Goal: Answer question/provide support: Ask a question

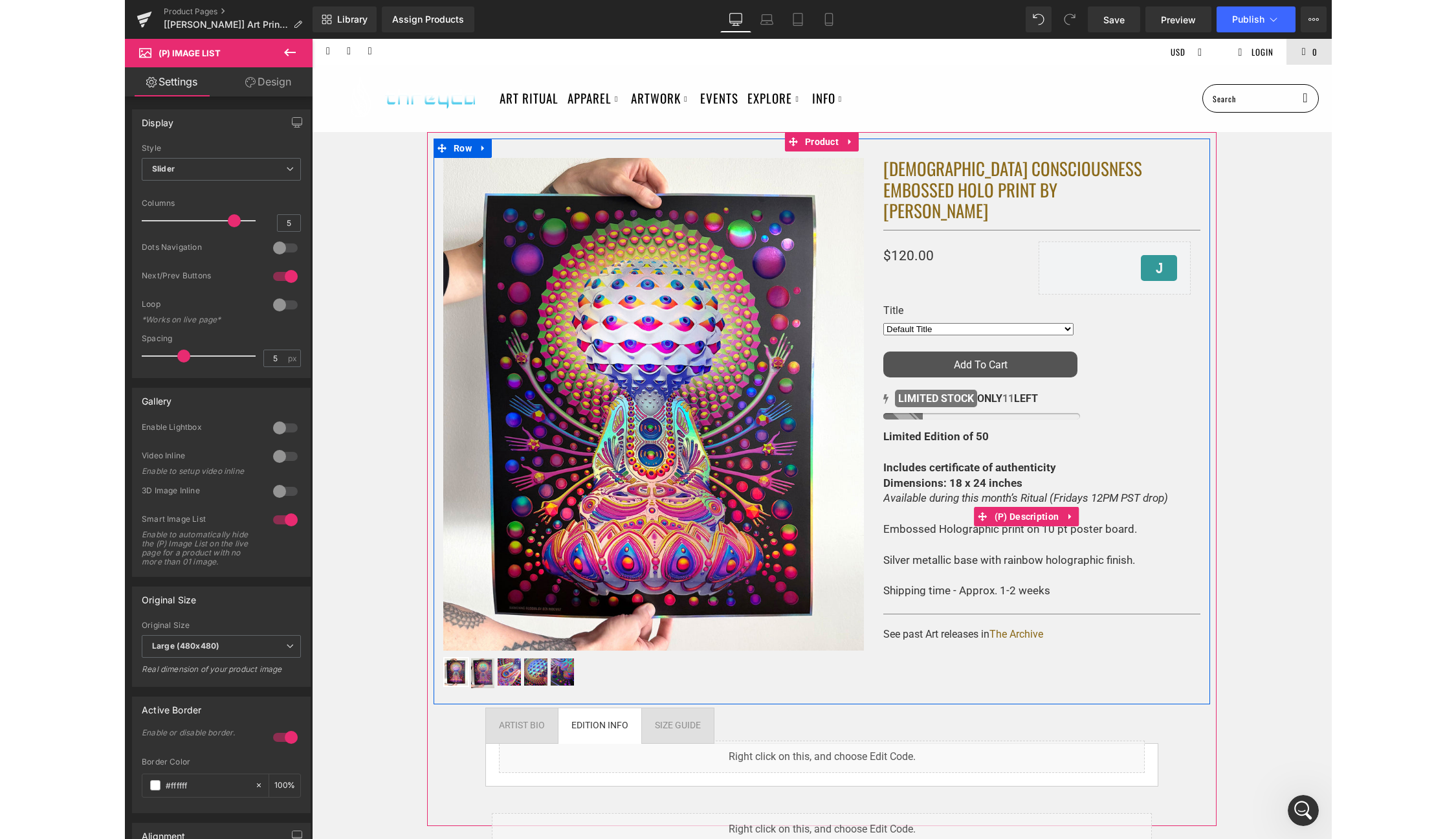
scroll to position [1441, 0]
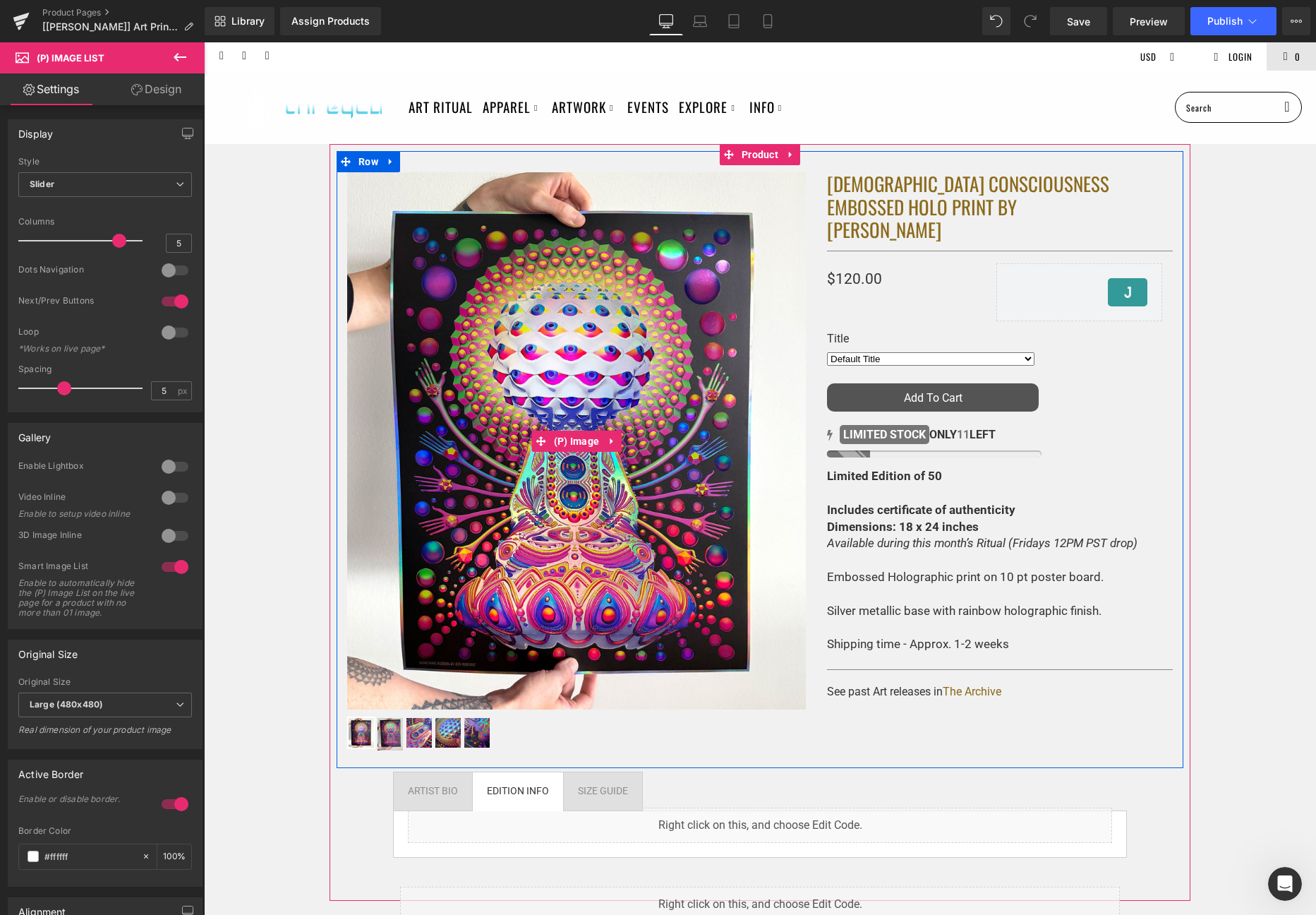
click at [671, 455] on img at bounding box center [576, 440] width 458 height 537
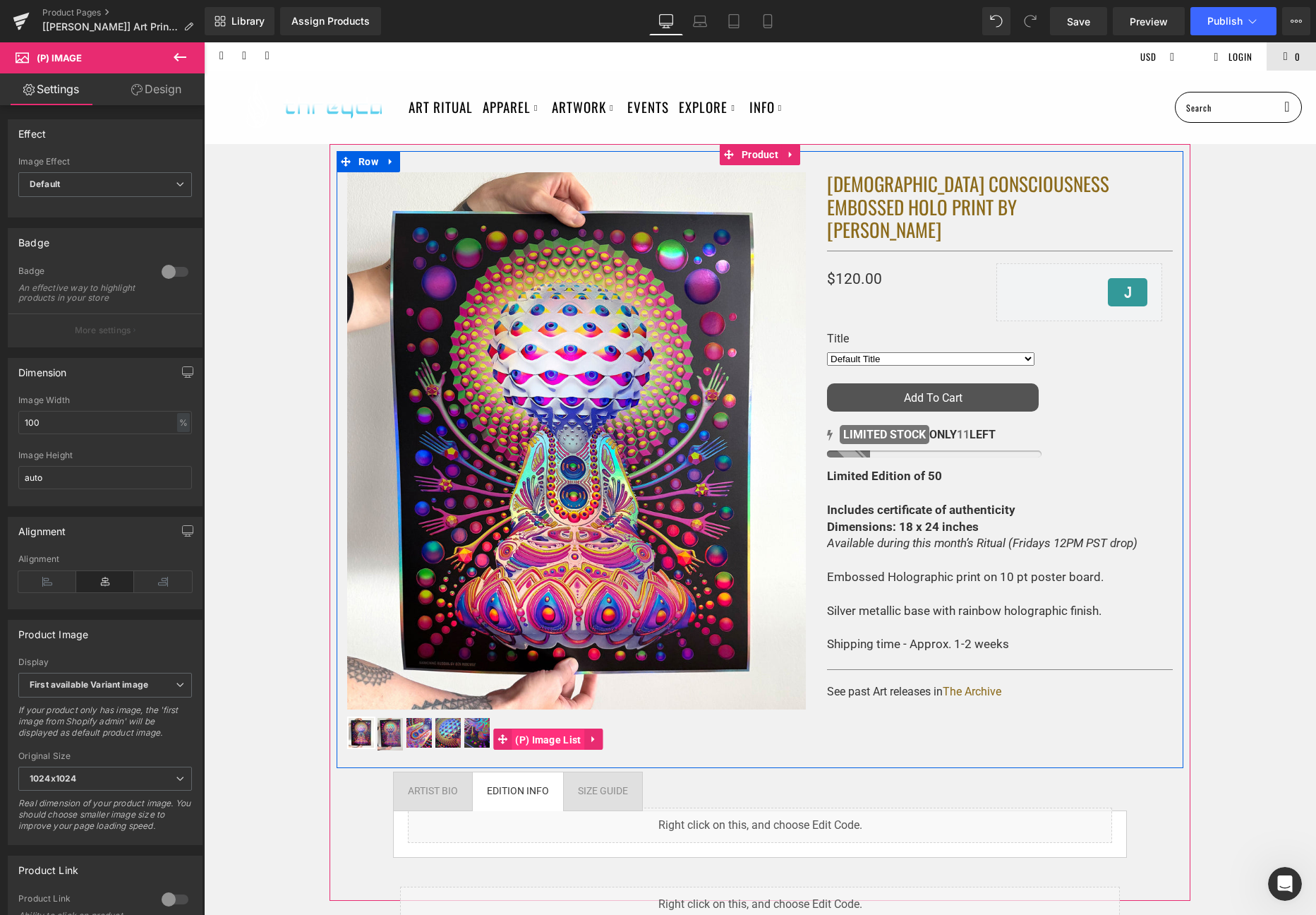
click at [544, 735] on span "(P) Image List" at bounding box center [548, 740] width 73 height 21
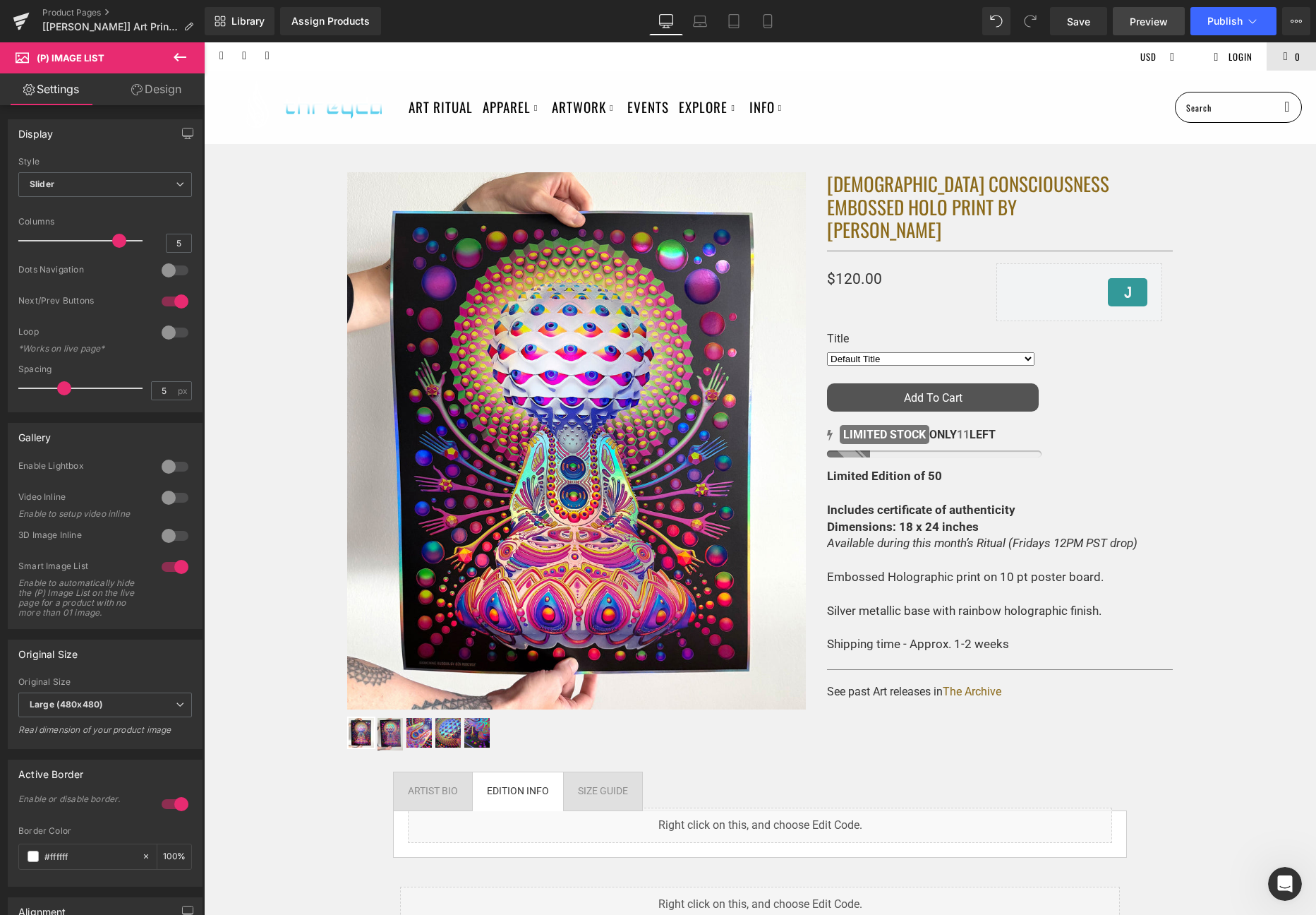
click at [1138, 7] on link "Preview" at bounding box center [1149, 21] width 72 height 28
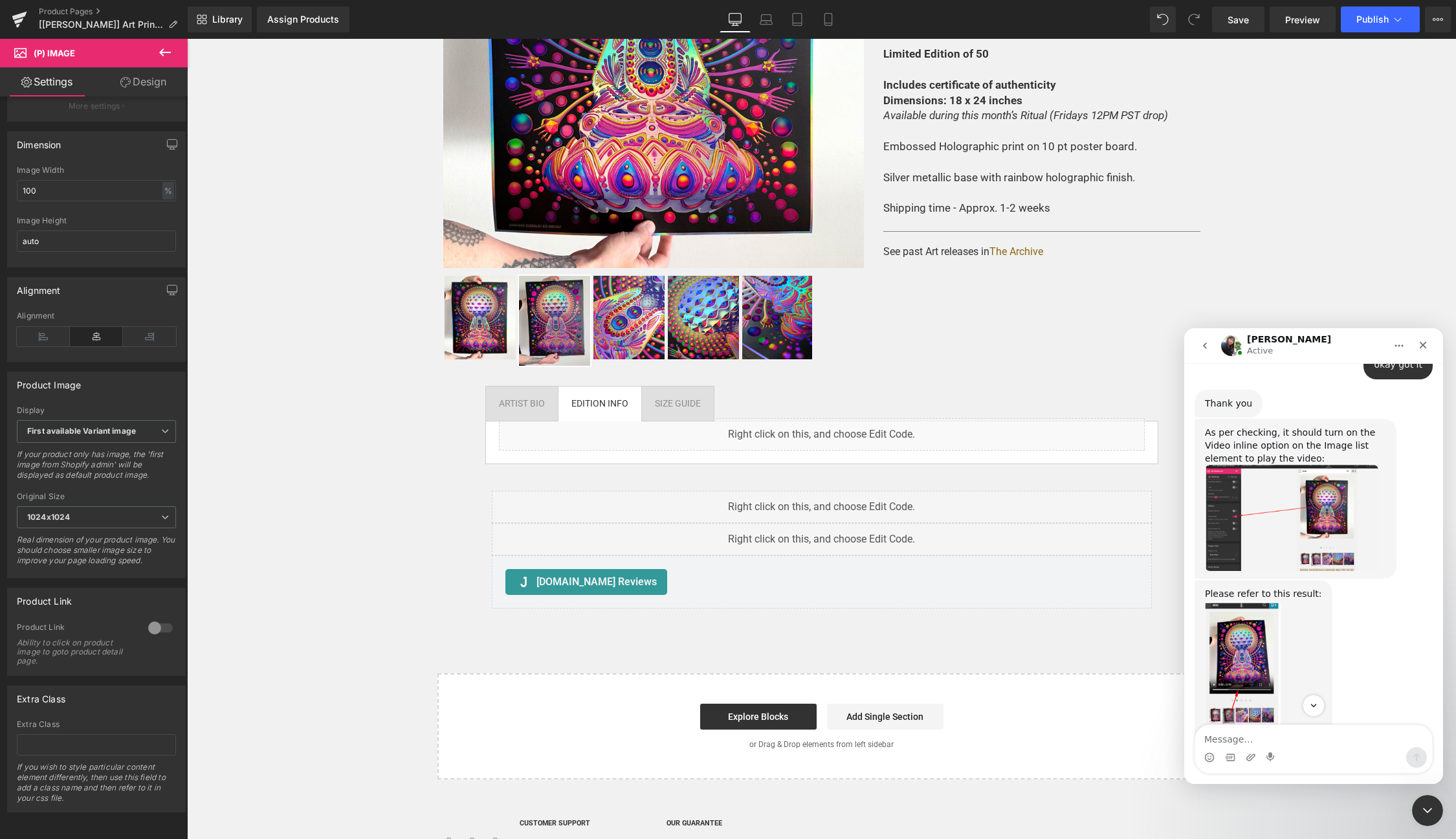
scroll to position [1260, 0]
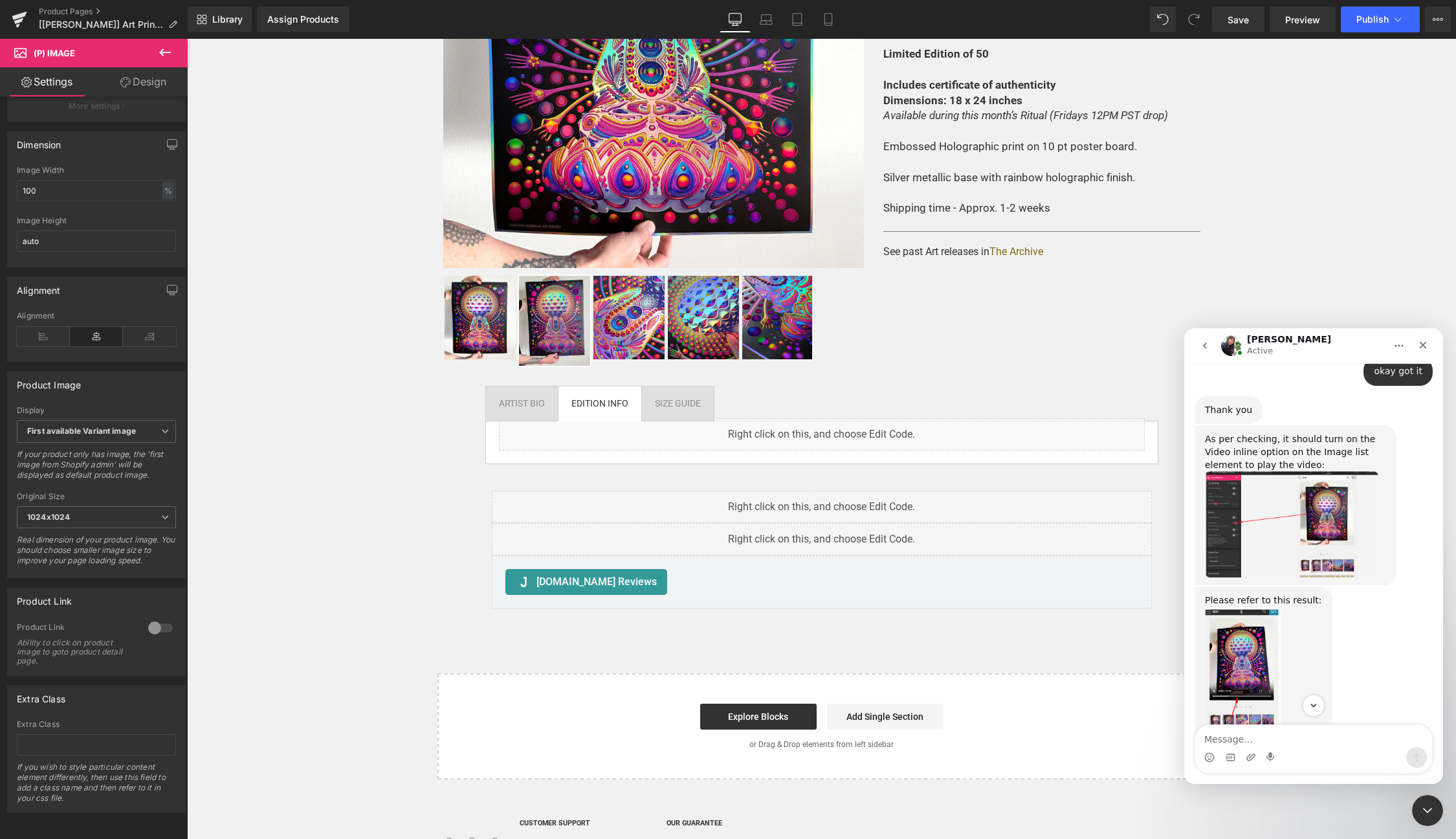
click at [1278, 493] on img "Tina says…" at bounding box center [1291, 524] width 174 height 106
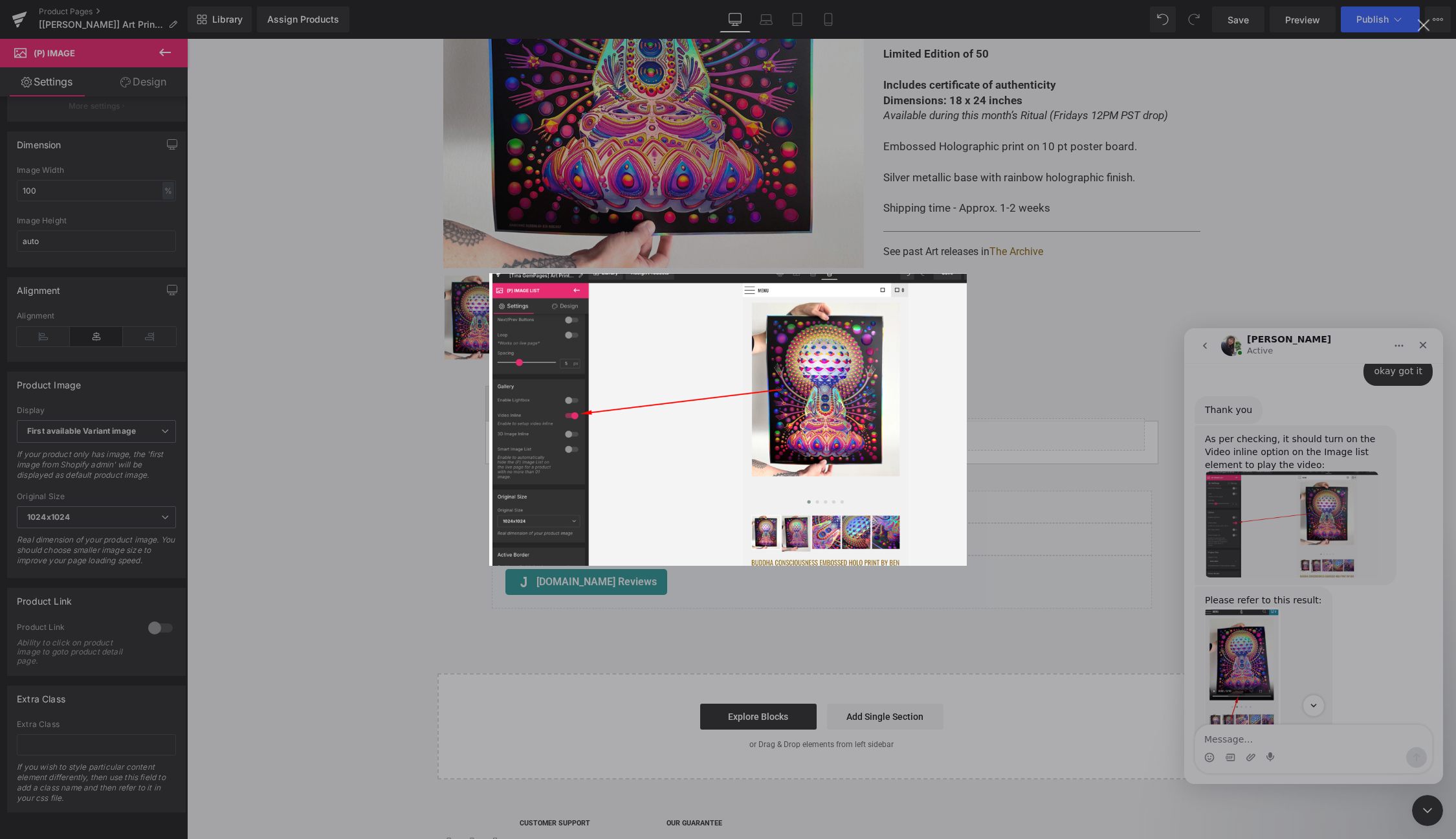
click at [985, 425] on div "Intercom messenger" at bounding box center [728, 420] width 1456 height 839
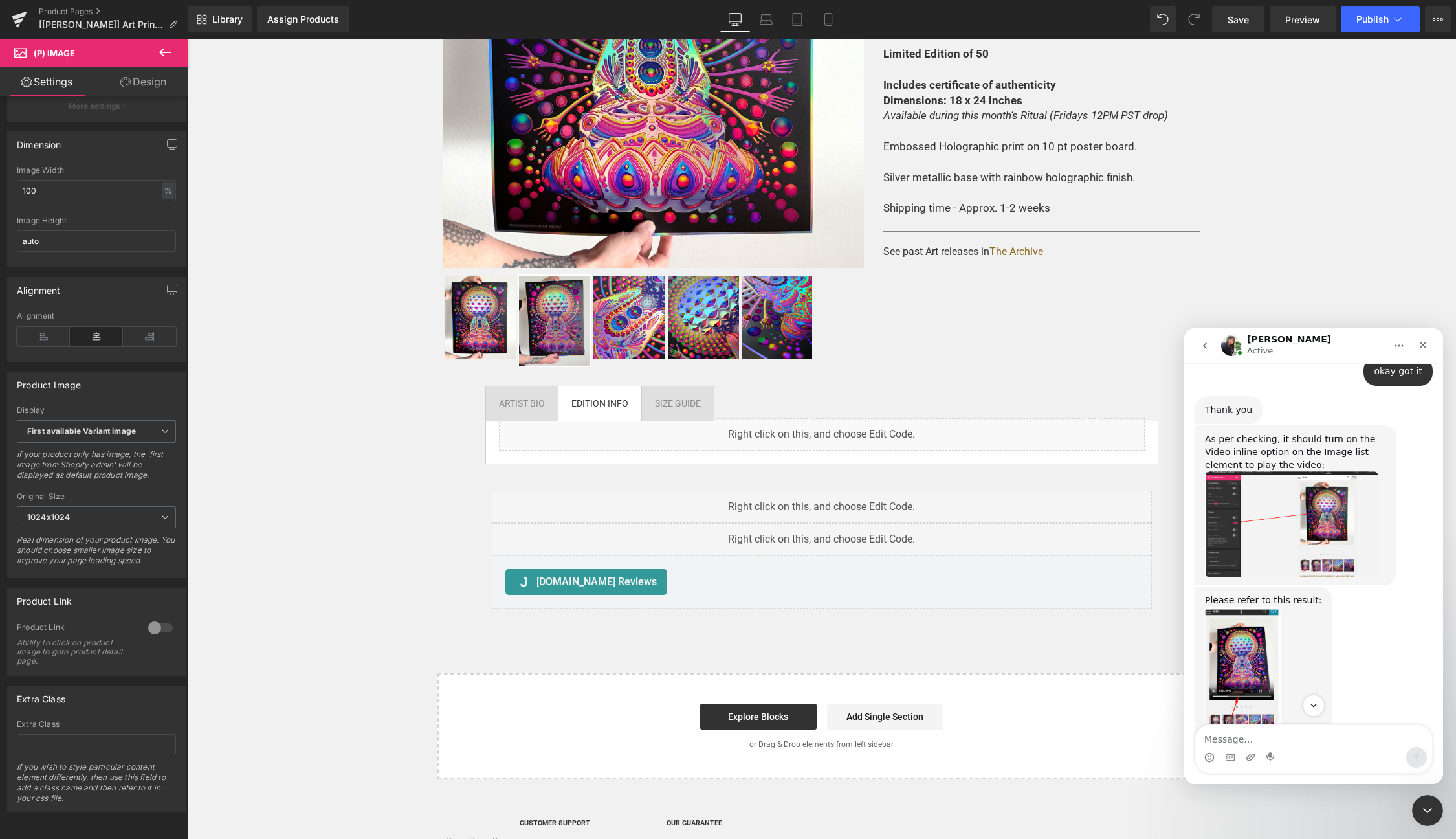
click at [626, 322] on div at bounding box center [728, 399] width 1456 height 800
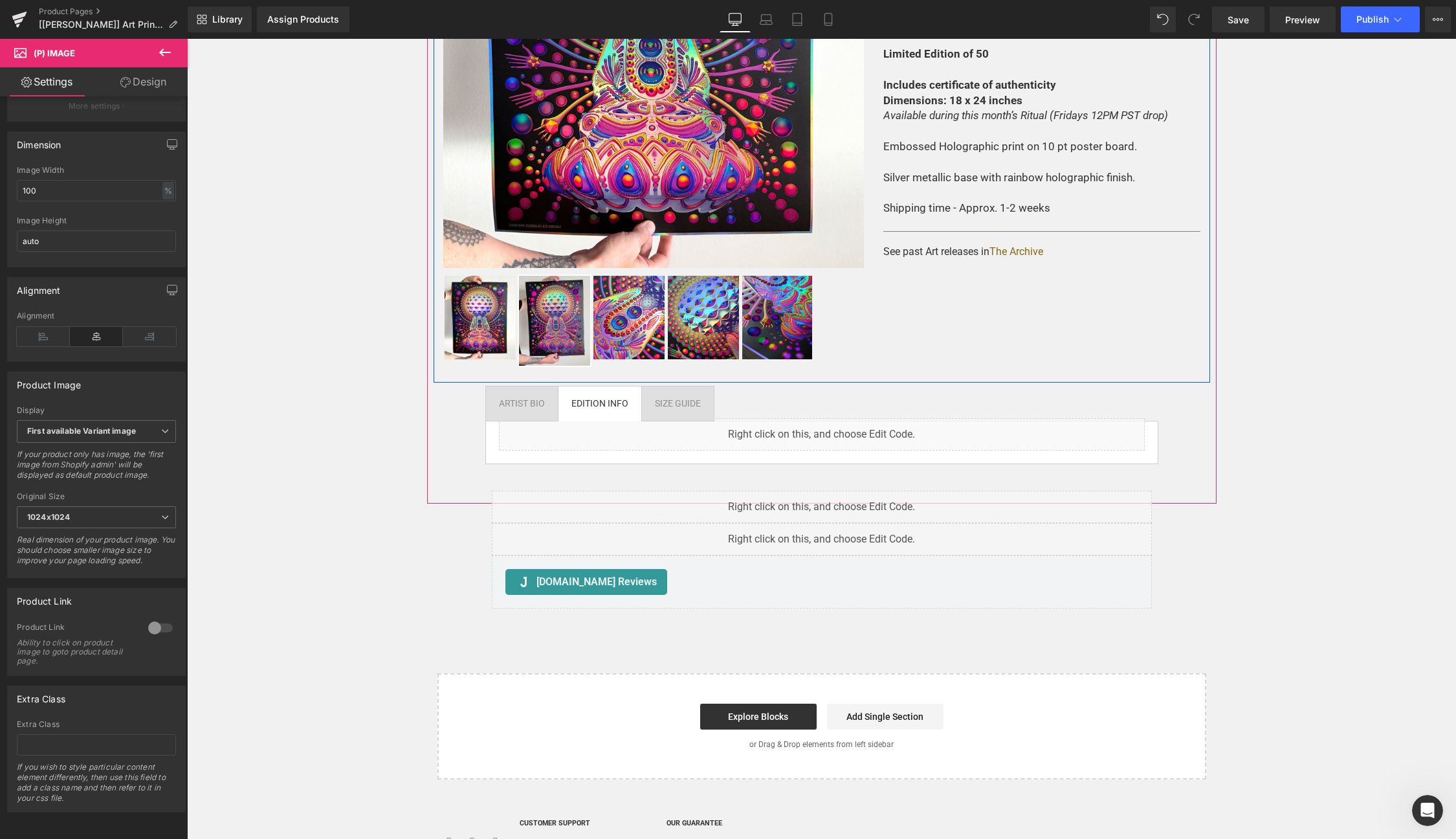
scroll to position [1441, 0]
click at [630, 327] on span "(P) Image List" at bounding box center [627, 325] width 67 height 19
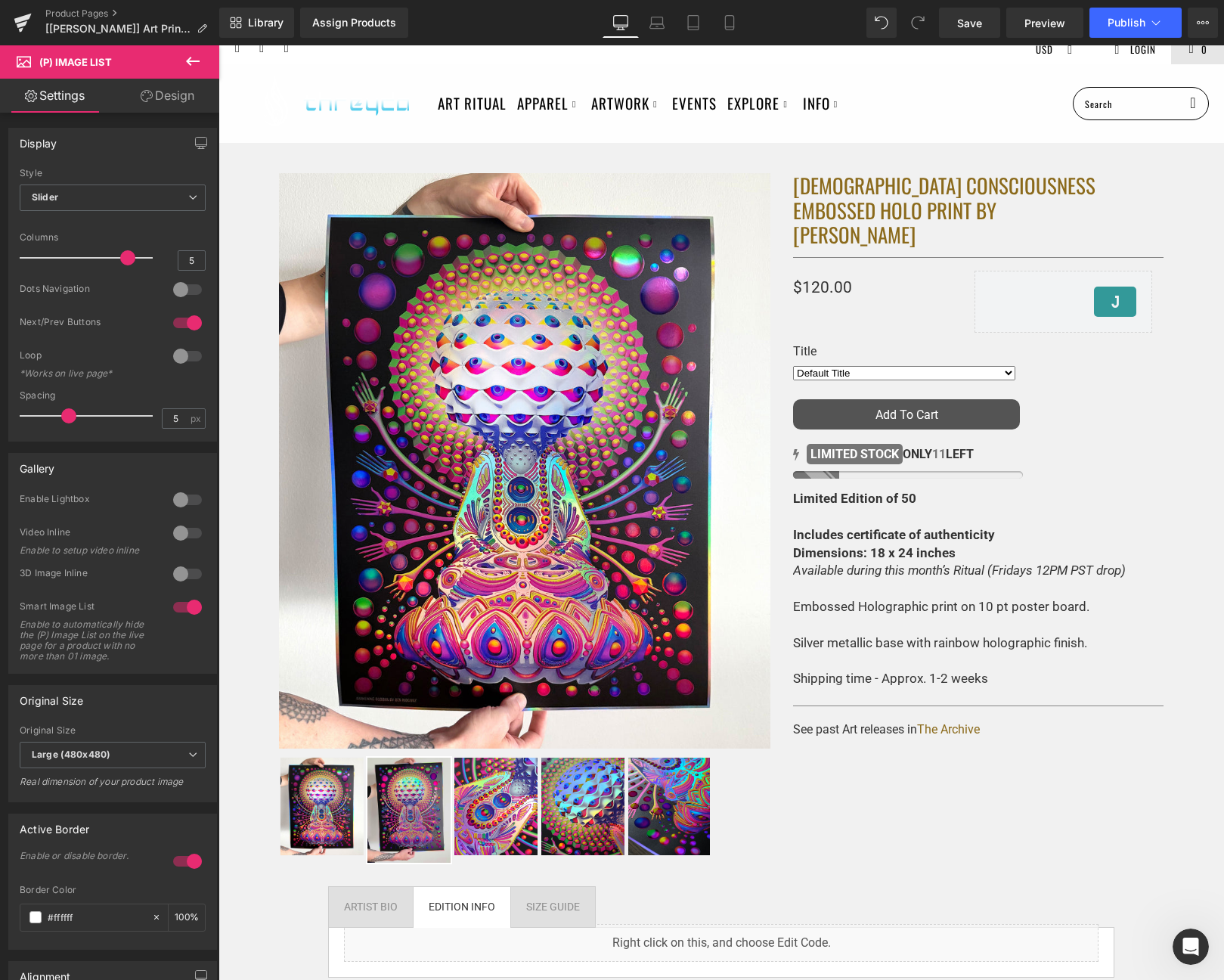
scroll to position [0, 0]
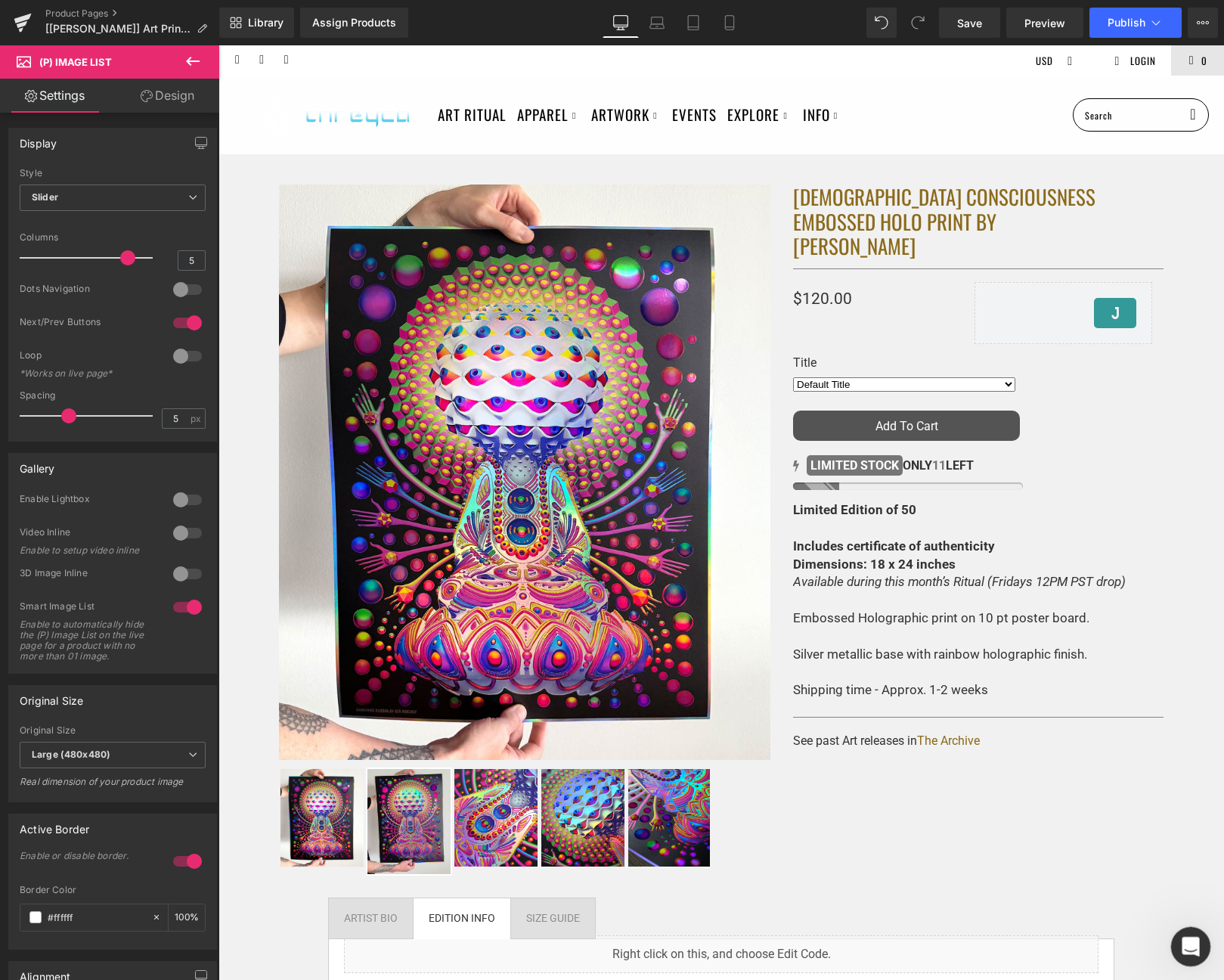
click at [1179, 936] on div "Open Intercom Messenger" at bounding box center [1187, 943] width 50 height 50
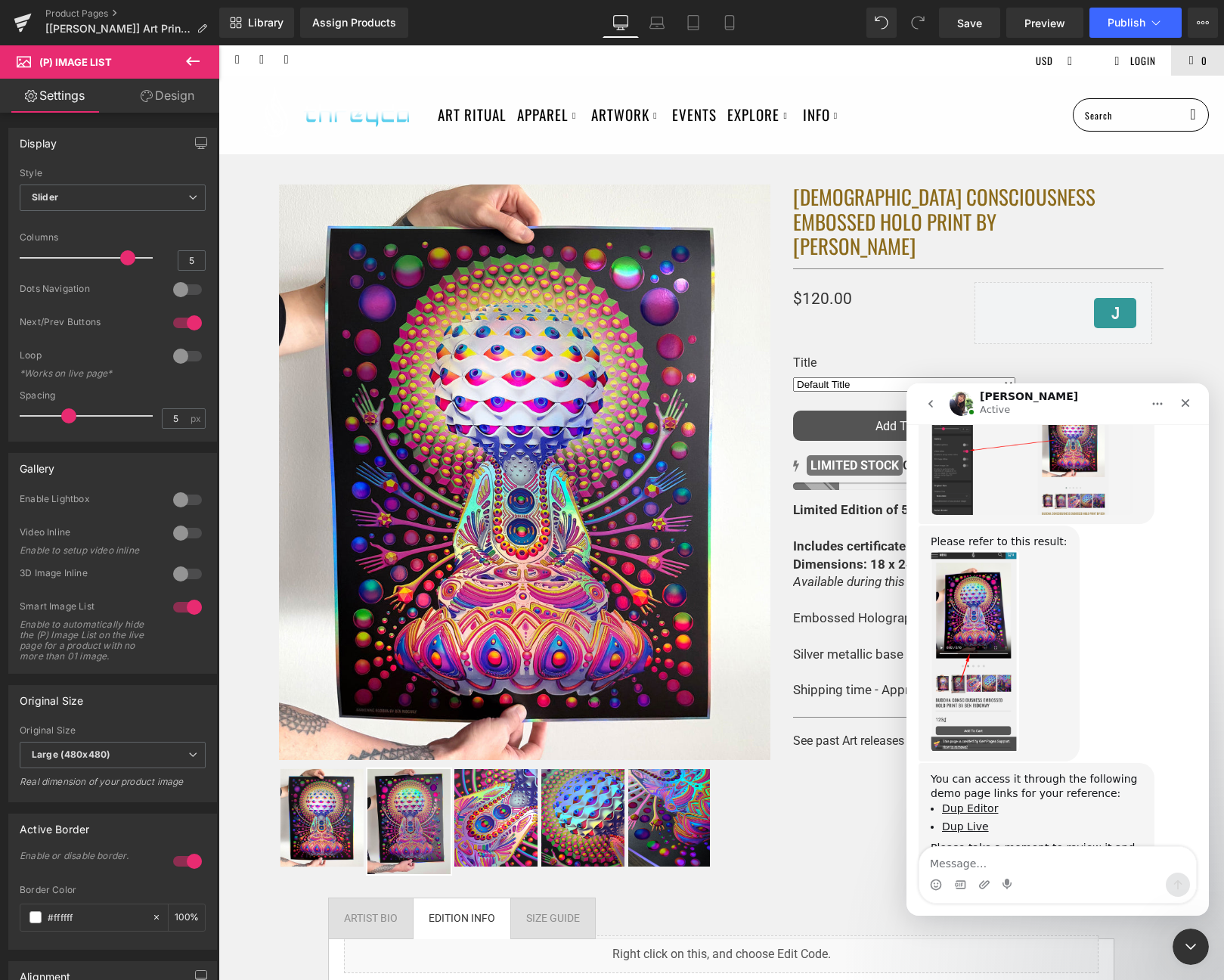
scroll to position [1683, 0]
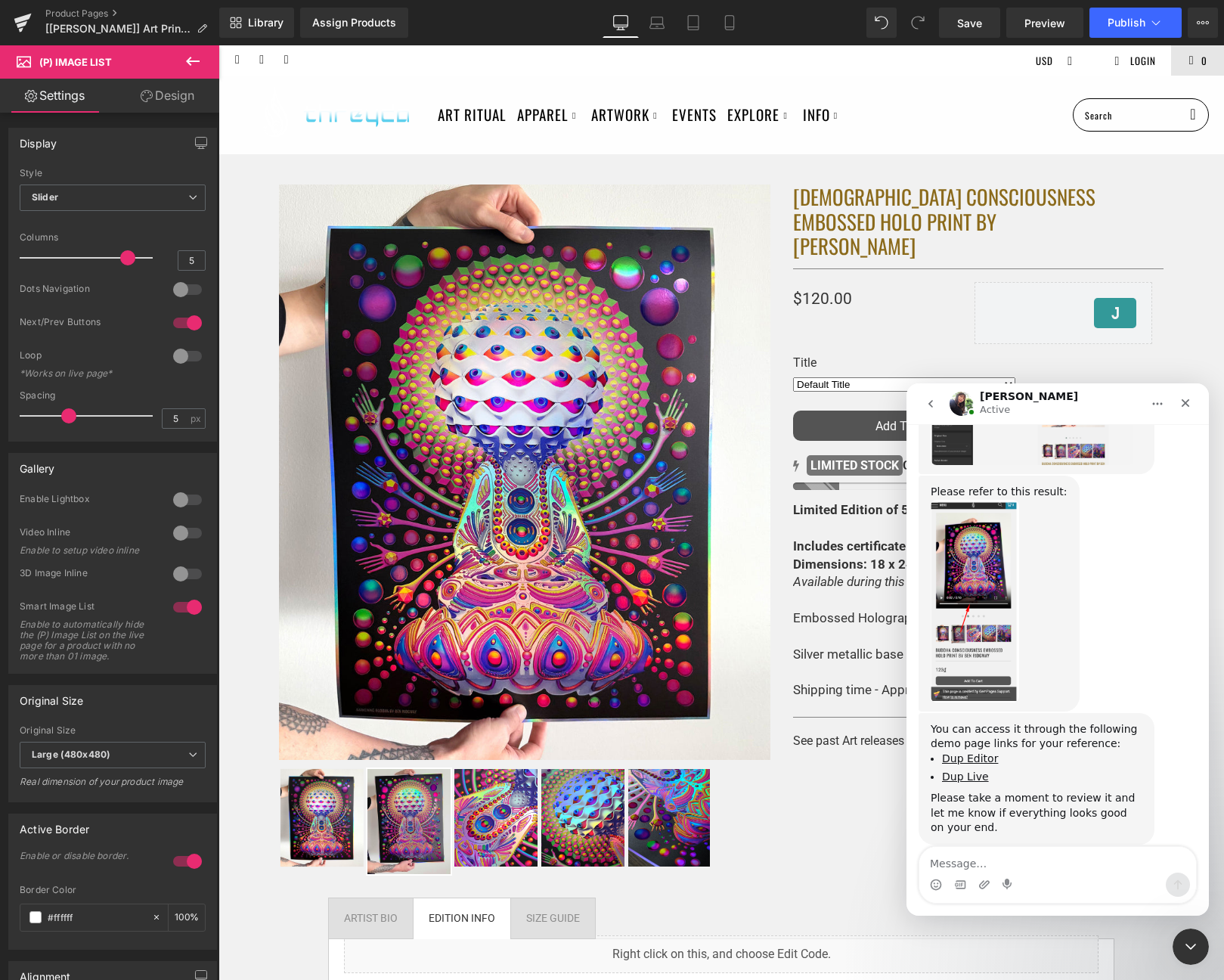
click at [998, 589] on img "Tina says…" at bounding box center [974, 601] width 88 height 203
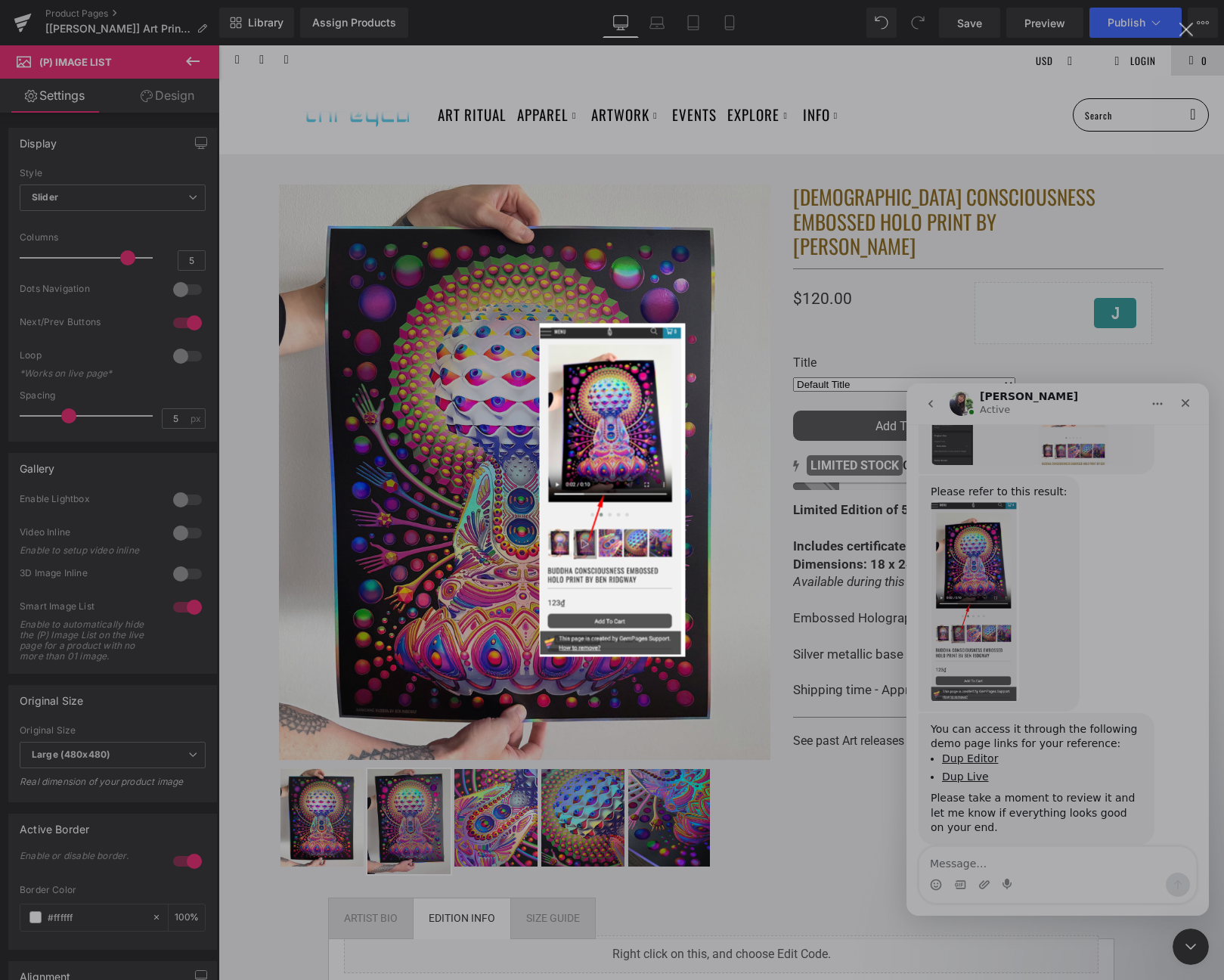
scroll to position [0, 0]
click at [1156, 626] on div "Intercom messenger" at bounding box center [612, 490] width 1224 height 980
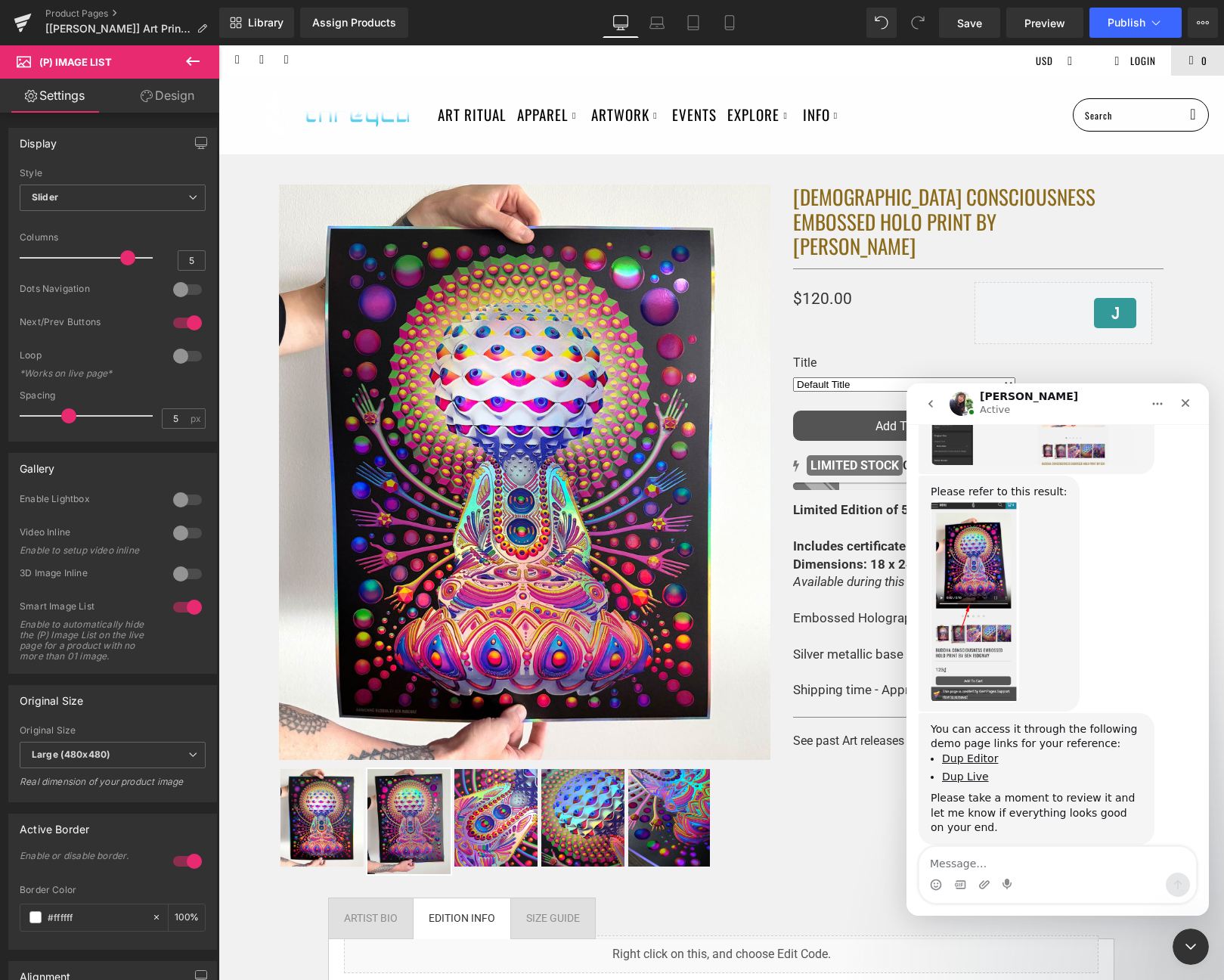
scroll to position [1505, 0]
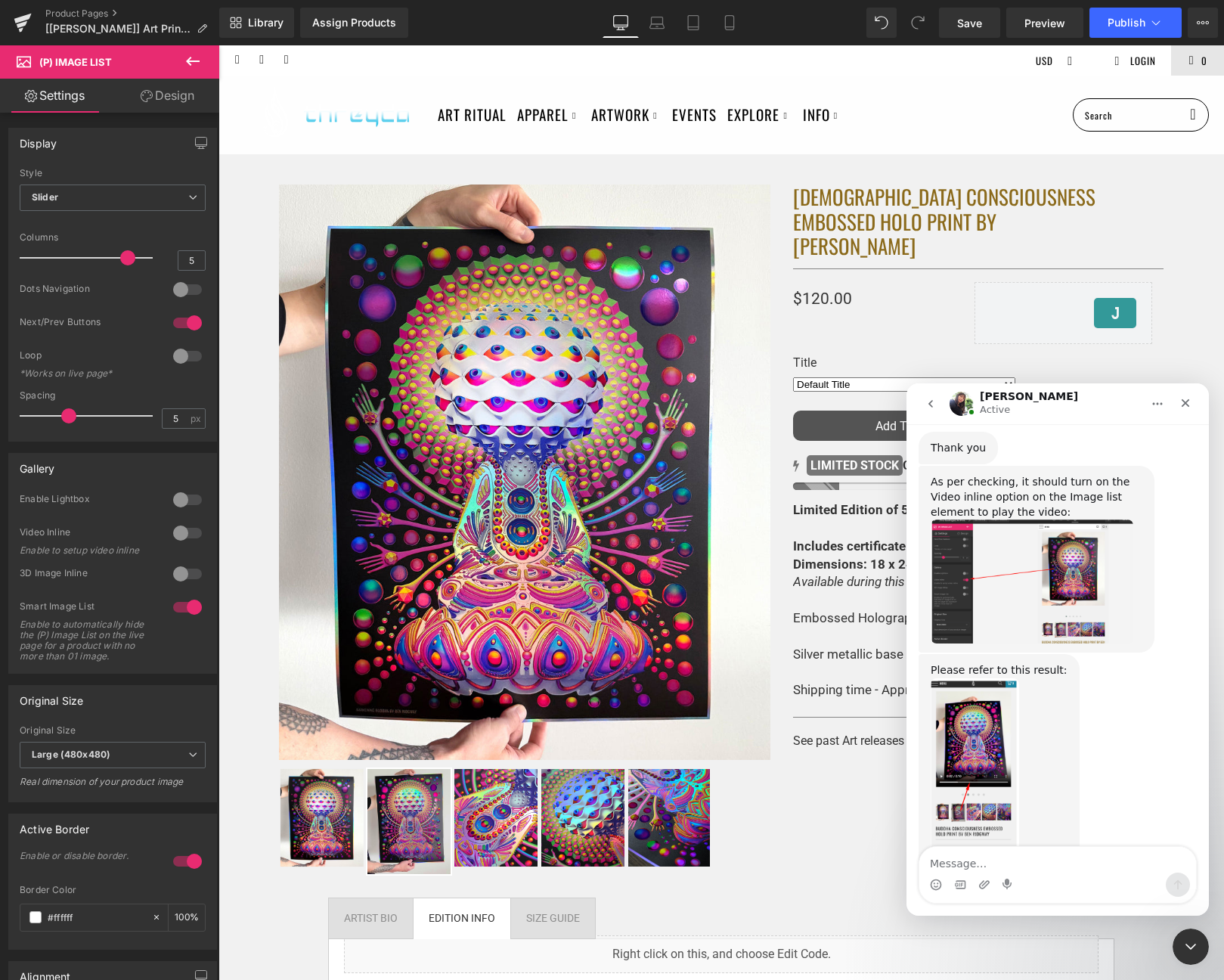
click at [1063, 620] on img "Tina says…" at bounding box center [1032, 581] width 203 height 124
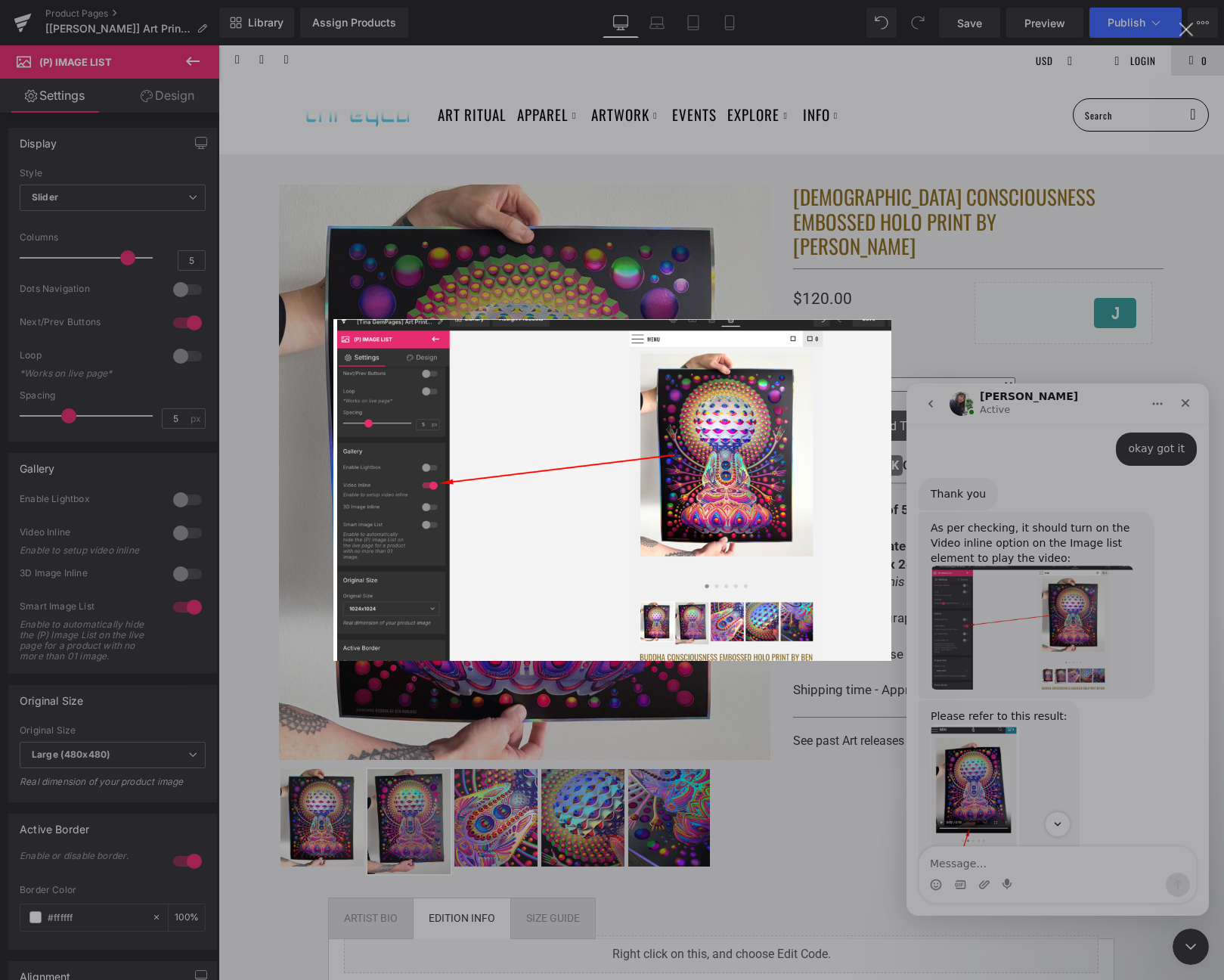
scroll to position [0, 0]
click at [975, 610] on div "Intercom messenger" at bounding box center [612, 490] width 1224 height 980
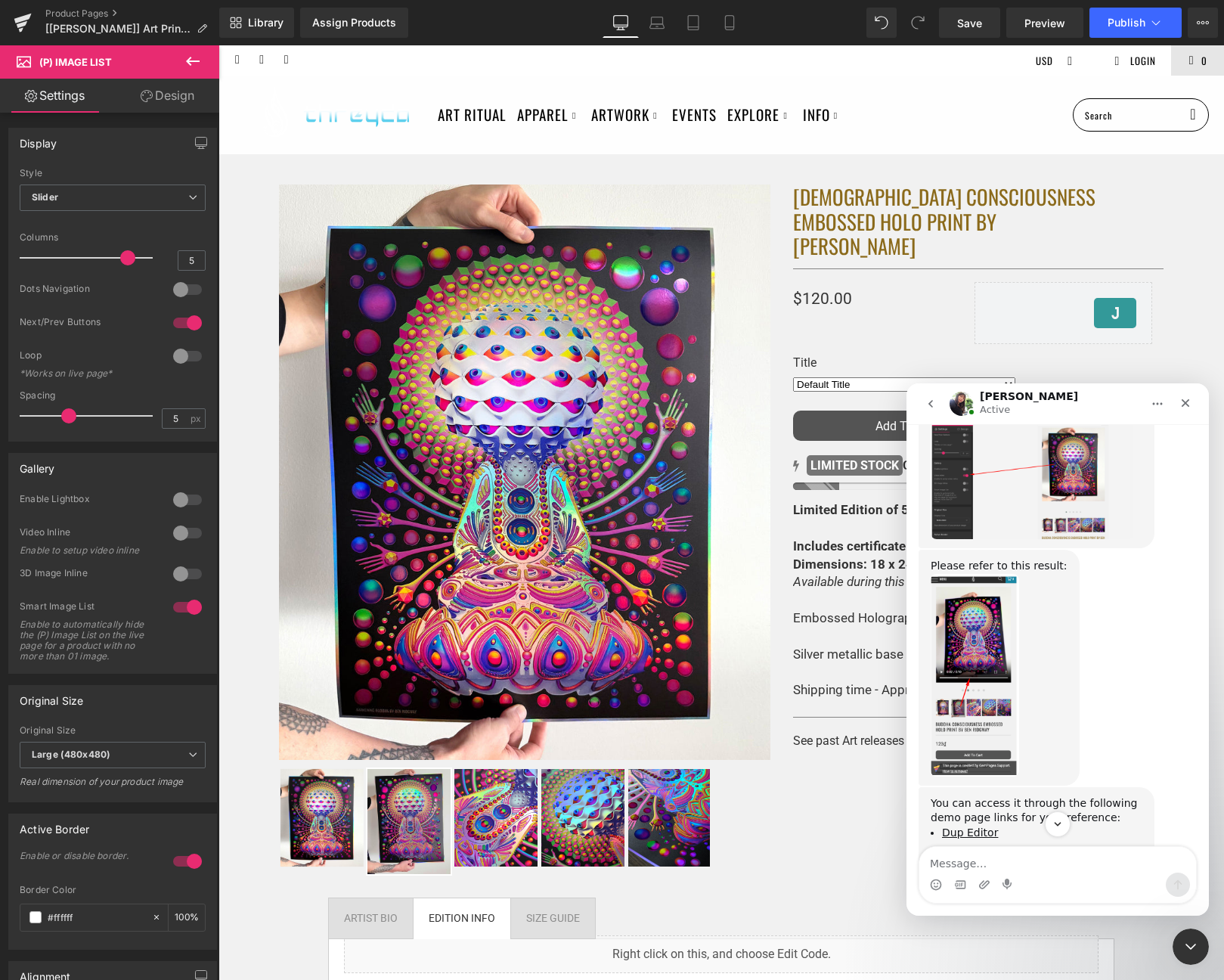
scroll to position [1683, 0]
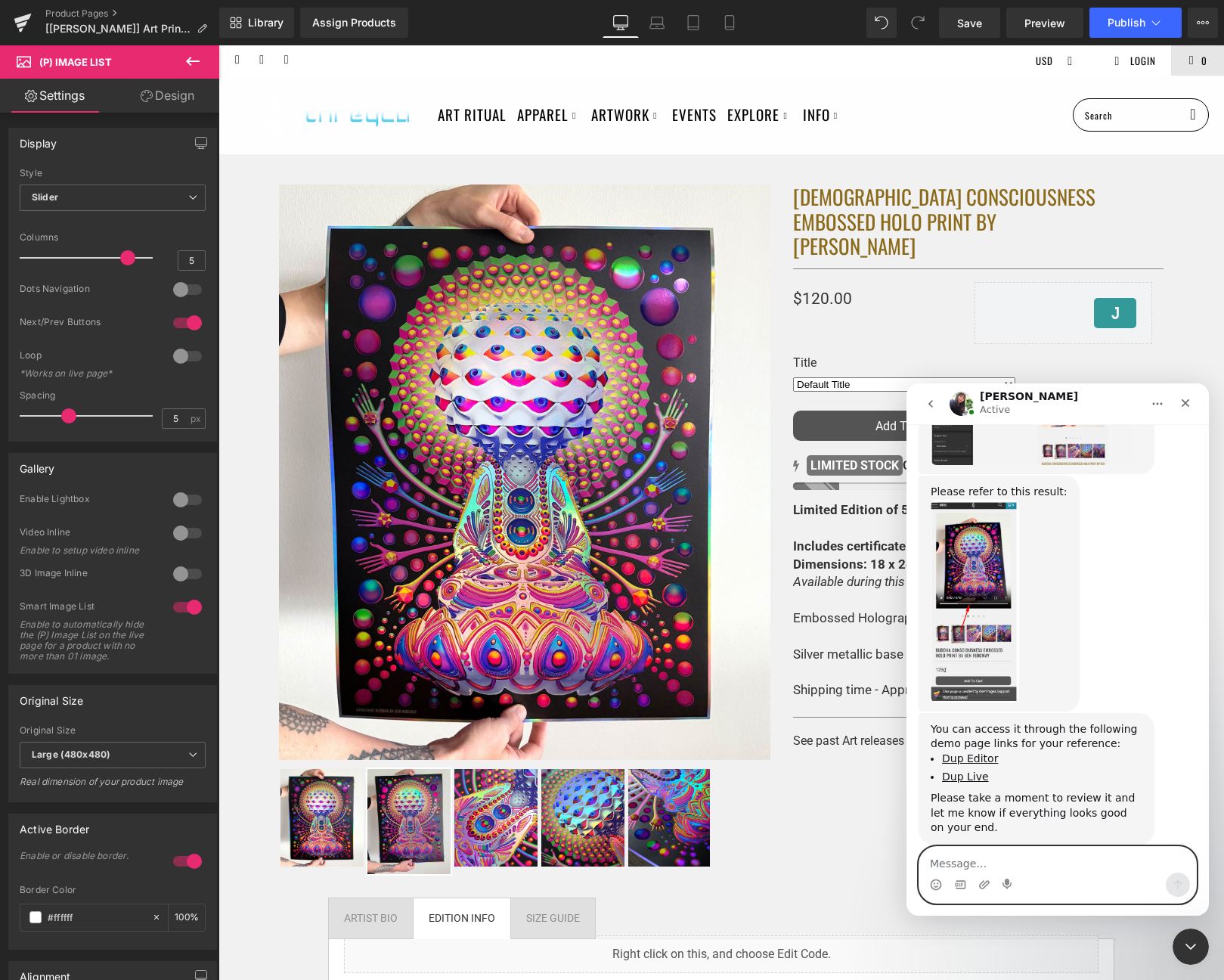
click at [1005, 865] on textarea "Message…" at bounding box center [1057, 859] width 277 height 25
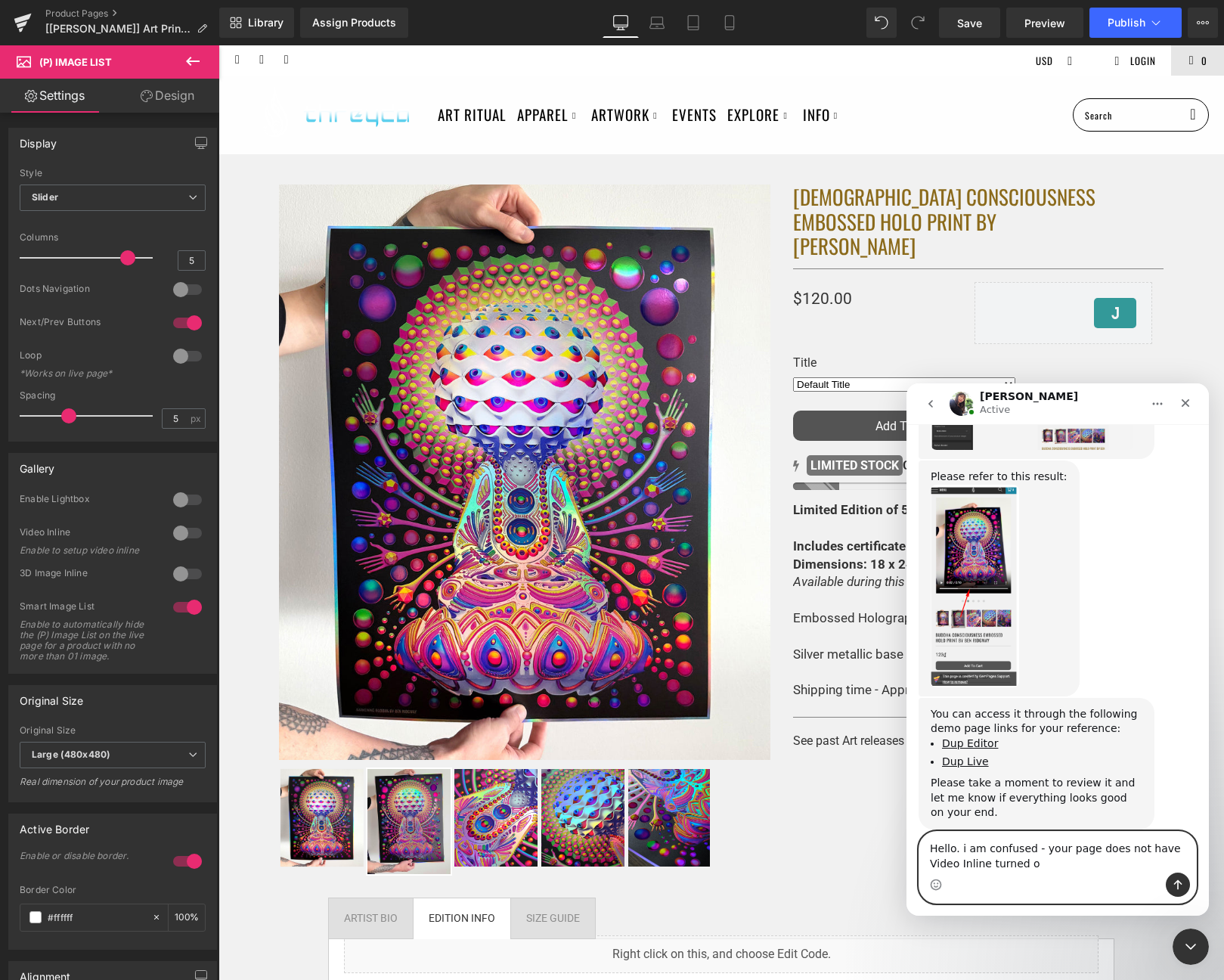
type textarea "Hello. i am confused - your page does not have Video Inline turned on"
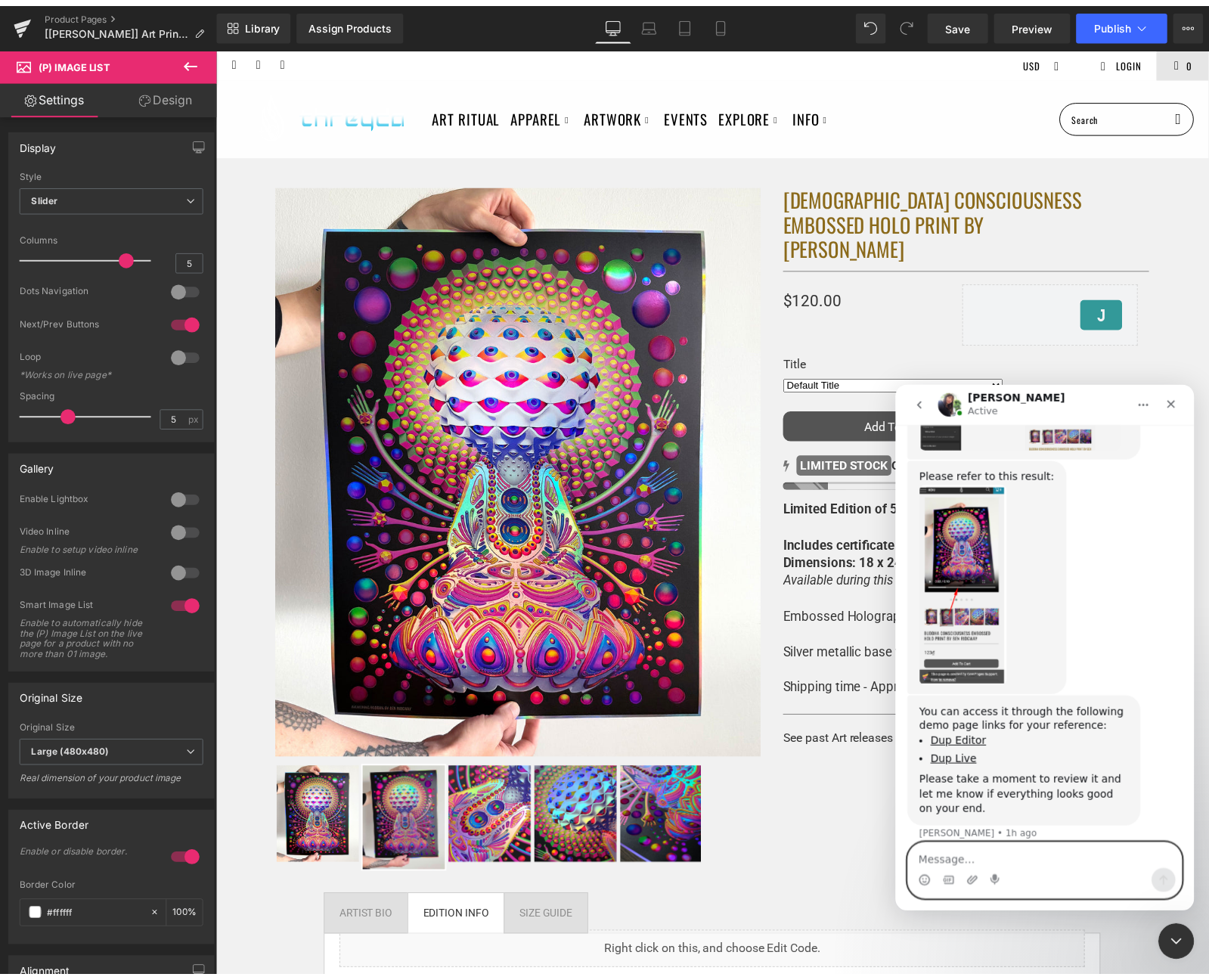
scroll to position [1744, 0]
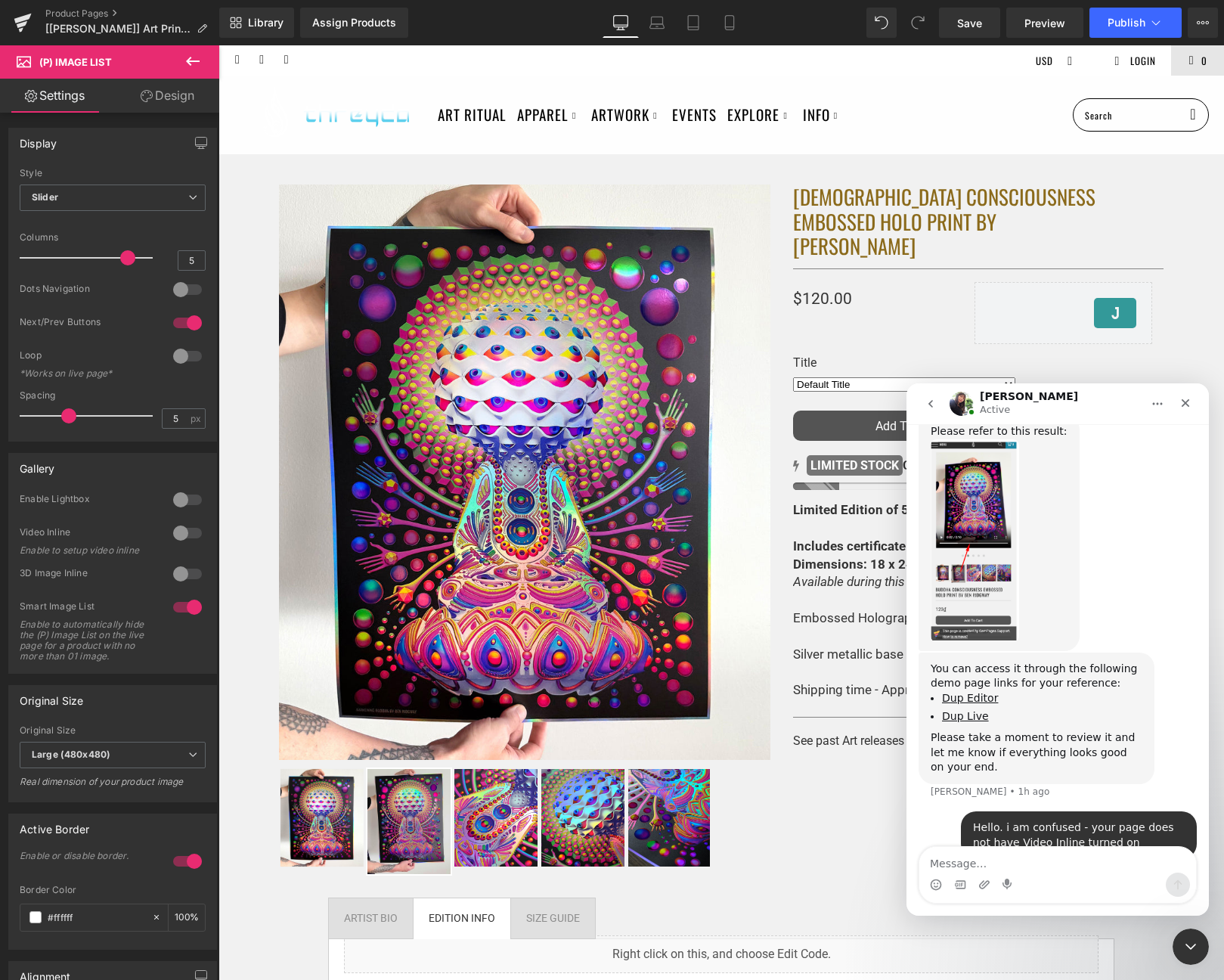
click at [1042, 21] on div at bounding box center [612, 467] width 1224 height 934
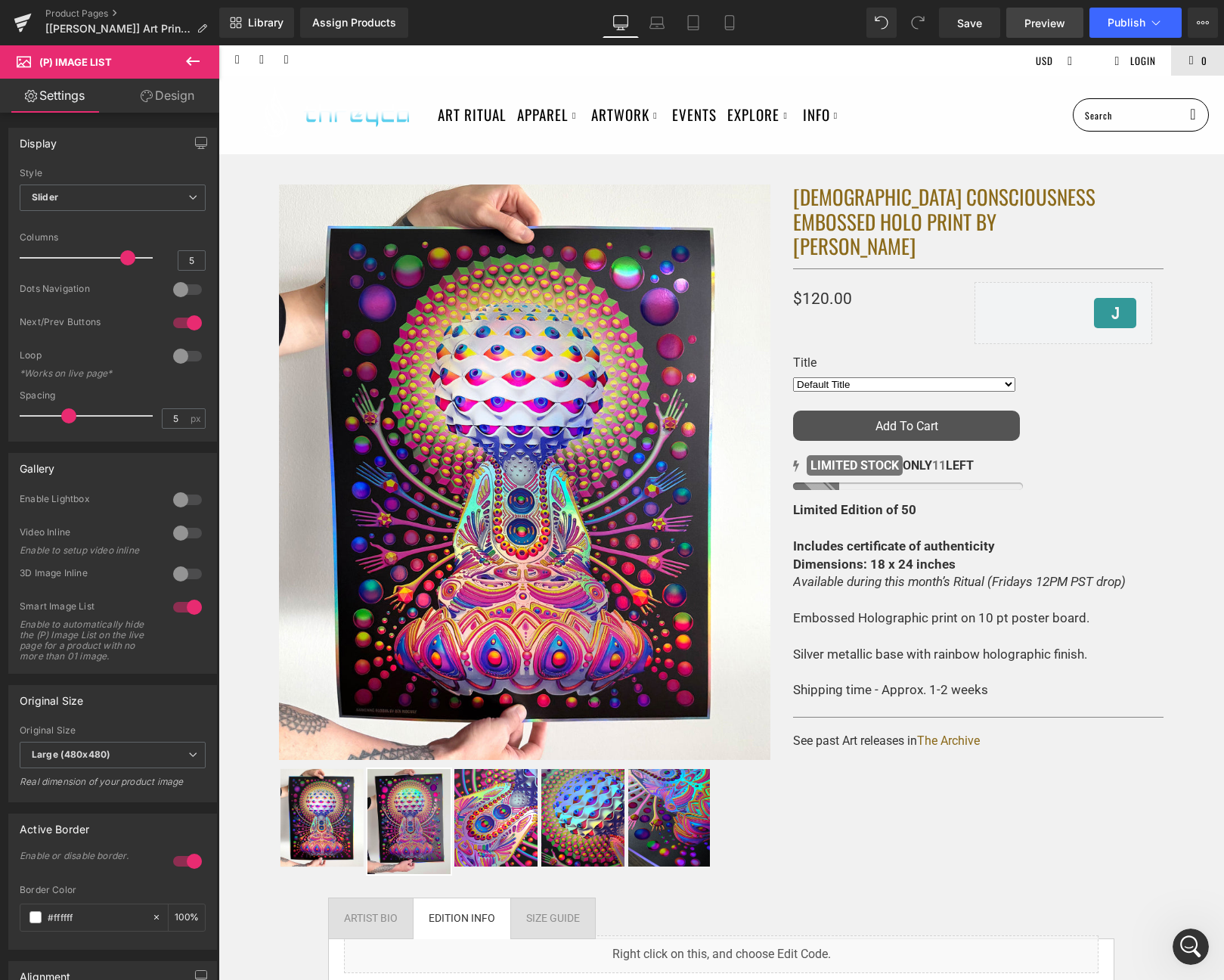
click at [1042, 27] on span "Preview" at bounding box center [1044, 23] width 40 height 16
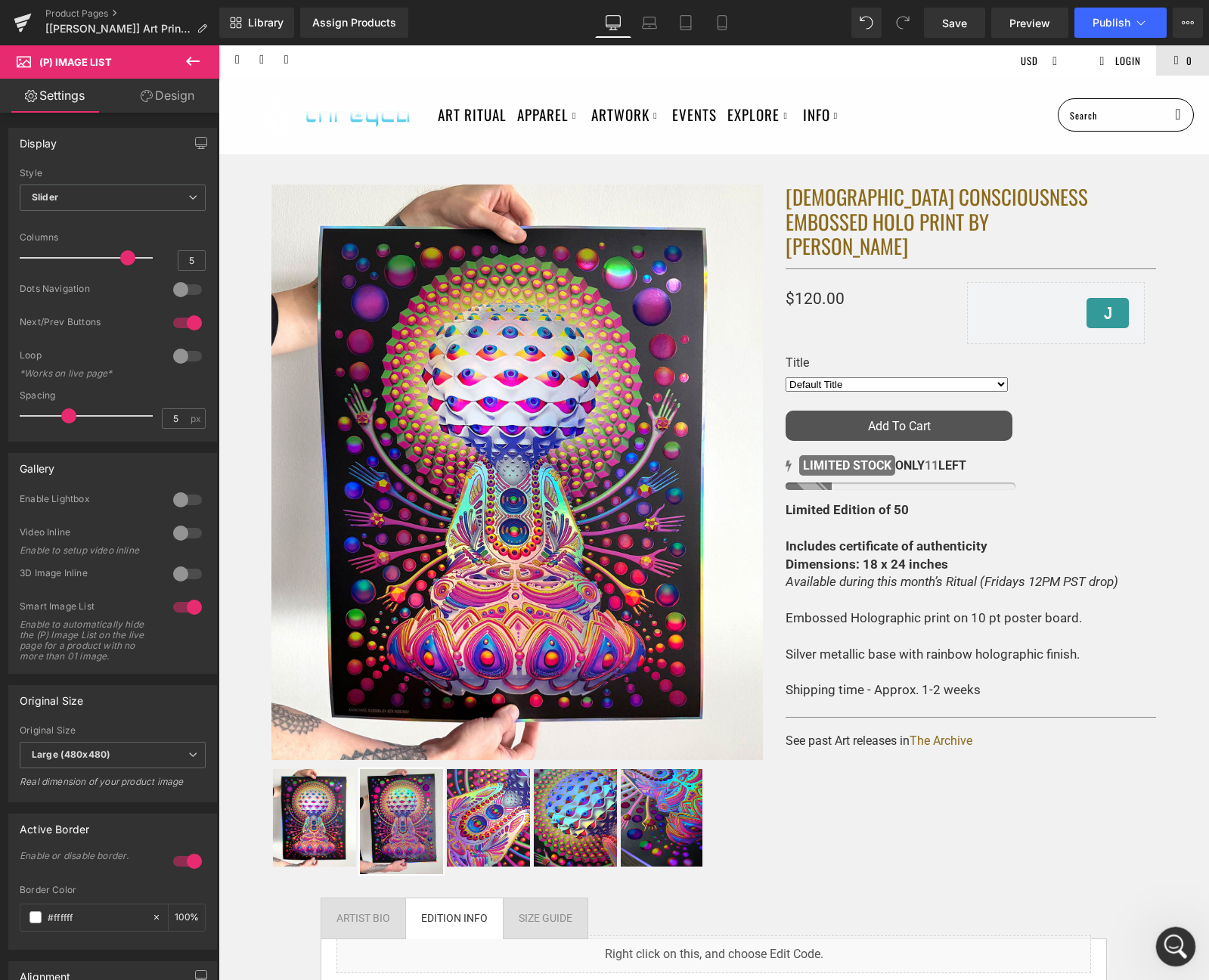
click at [1171, 938] on icon "Open Intercom Messenger" at bounding box center [1173, 944] width 25 height 25
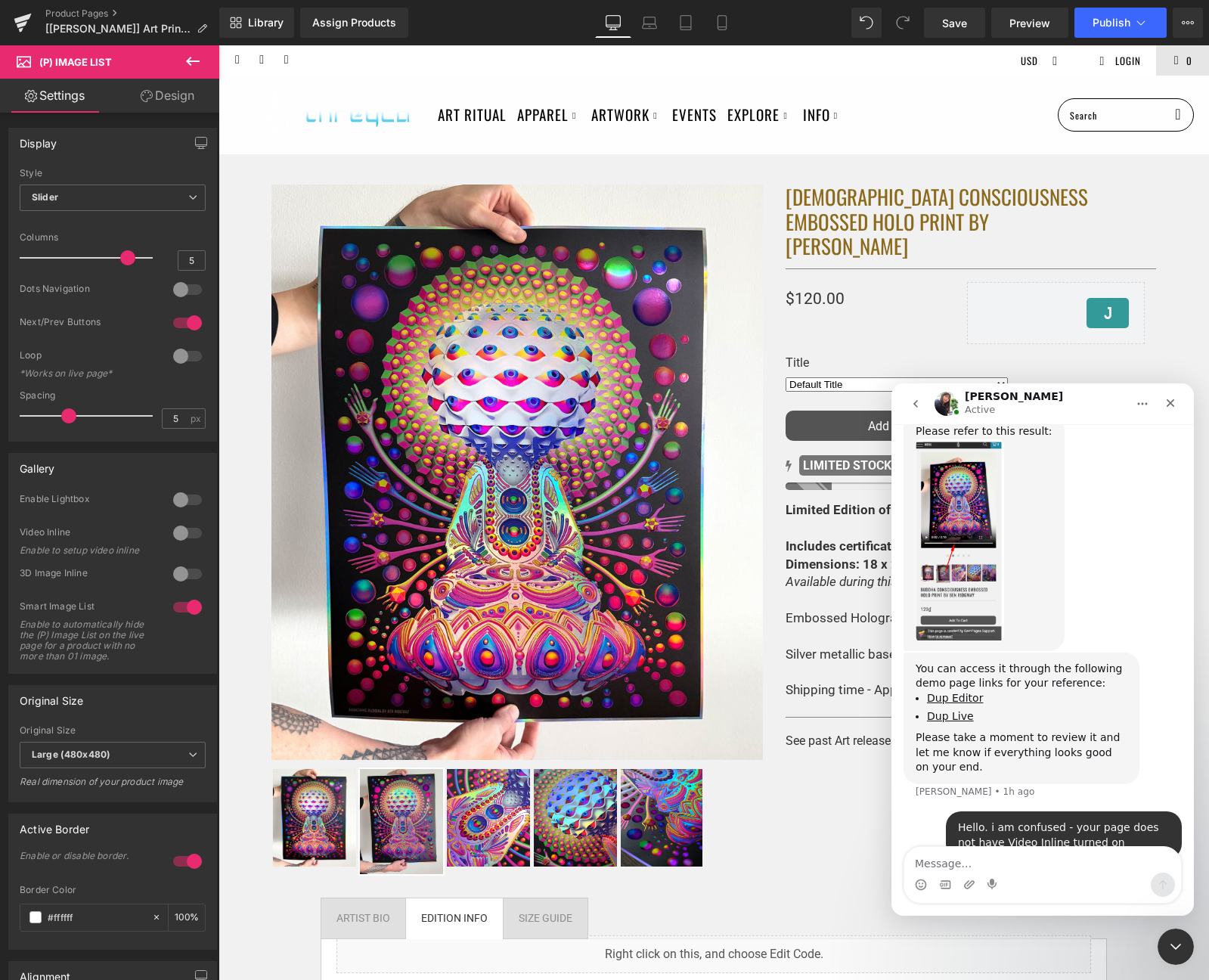
click at [959, 880] on div "Intercom messenger" at bounding box center [1042, 884] width 277 height 24
click at [961, 881] on div "Intercom messenger" at bounding box center [1042, 884] width 277 height 24
click at [972, 882] on icon "Upload attachment" at bounding box center [969, 884] width 12 height 12
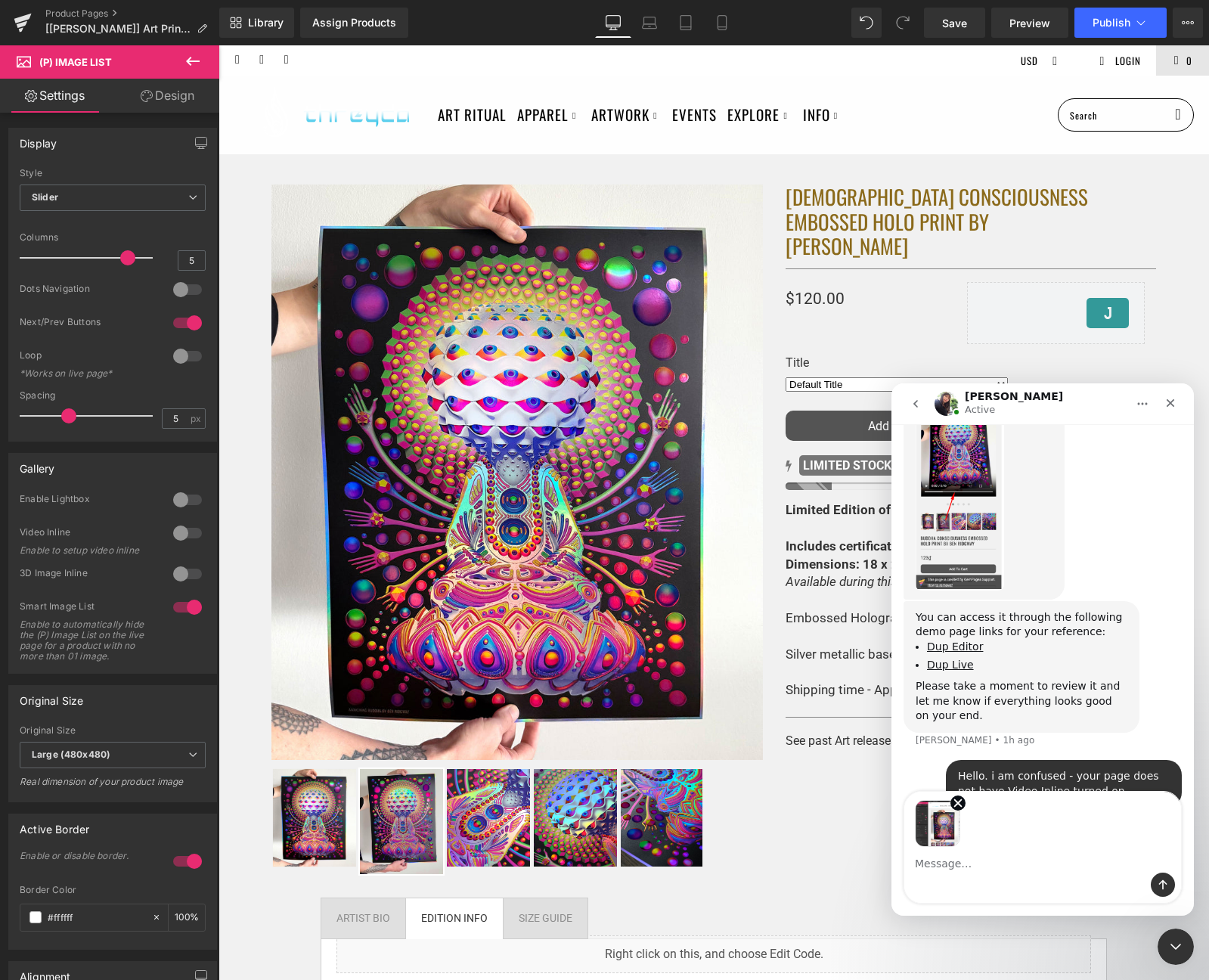
scroll to position [1799, 0]
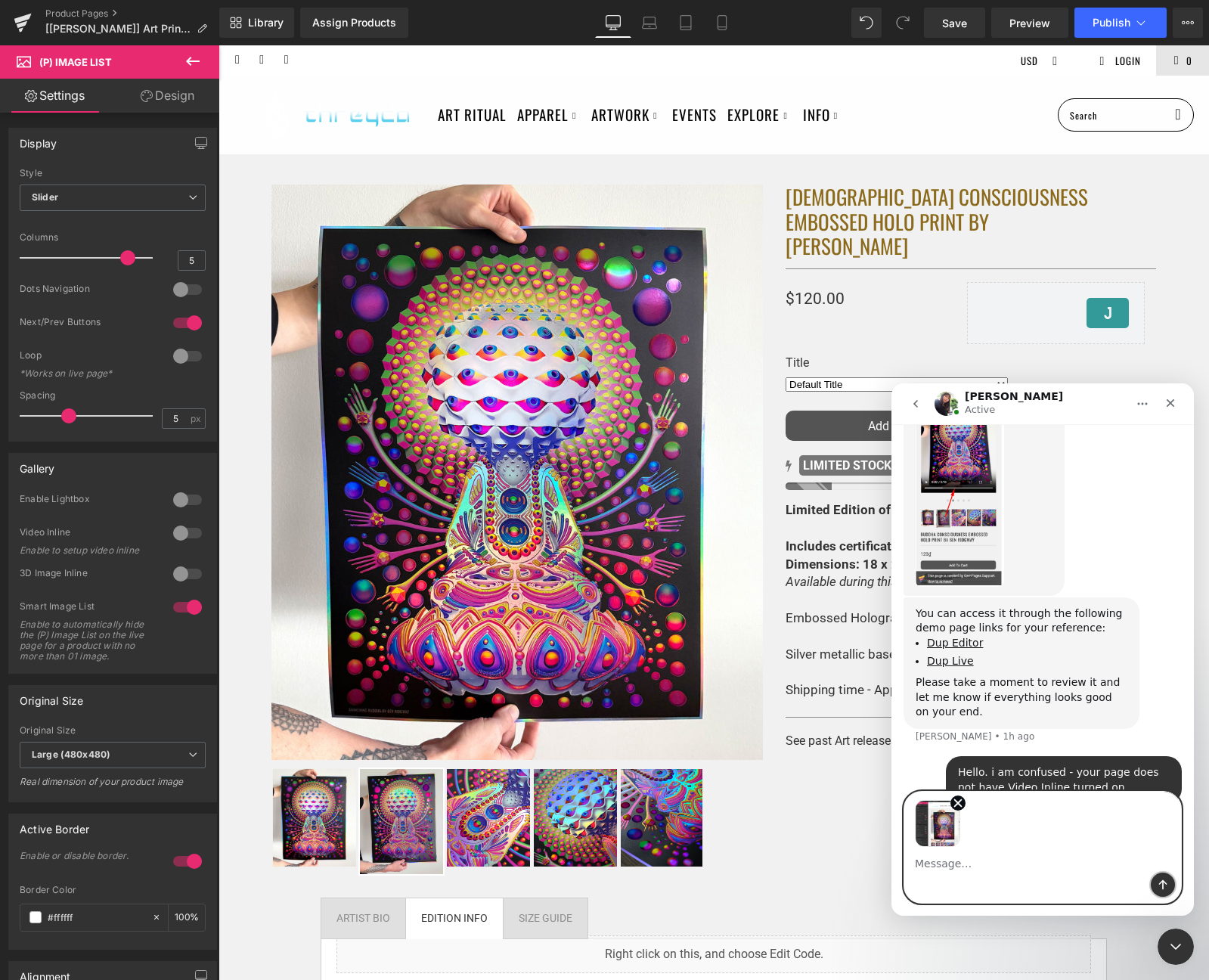
click at [1163, 880] on icon "Send a message…" at bounding box center [1162, 884] width 8 height 9
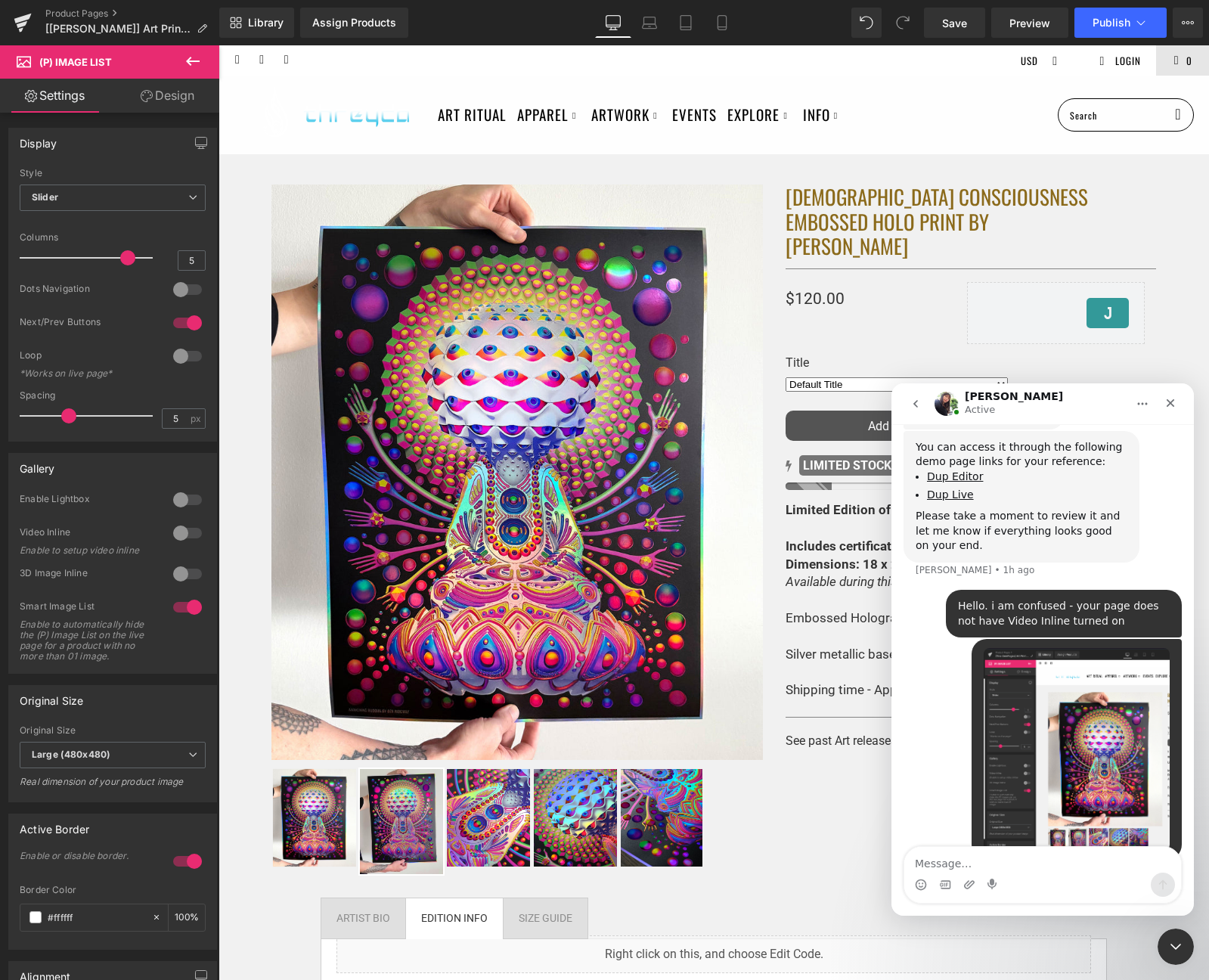
scroll to position [1966, 0]
click at [567, 579] on div at bounding box center [604, 467] width 1209 height 934
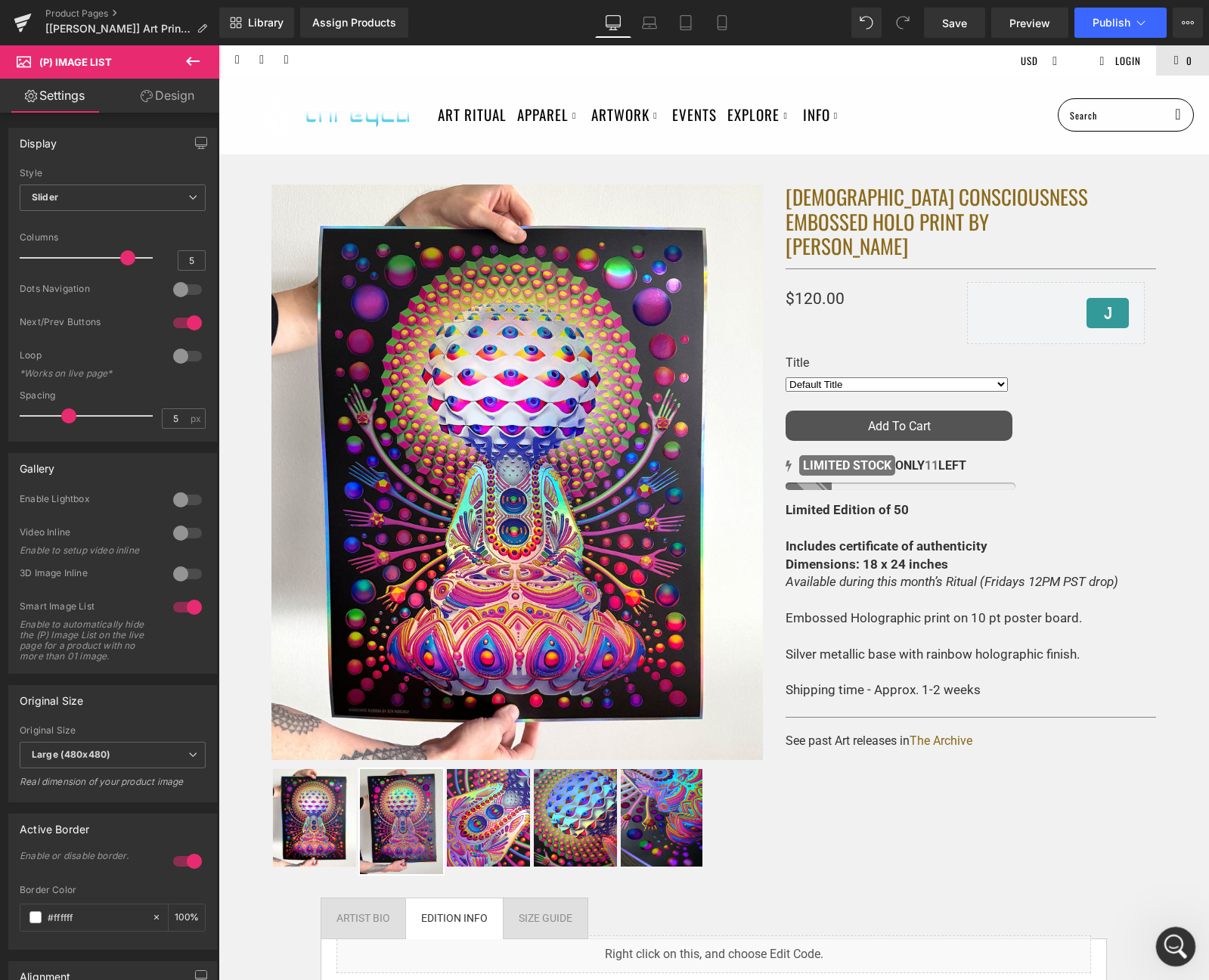
click at [1160, 929] on div at bounding box center [1175, 946] width 40 height 40
click at [1166, 931] on div "Open Intercom Messenger" at bounding box center [1172, 943] width 50 height 50
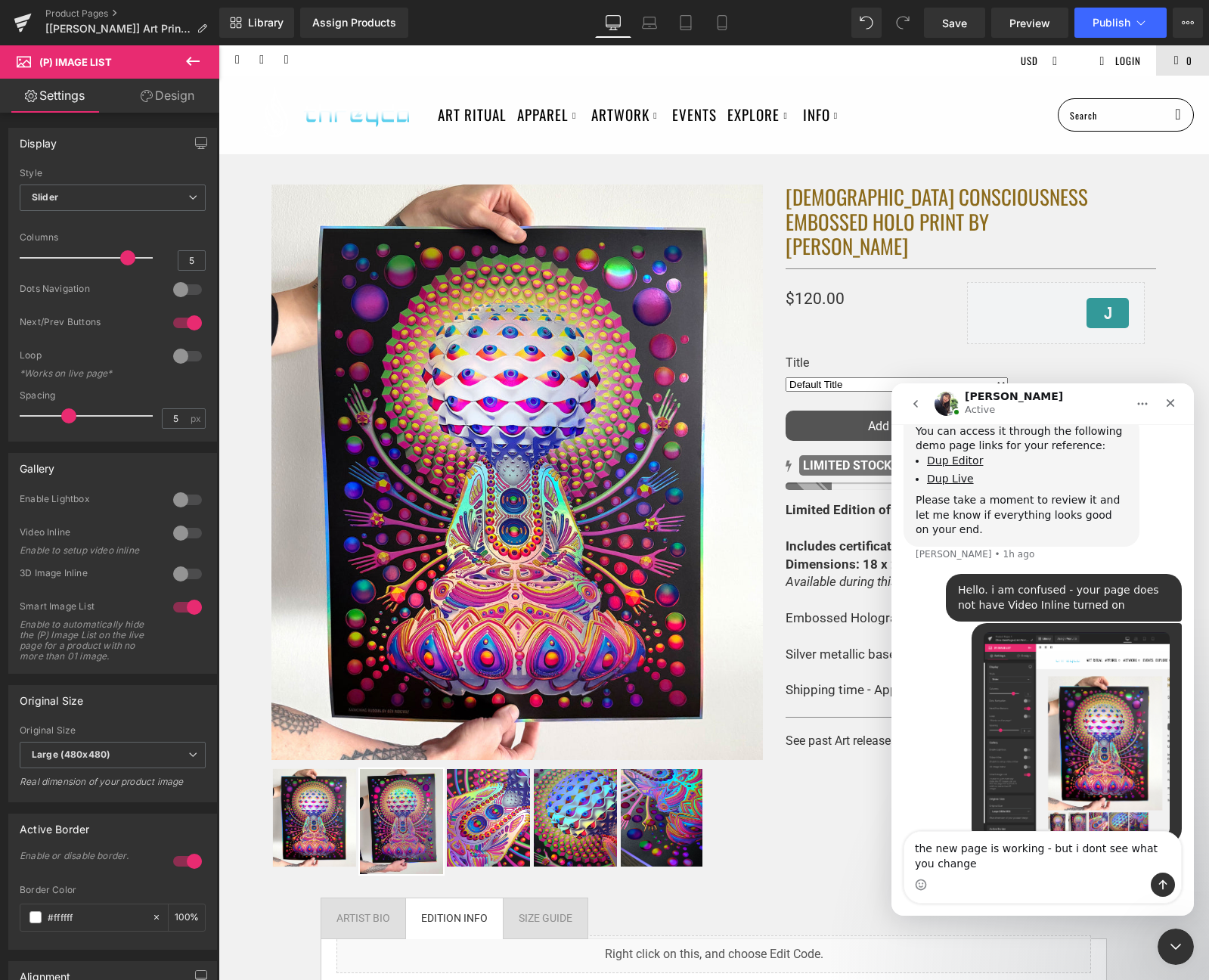
type textarea "the new page is working - but i dont see what you changed"
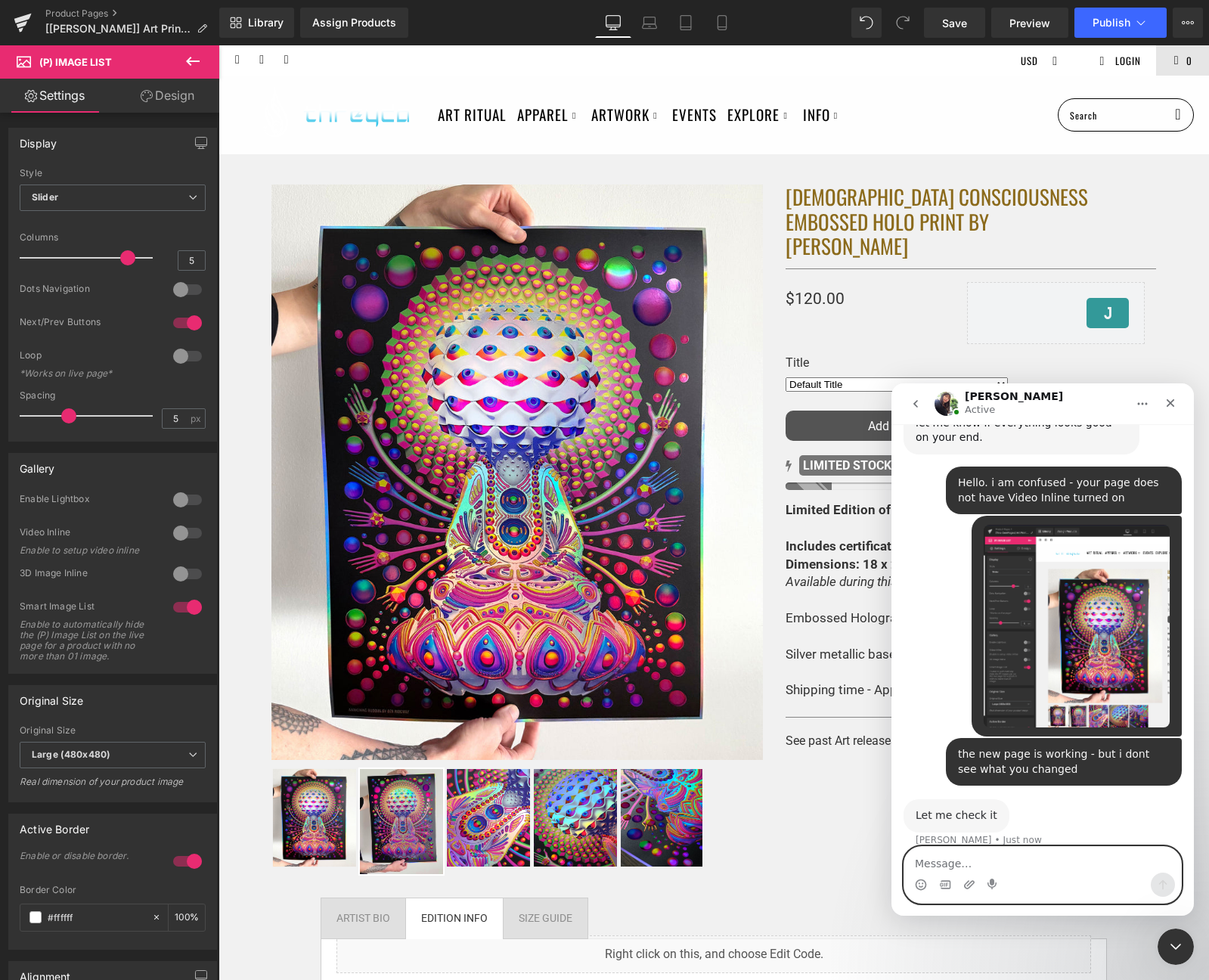
scroll to position [2060, 0]
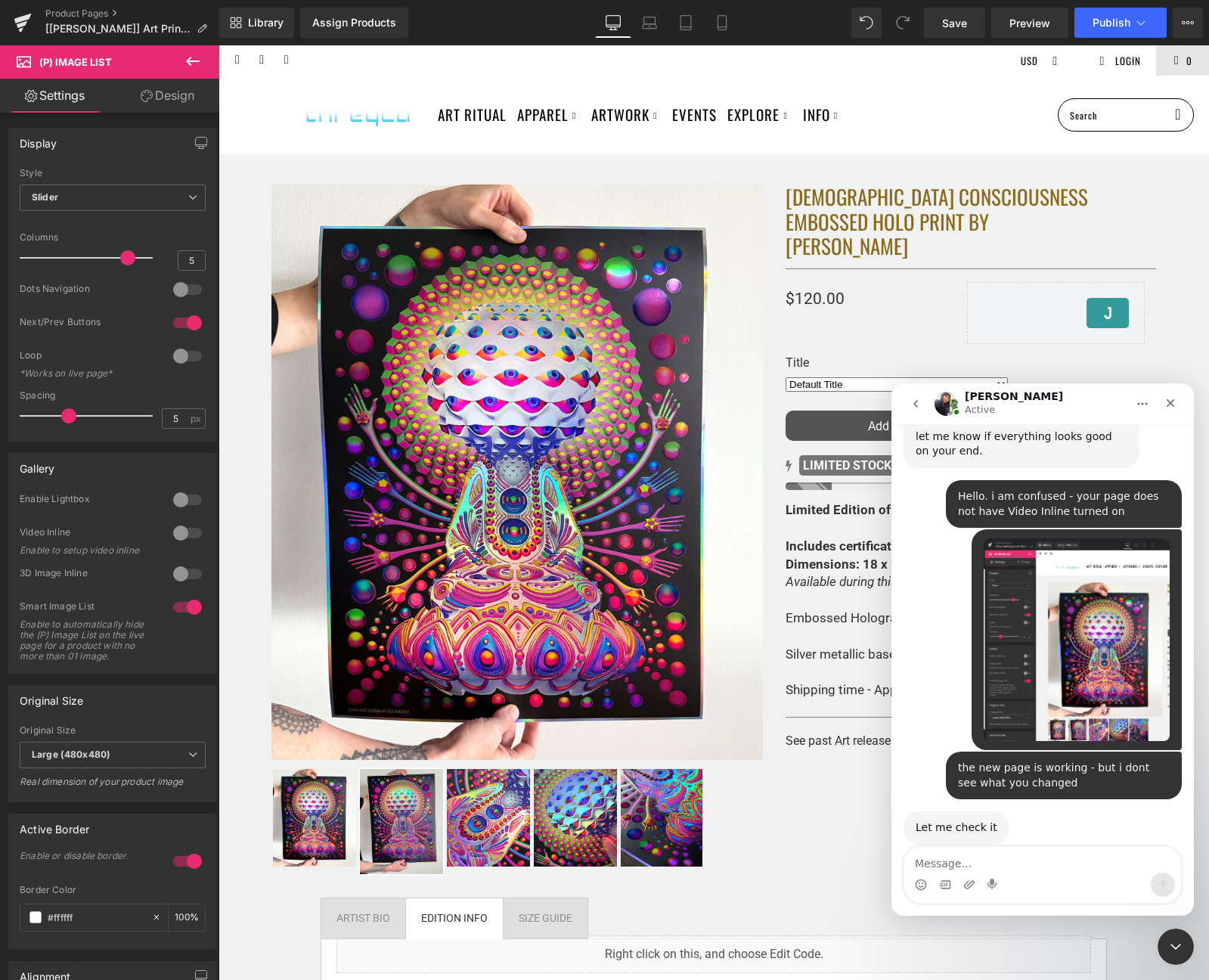
click at [804, 487] on div at bounding box center [604, 467] width 1209 height 934
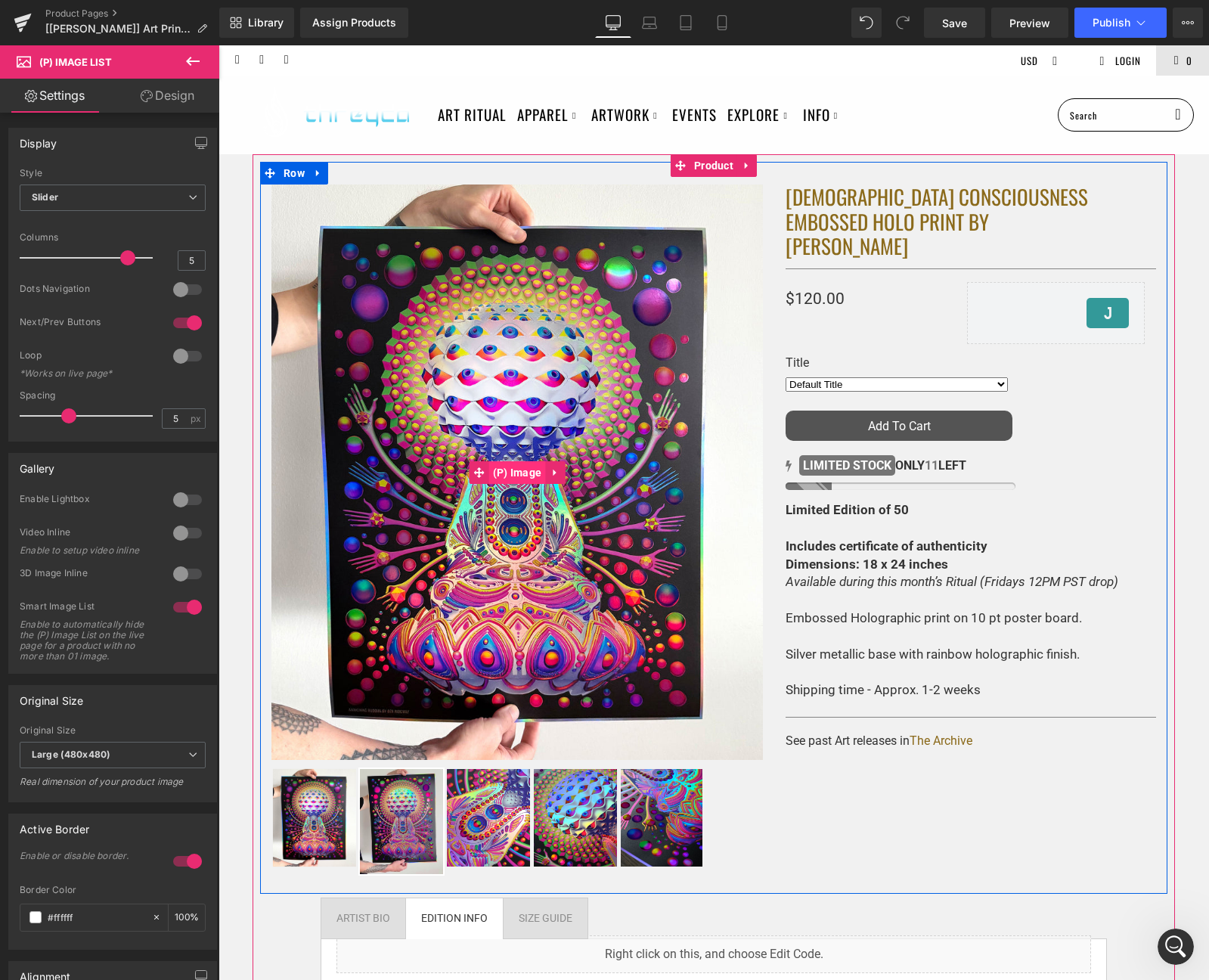
click at [525, 475] on span "(P) Image" at bounding box center [517, 472] width 56 height 23
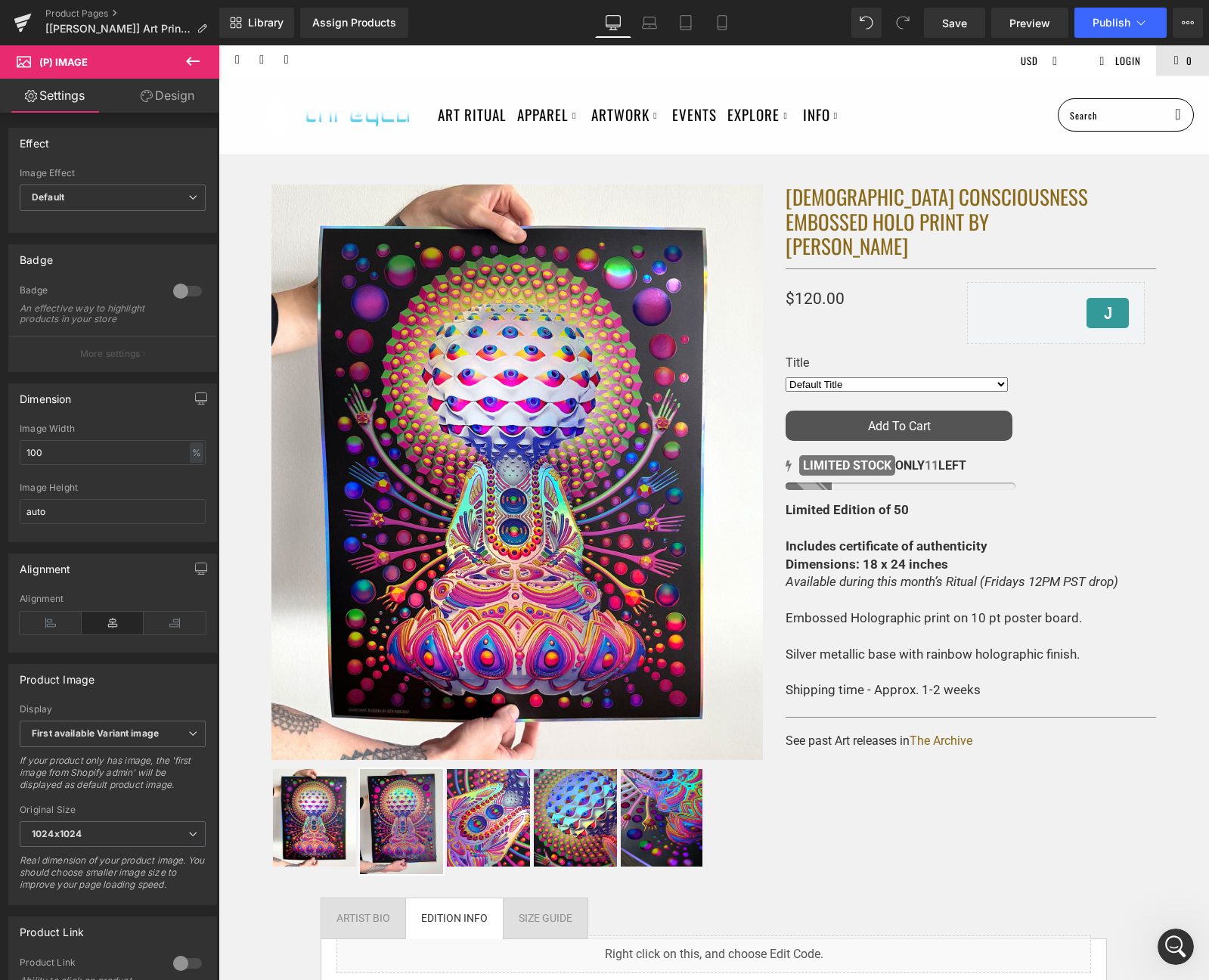
click at [1193, 347] on div "Sale Off (P) Image ‹ ›" at bounding box center [713, 766] width 990 height 1225
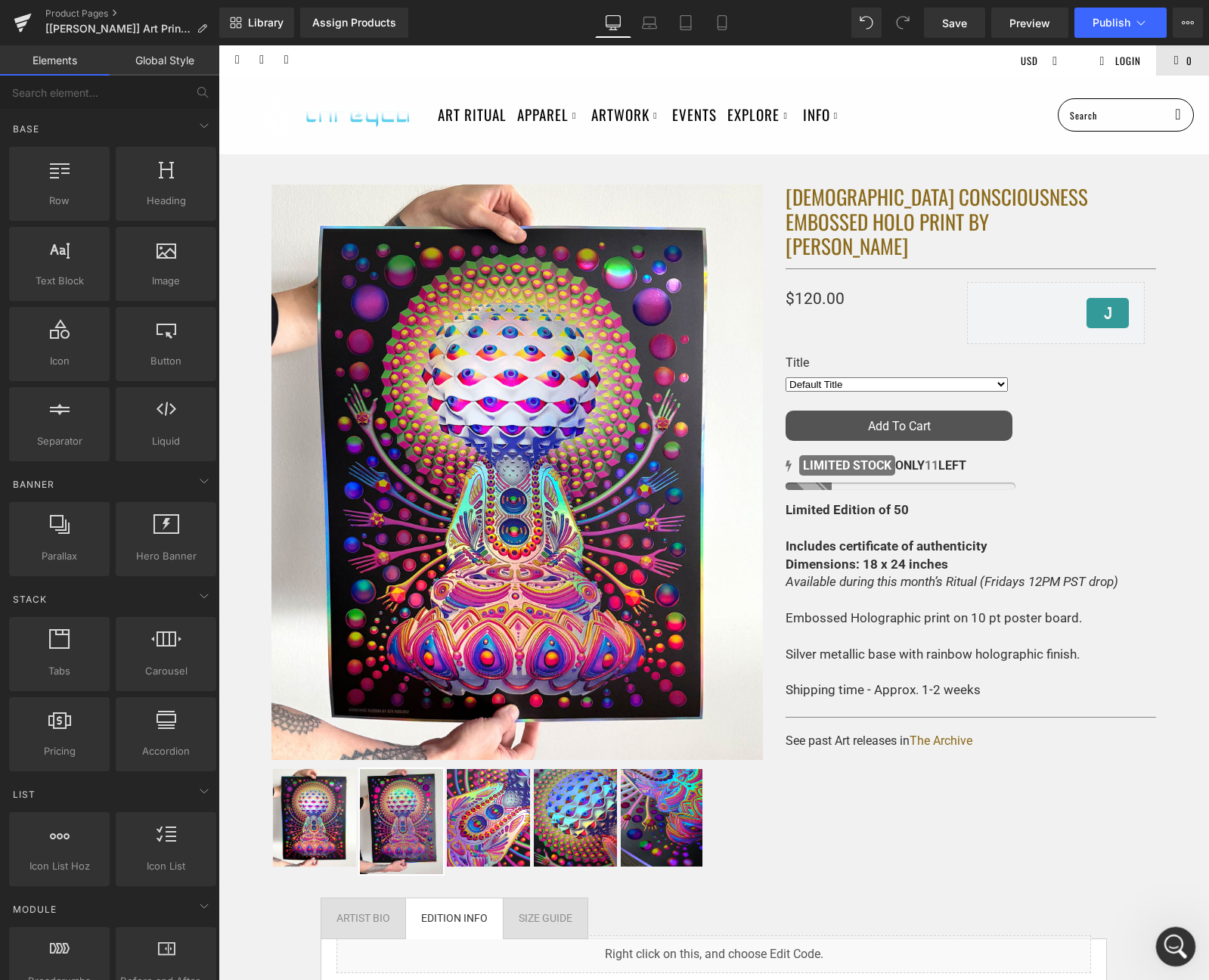
click at [1174, 929] on div "Open Intercom Messenger" at bounding box center [1172, 943] width 50 height 50
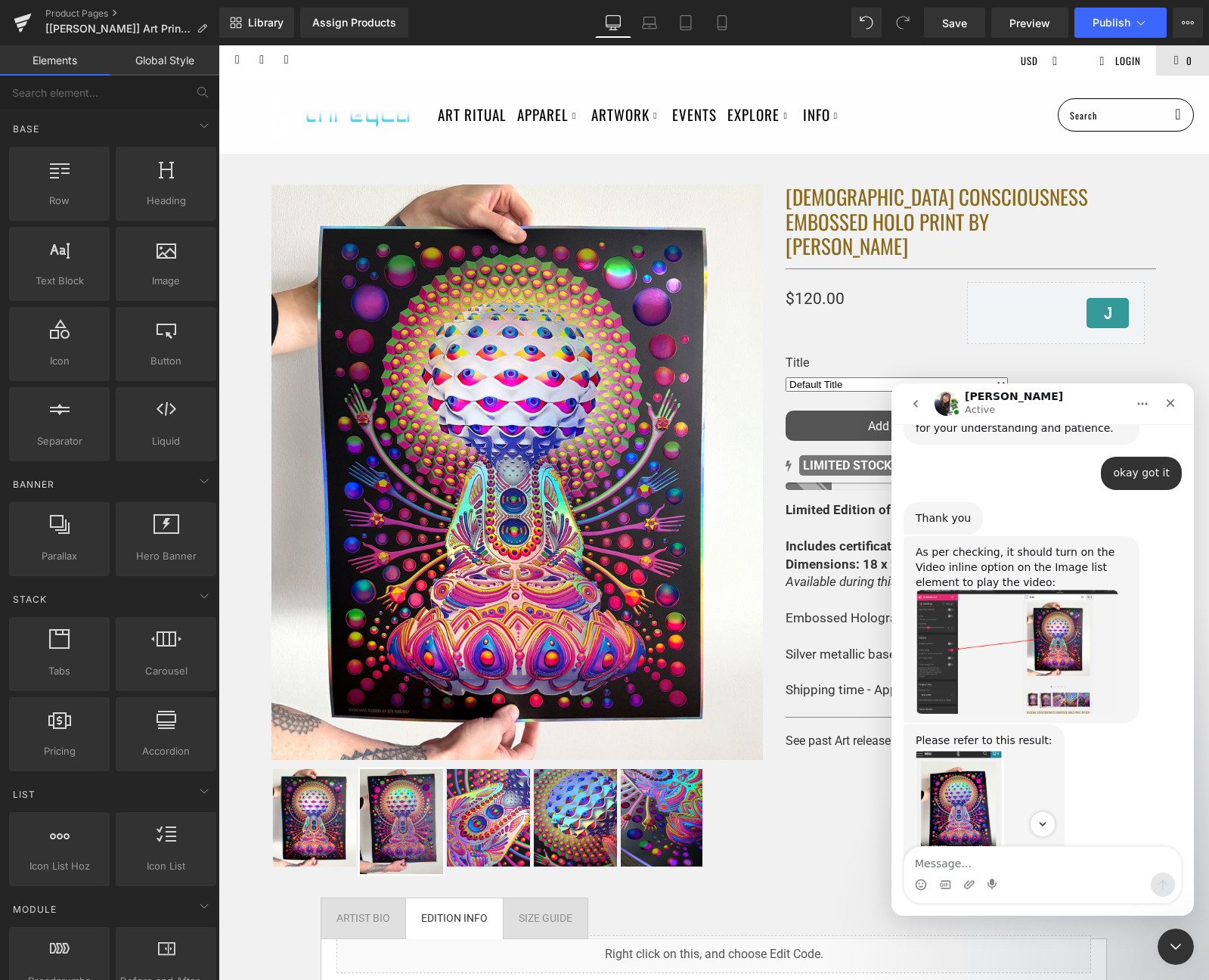
scroll to position [1433, 0]
click at [1042, 633] on img "Tina says…" at bounding box center [1017, 653] width 203 height 124
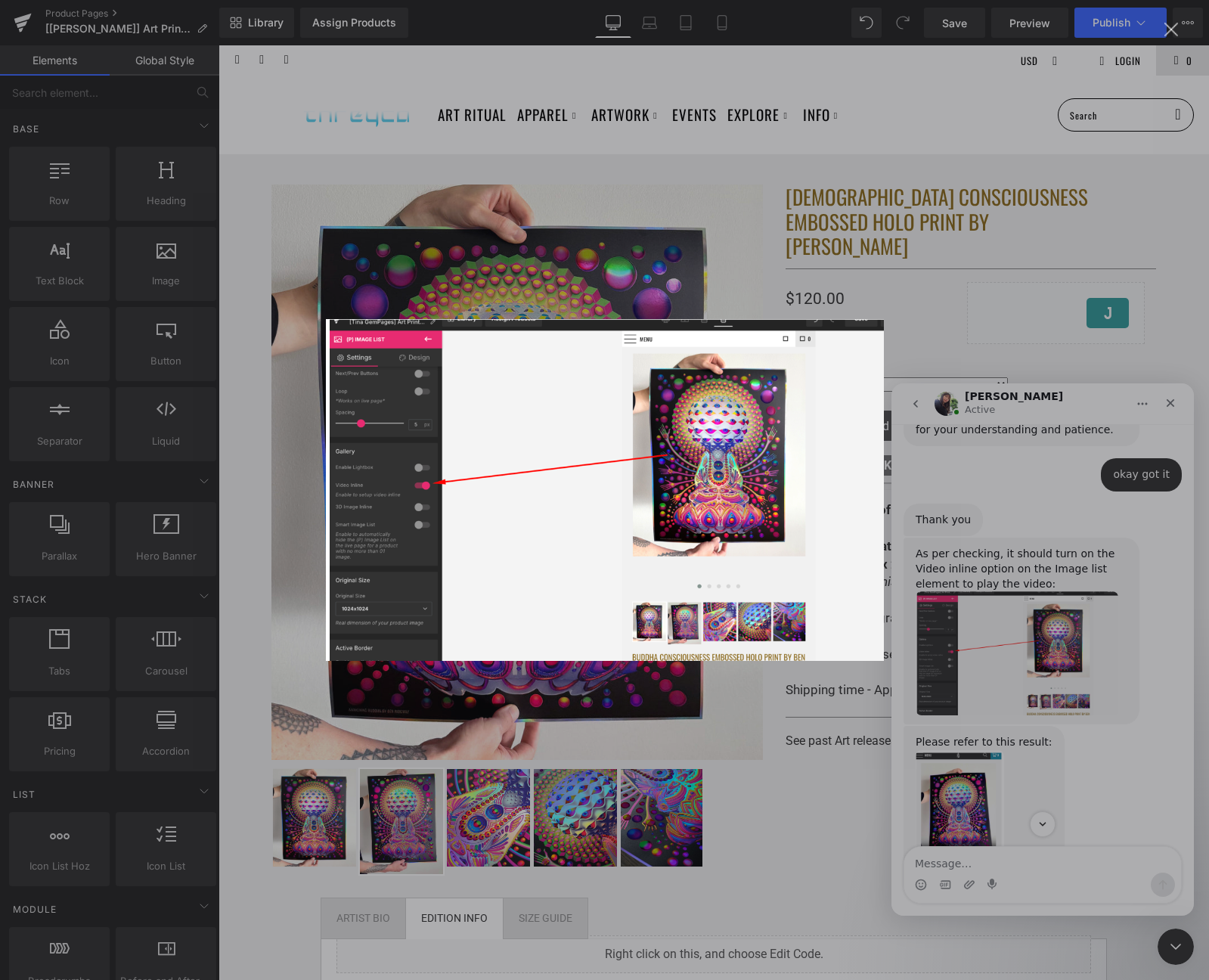
scroll to position [0, 0]
click at [705, 193] on div "Intercom messenger" at bounding box center [604, 490] width 1209 height 980
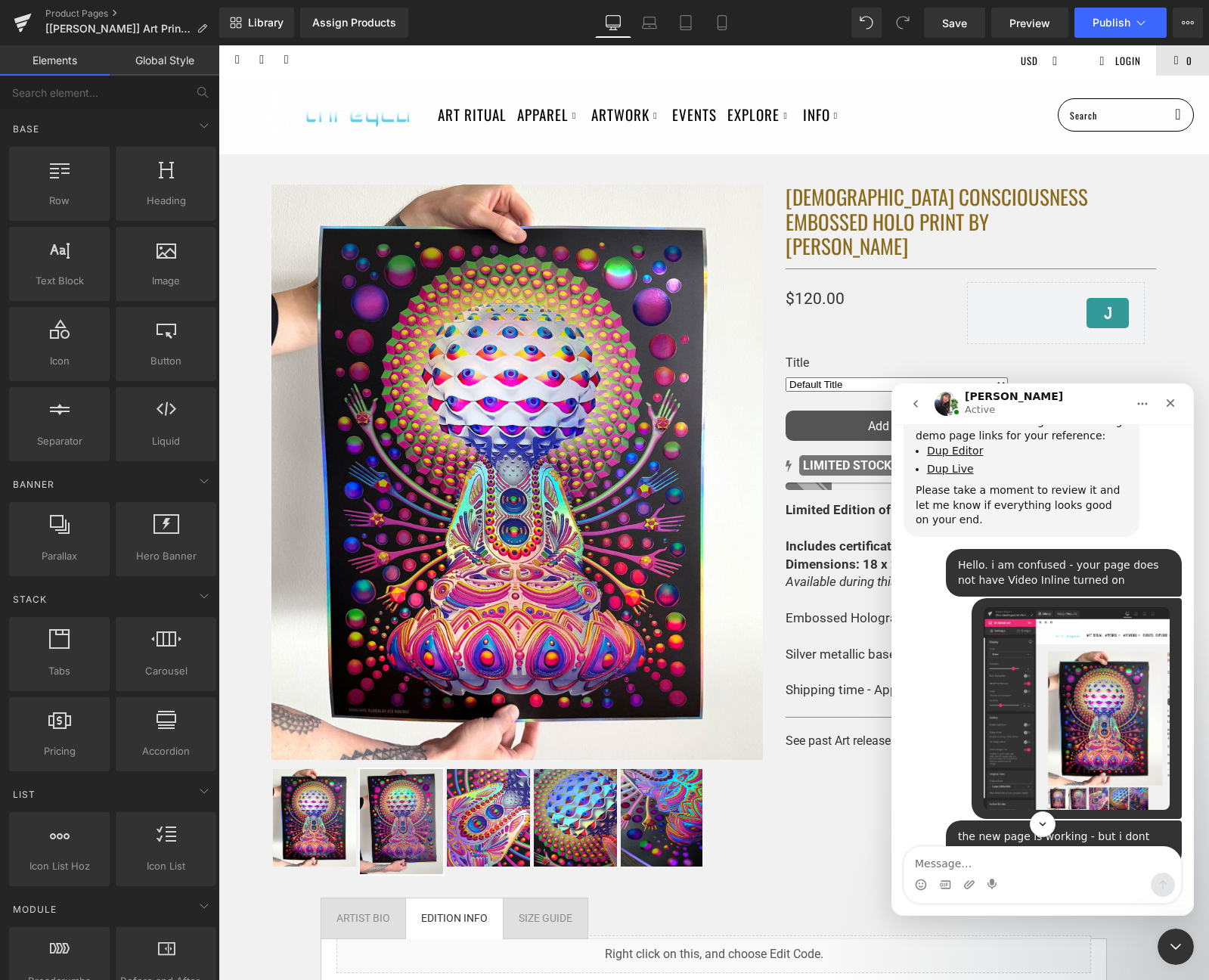
scroll to position [2060, 0]
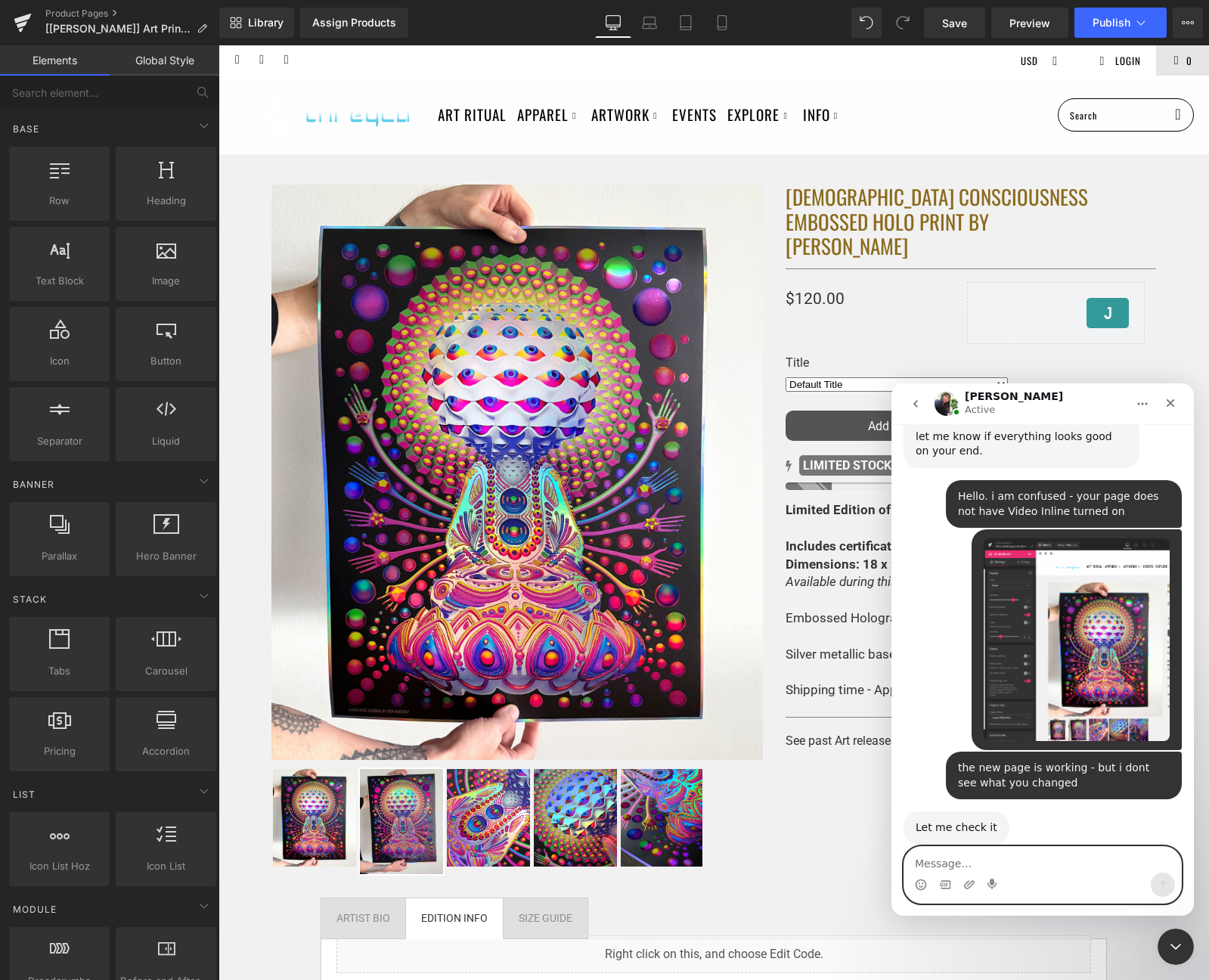
click at [1069, 867] on textarea "Message…" at bounding box center [1042, 859] width 277 height 25
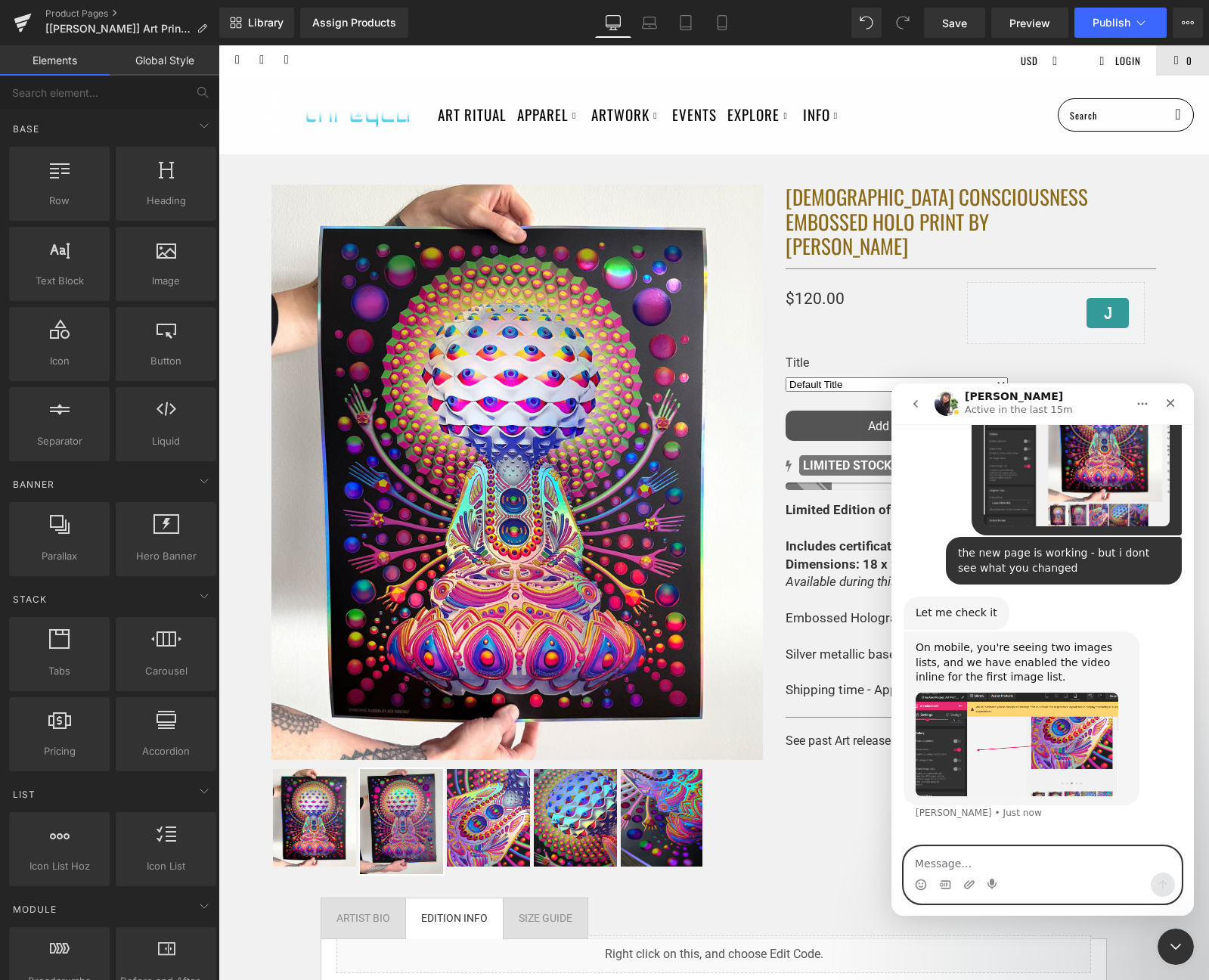
scroll to position [2294, 0]
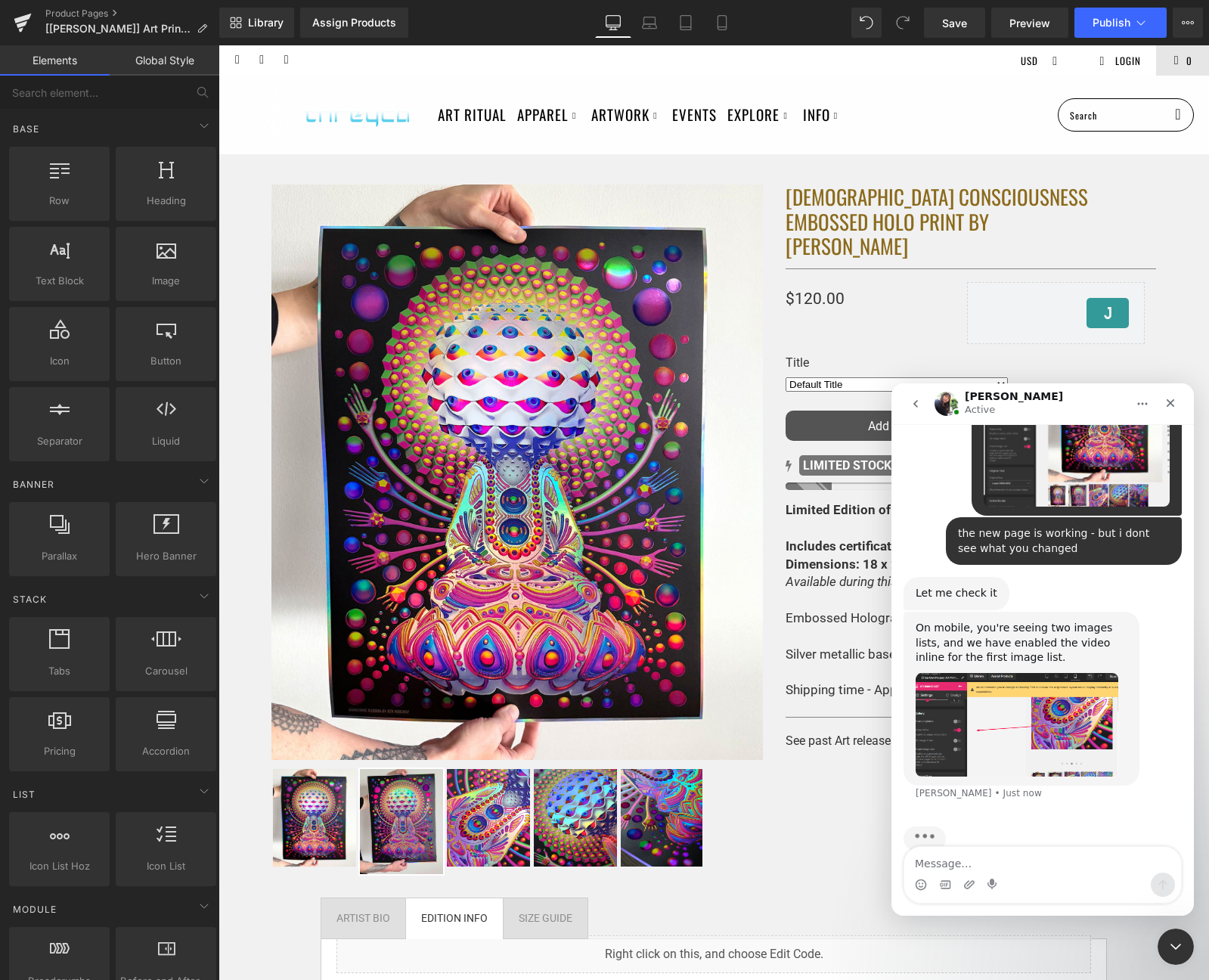
click at [1019, 705] on img "Tina says…" at bounding box center [1017, 725] width 203 height 104
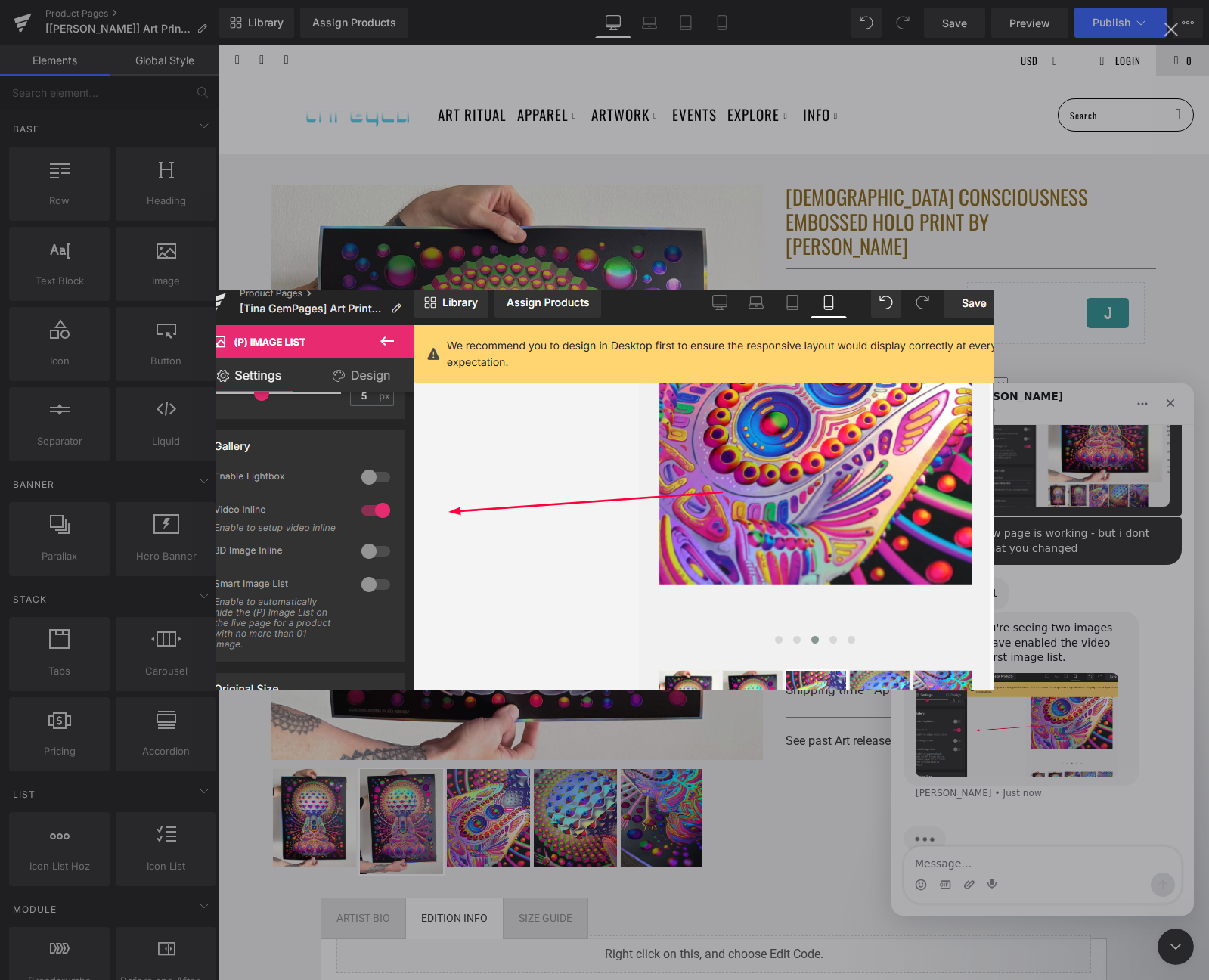
click at [1050, 664] on div "Intercom messenger" at bounding box center [604, 490] width 1209 height 980
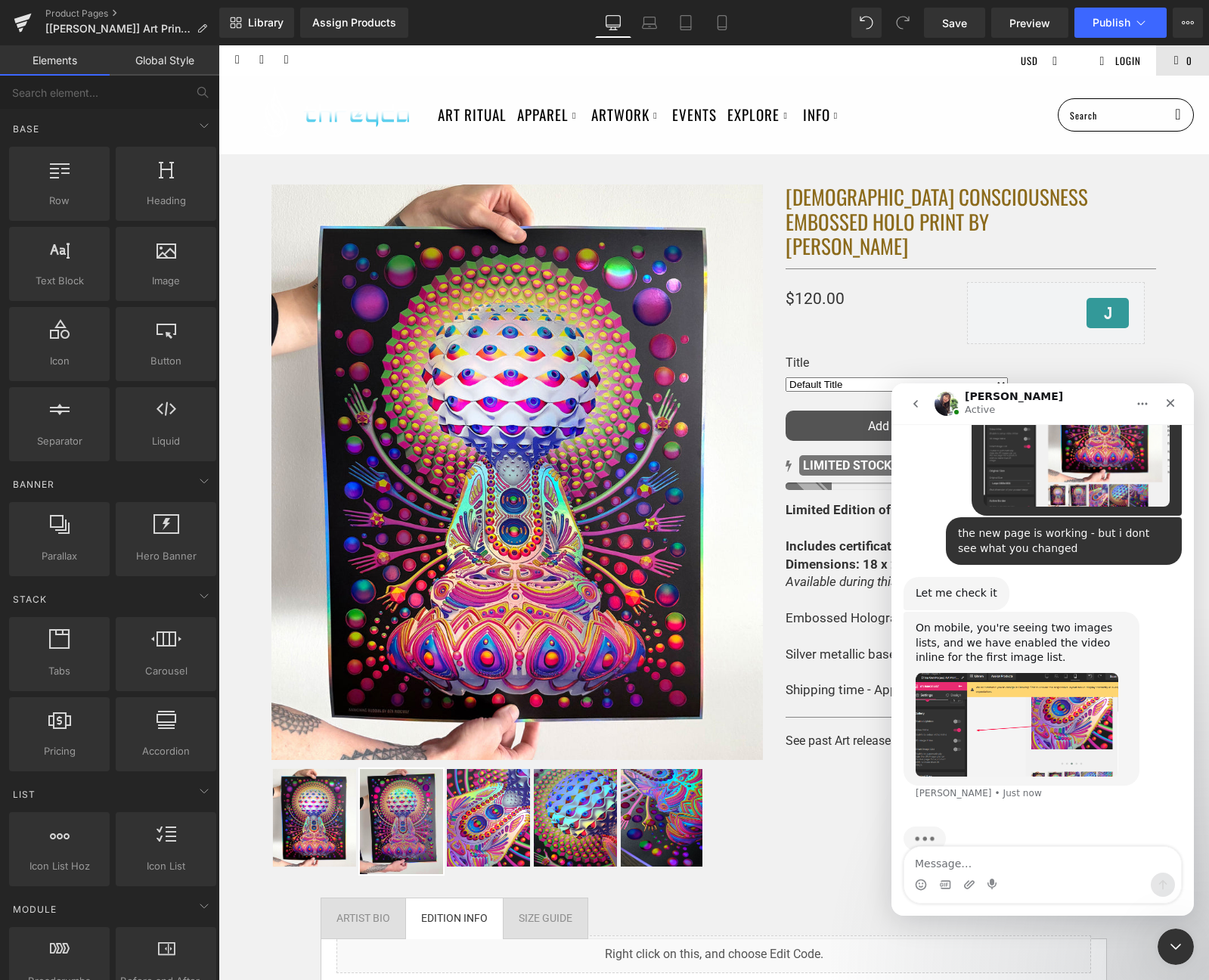
click at [711, 13] on div at bounding box center [604, 467] width 1209 height 934
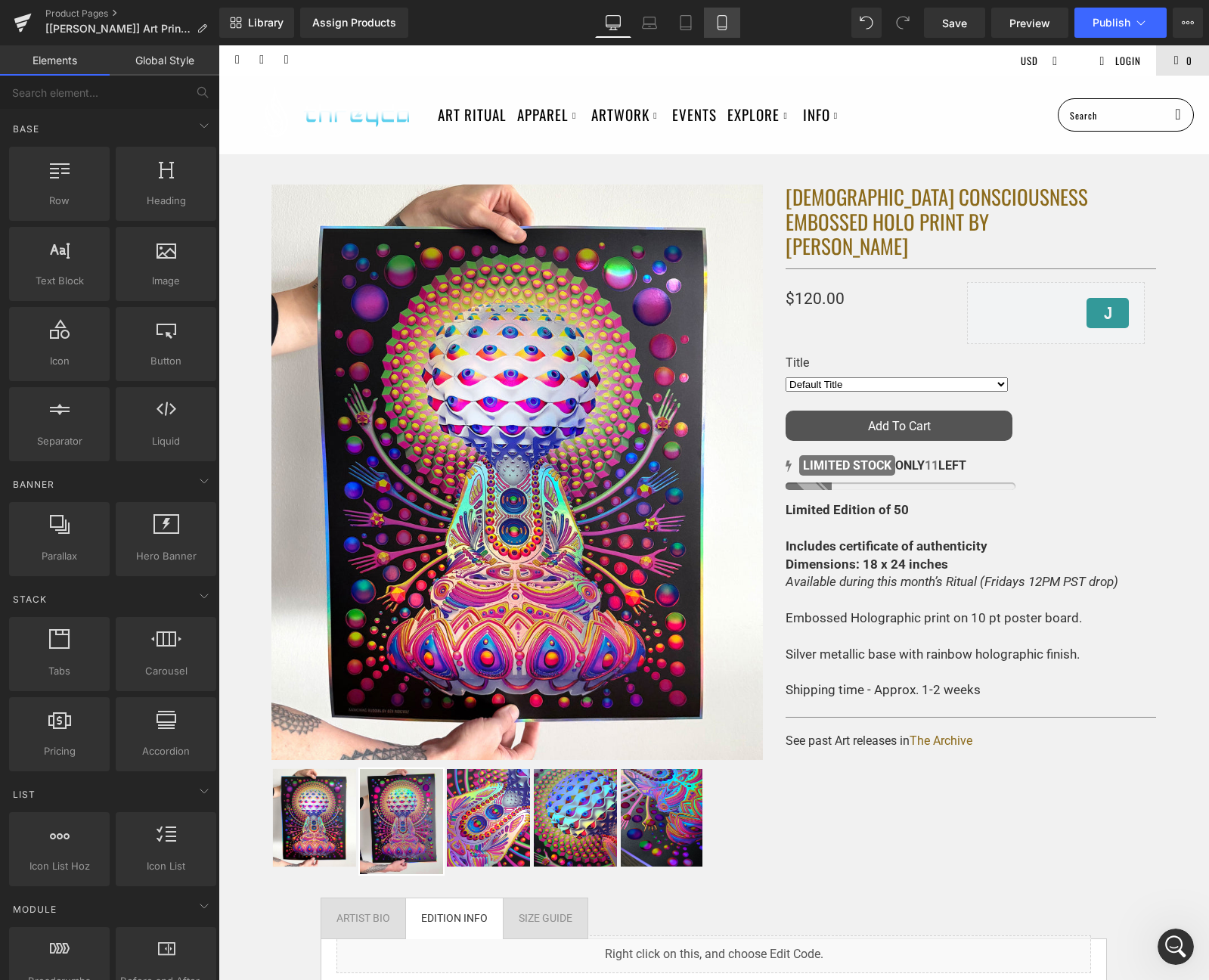
click at [716, 15] on icon at bounding box center [722, 23] width 15 height 15
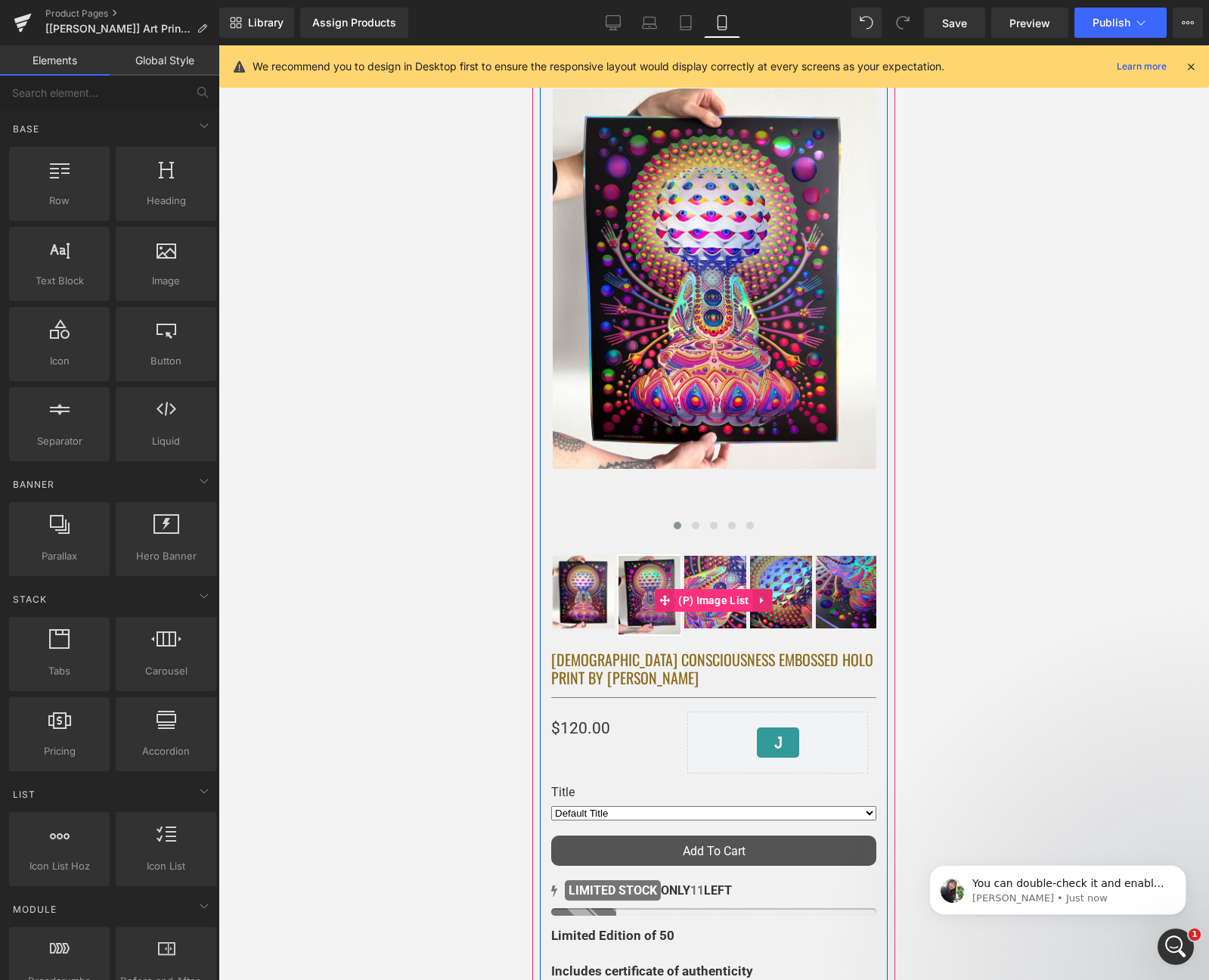
click at [698, 600] on span "(P) Image List" at bounding box center [712, 600] width 78 height 23
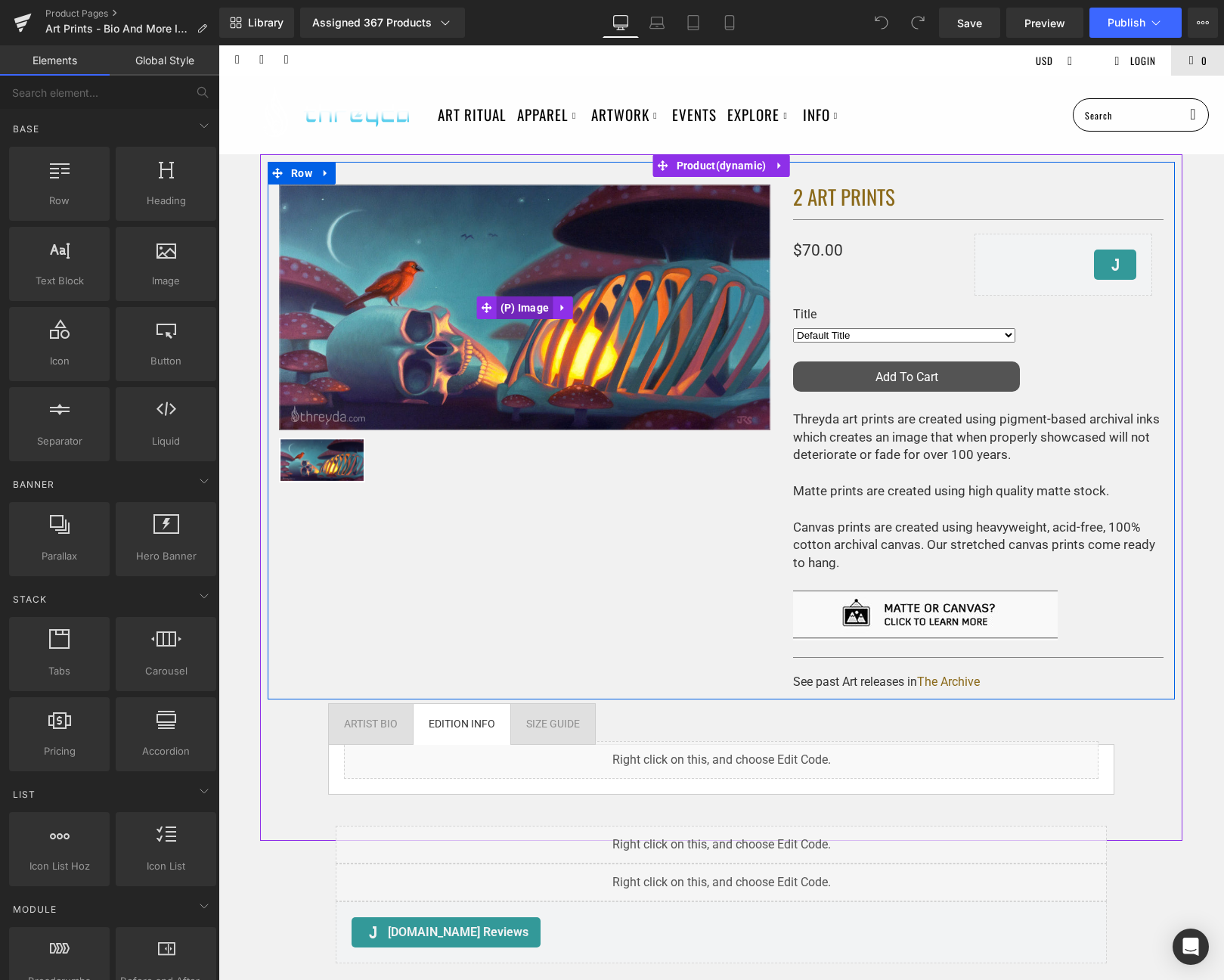
click at [526, 312] on span "(P) Image" at bounding box center [525, 308] width 56 height 23
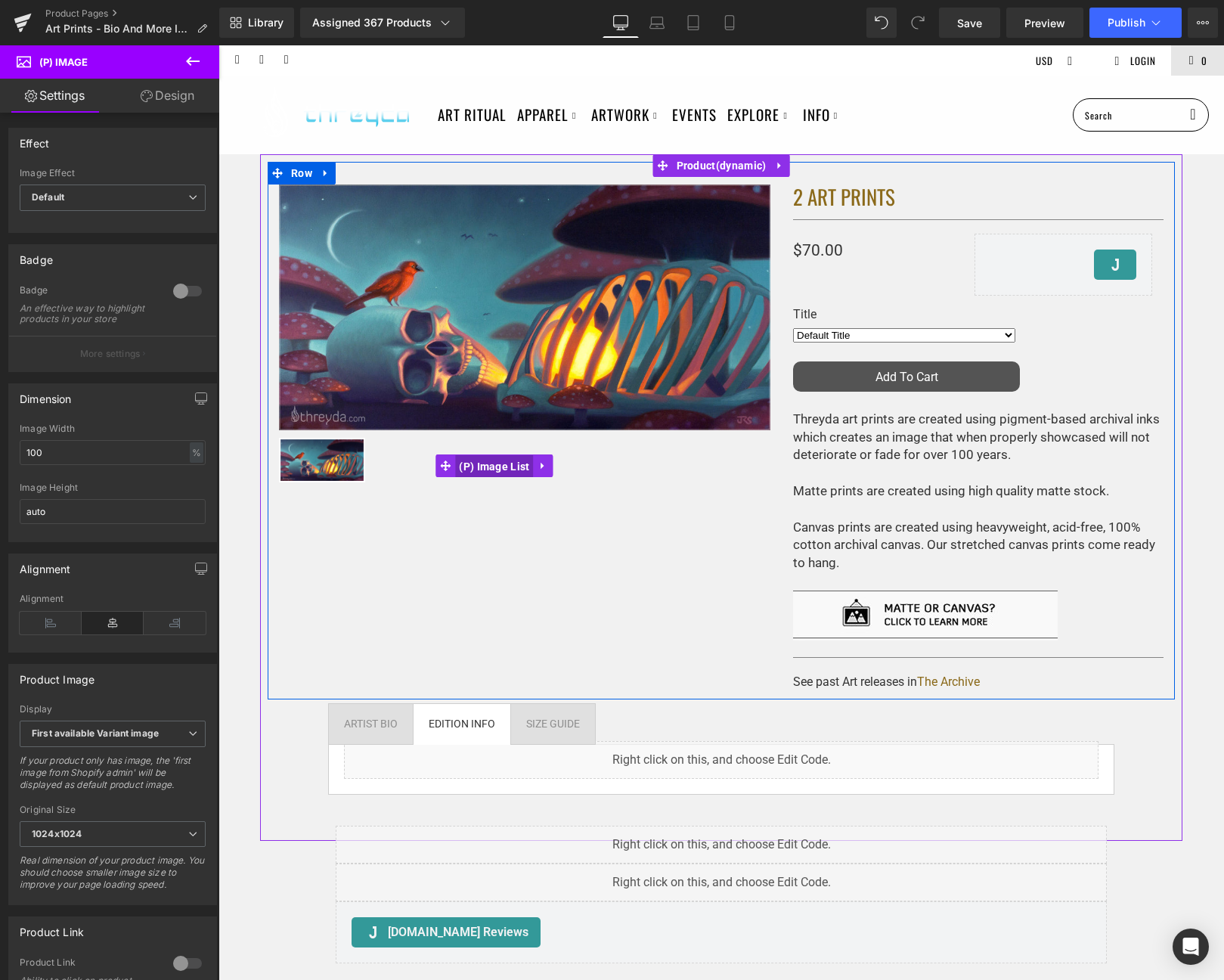
click at [468, 463] on span "(P) Image List" at bounding box center [494, 467] width 78 height 23
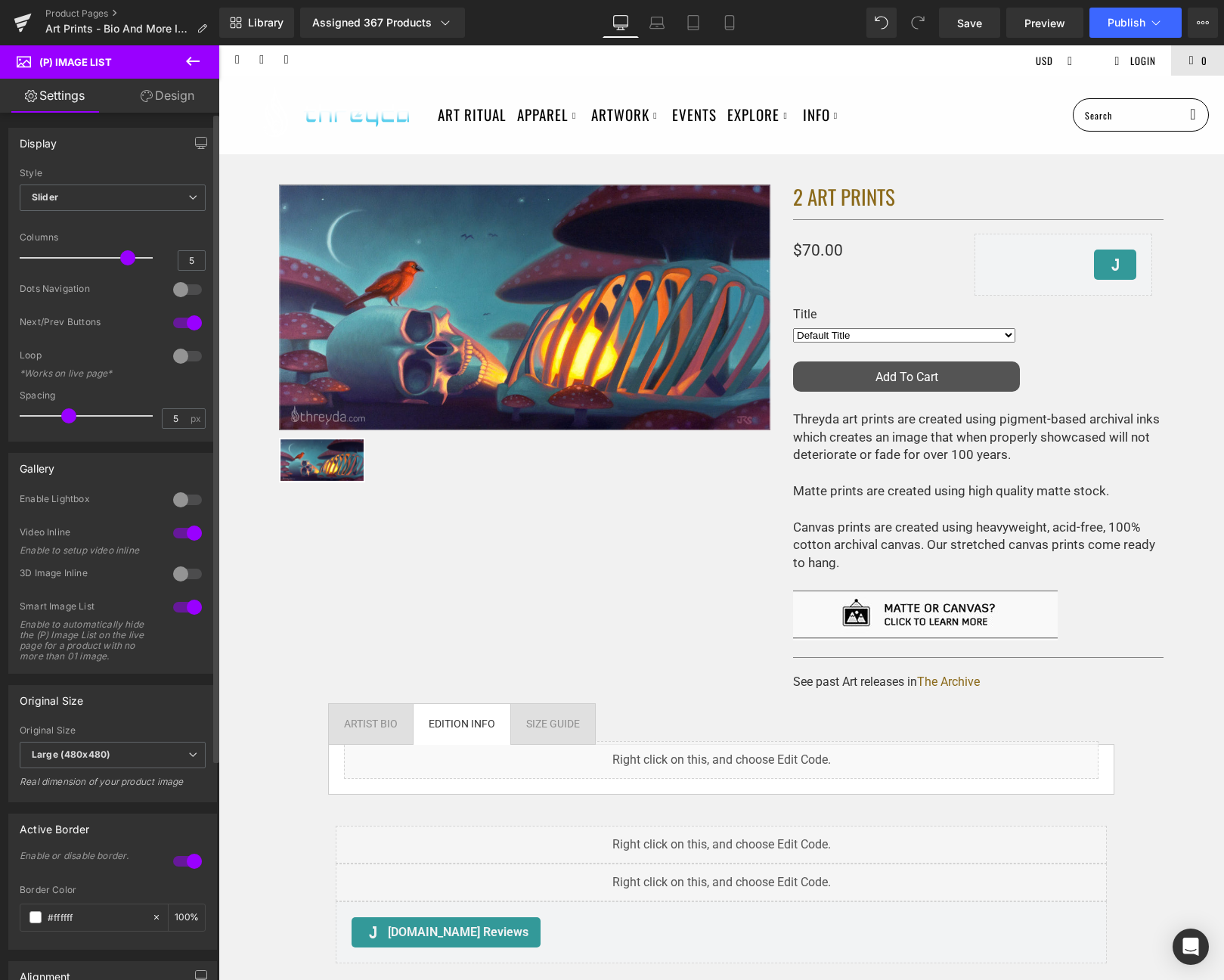
click at [194, 542] on div at bounding box center [187, 533] width 37 height 24
click at [1128, 37] on button "Publish" at bounding box center [1135, 23] width 92 height 30
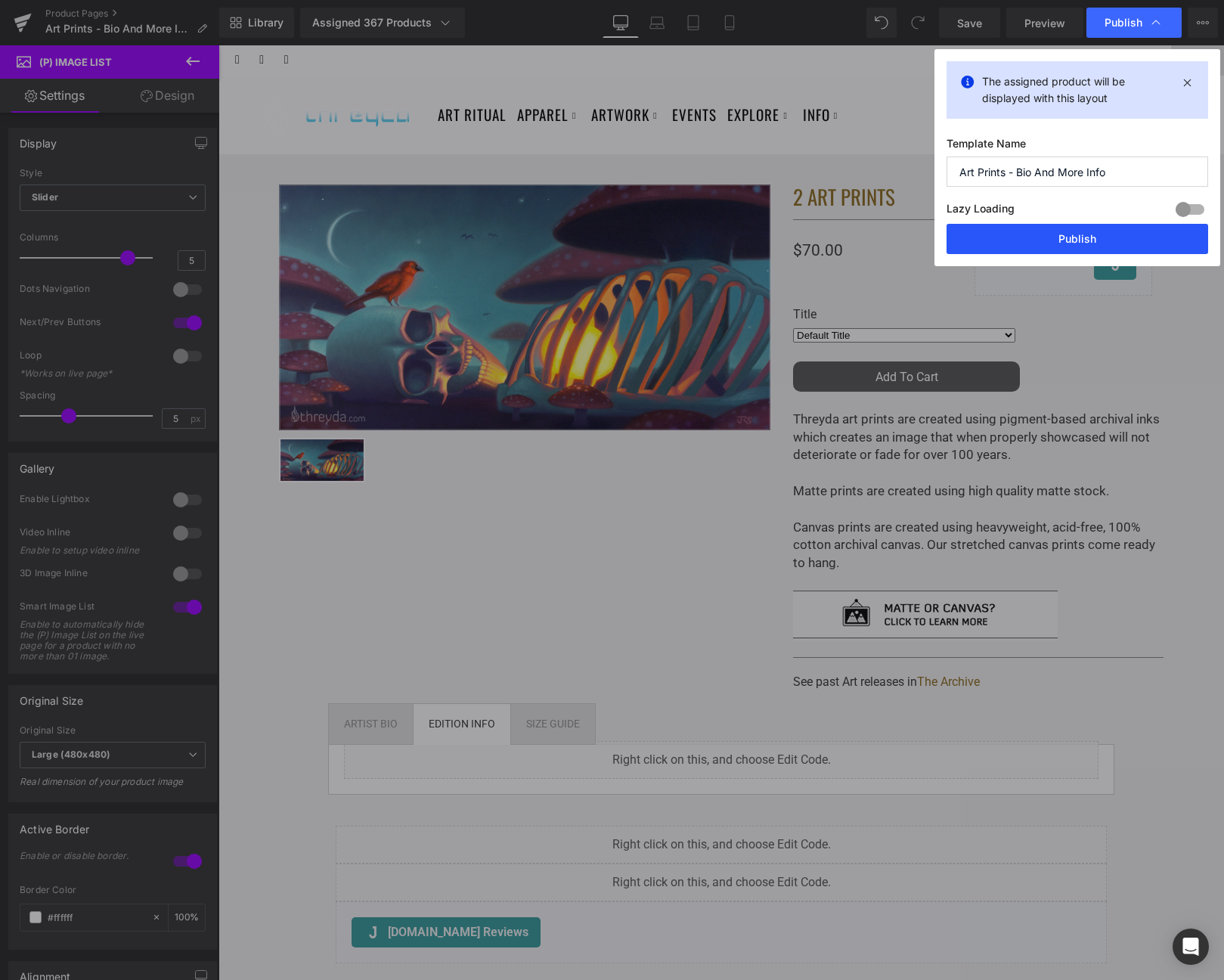
click at [1027, 238] on button "Publish" at bounding box center [1077, 238] width 262 height 30
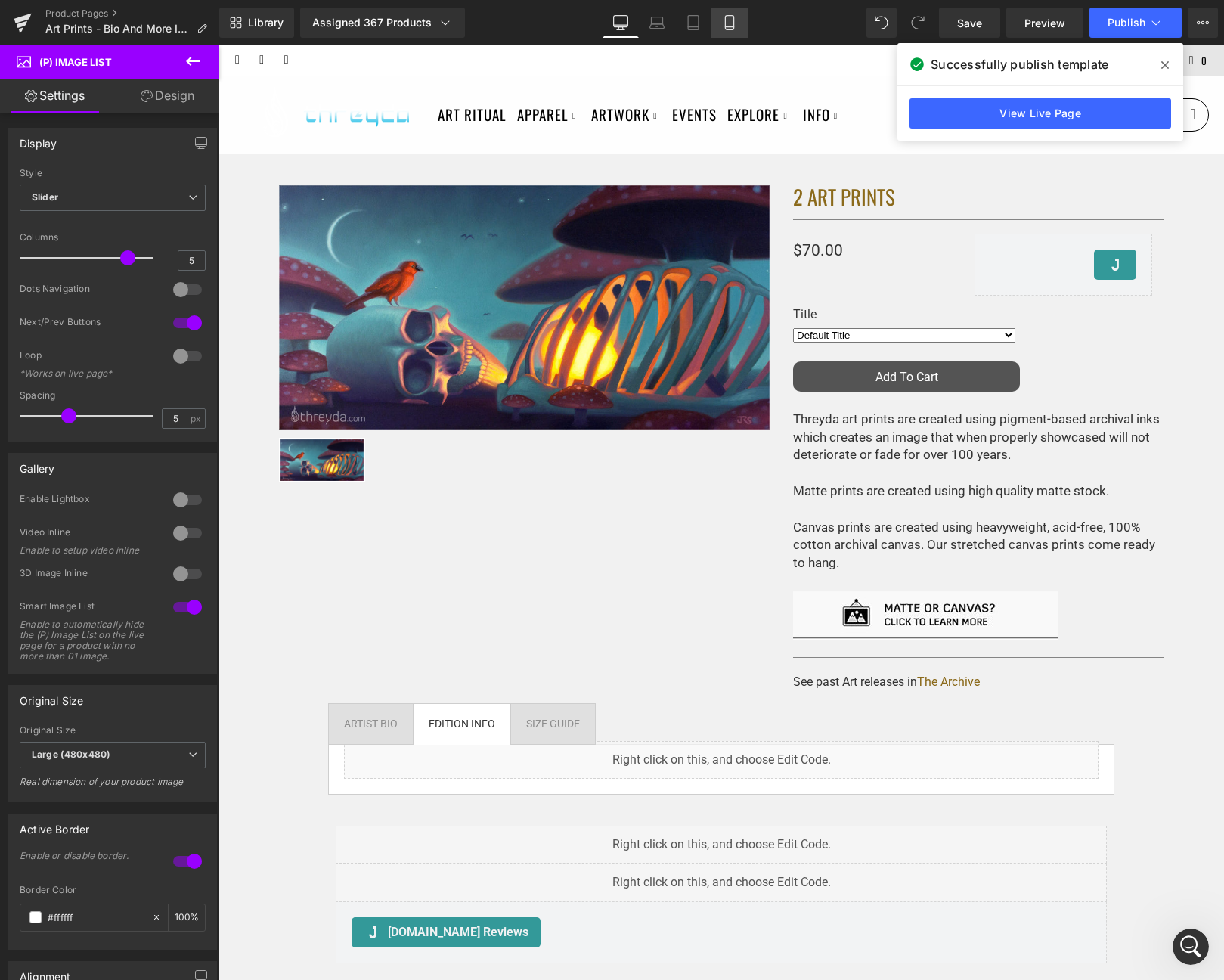
click at [727, 9] on link "Mobile" at bounding box center [729, 23] width 37 height 30
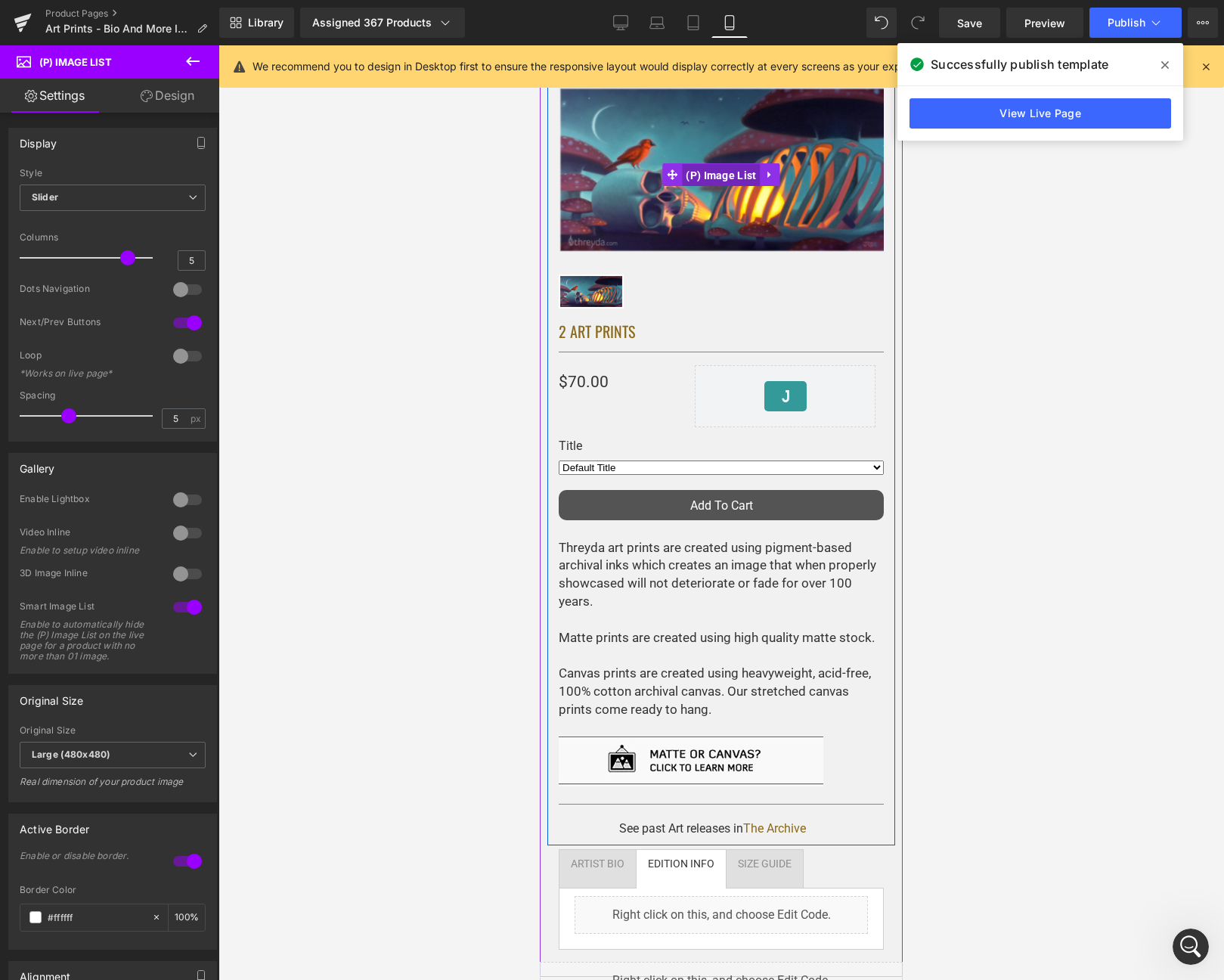
click at [745, 172] on span "(P) Image List" at bounding box center [720, 176] width 78 height 23
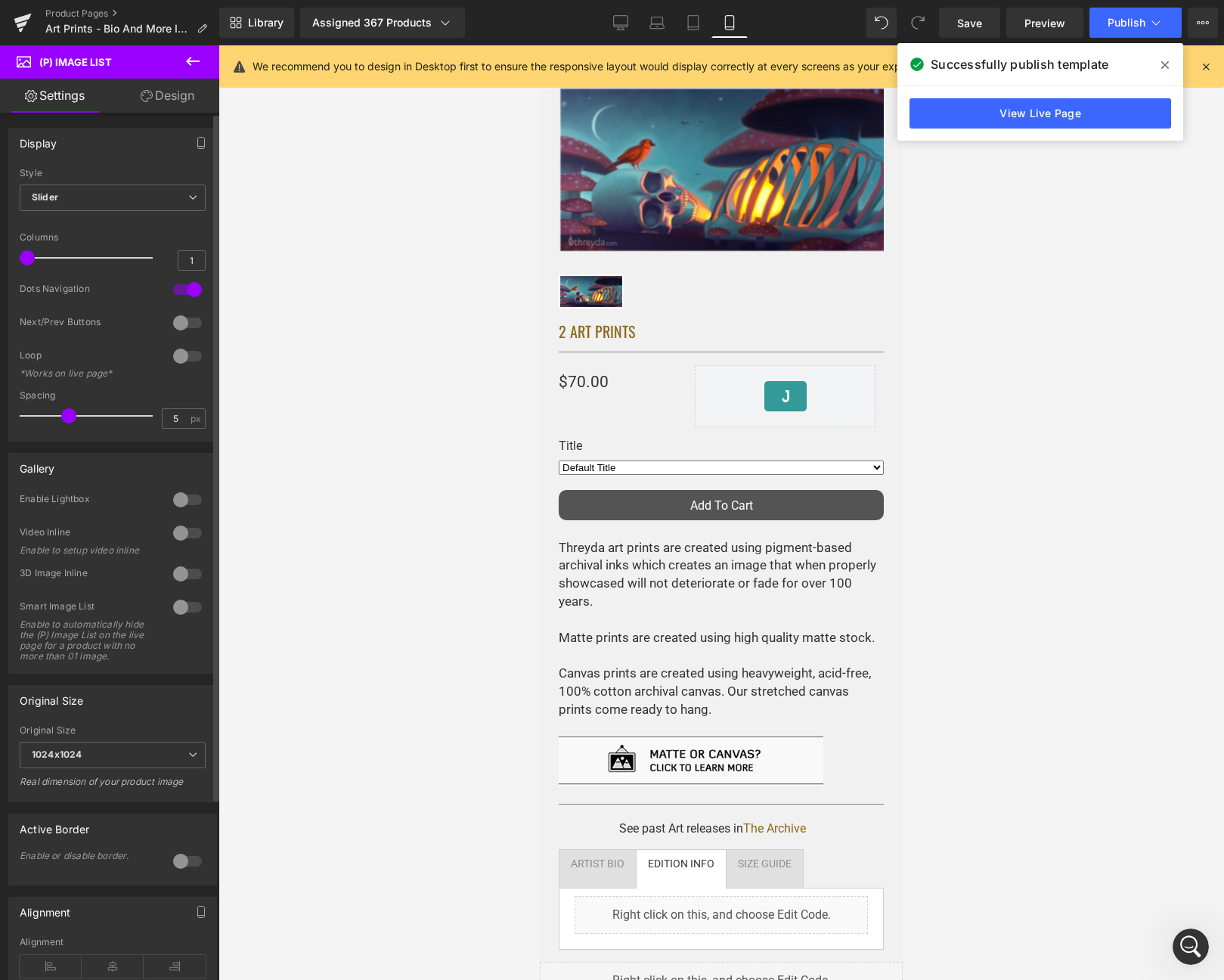
click at [188, 528] on div at bounding box center [187, 533] width 37 height 24
click at [686, 22] on icon at bounding box center [693, 23] width 15 height 15
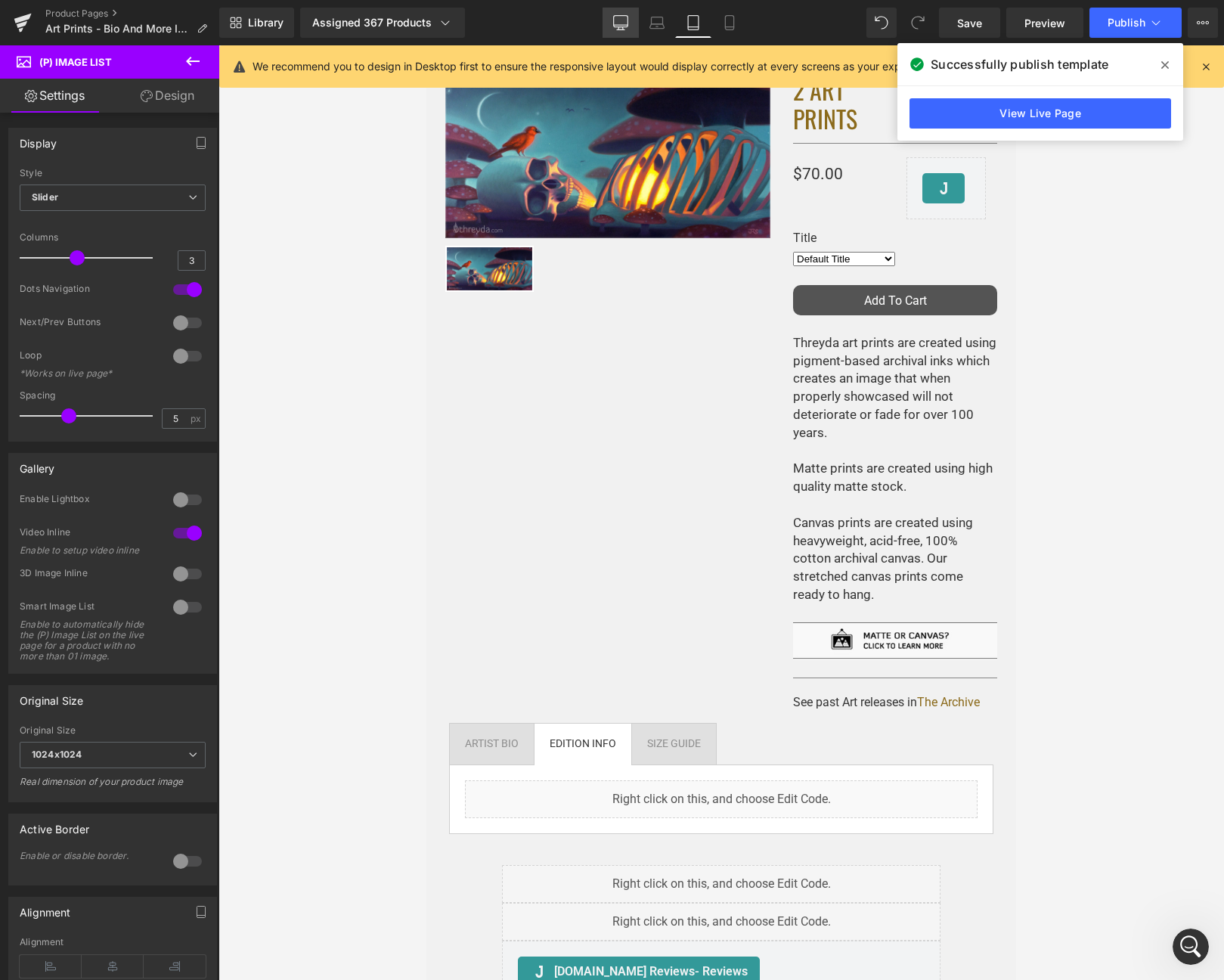
click at [606, 18] on link "Desktop" at bounding box center [620, 23] width 37 height 30
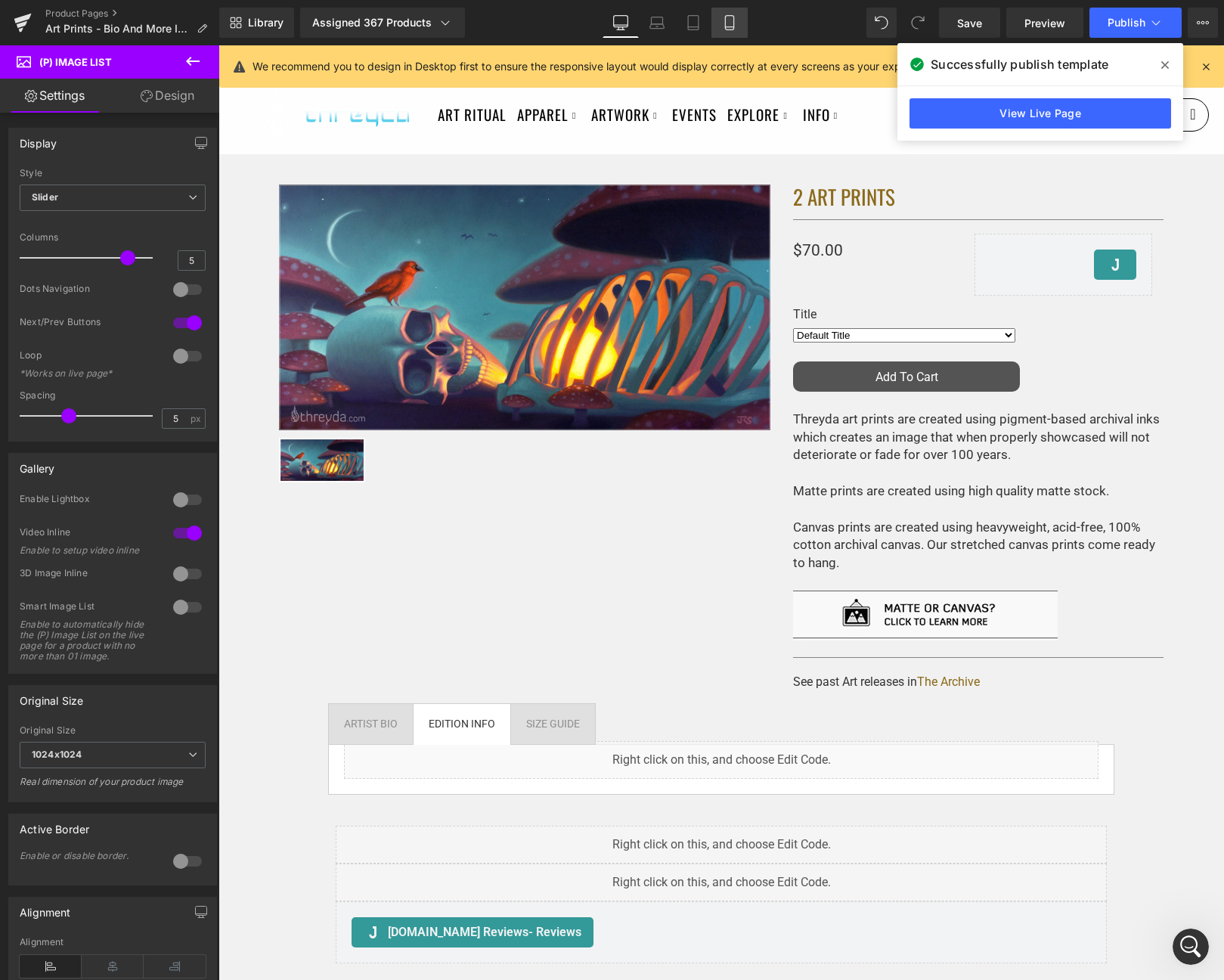
click at [731, 18] on icon at bounding box center [729, 23] width 15 height 15
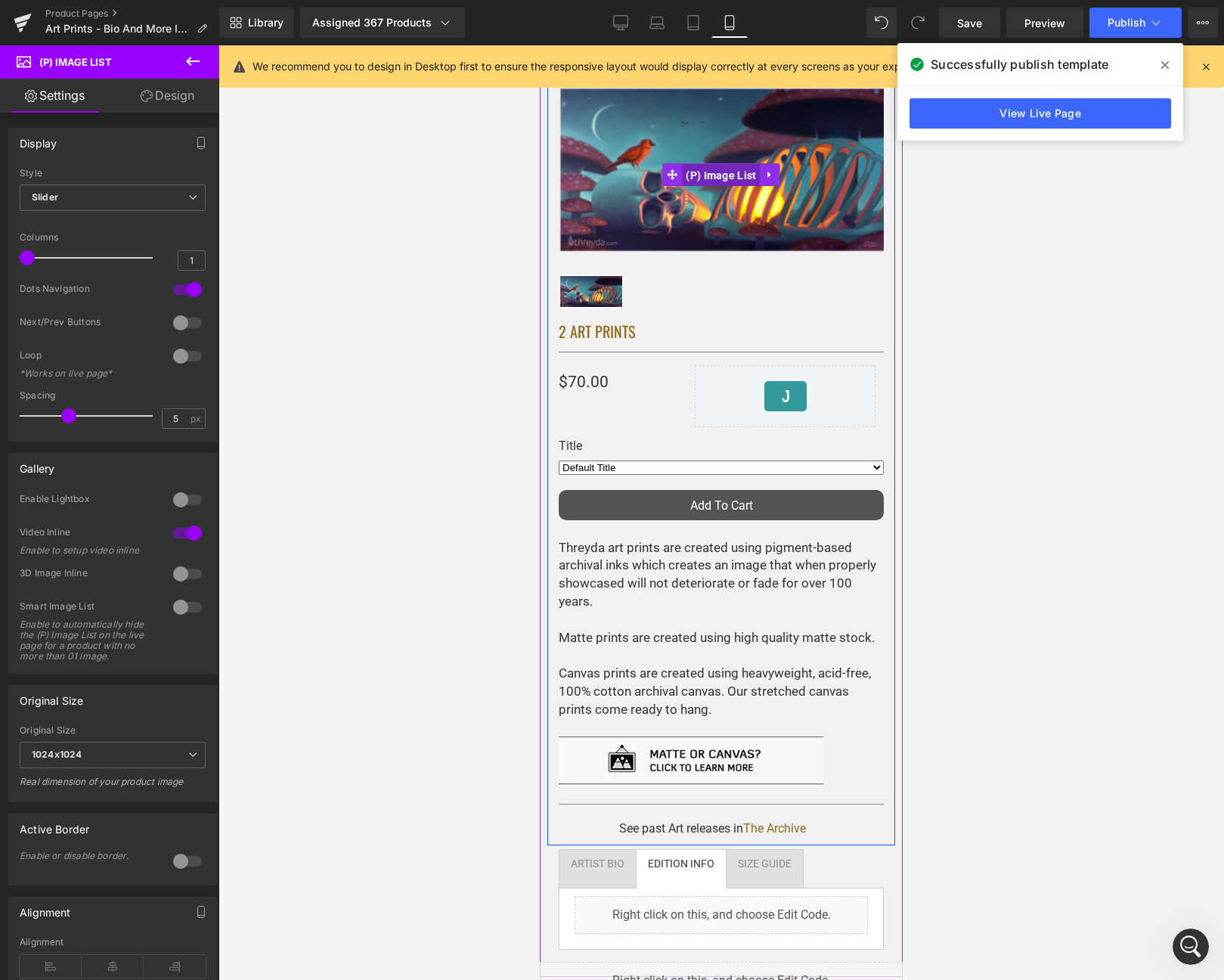
click at [714, 176] on span "(P) Image List" at bounding box center [720, 176] width 78 height 23
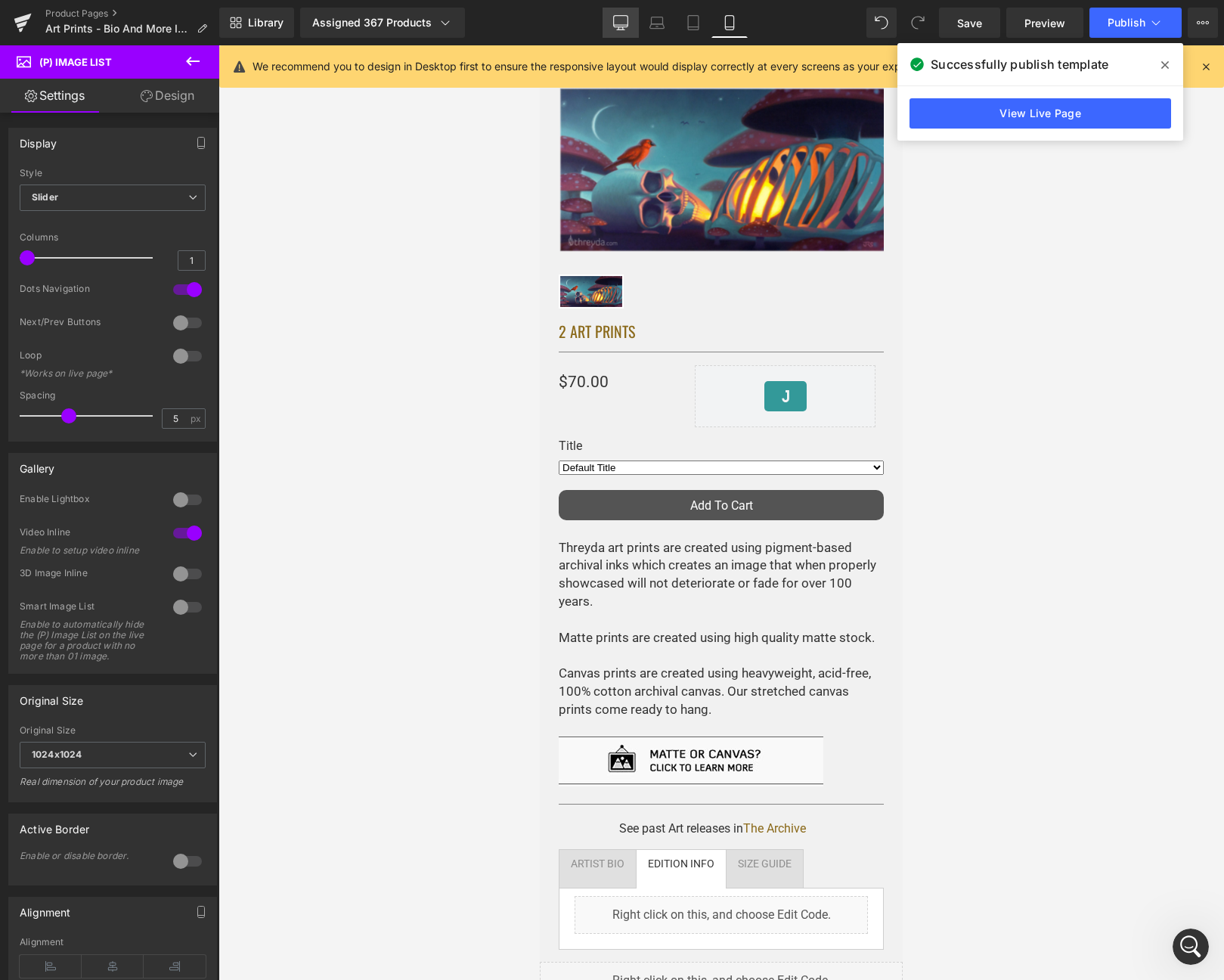
click at [629, 22] on link "Desktop" at bounding box center [620, 23] width 37 height 30
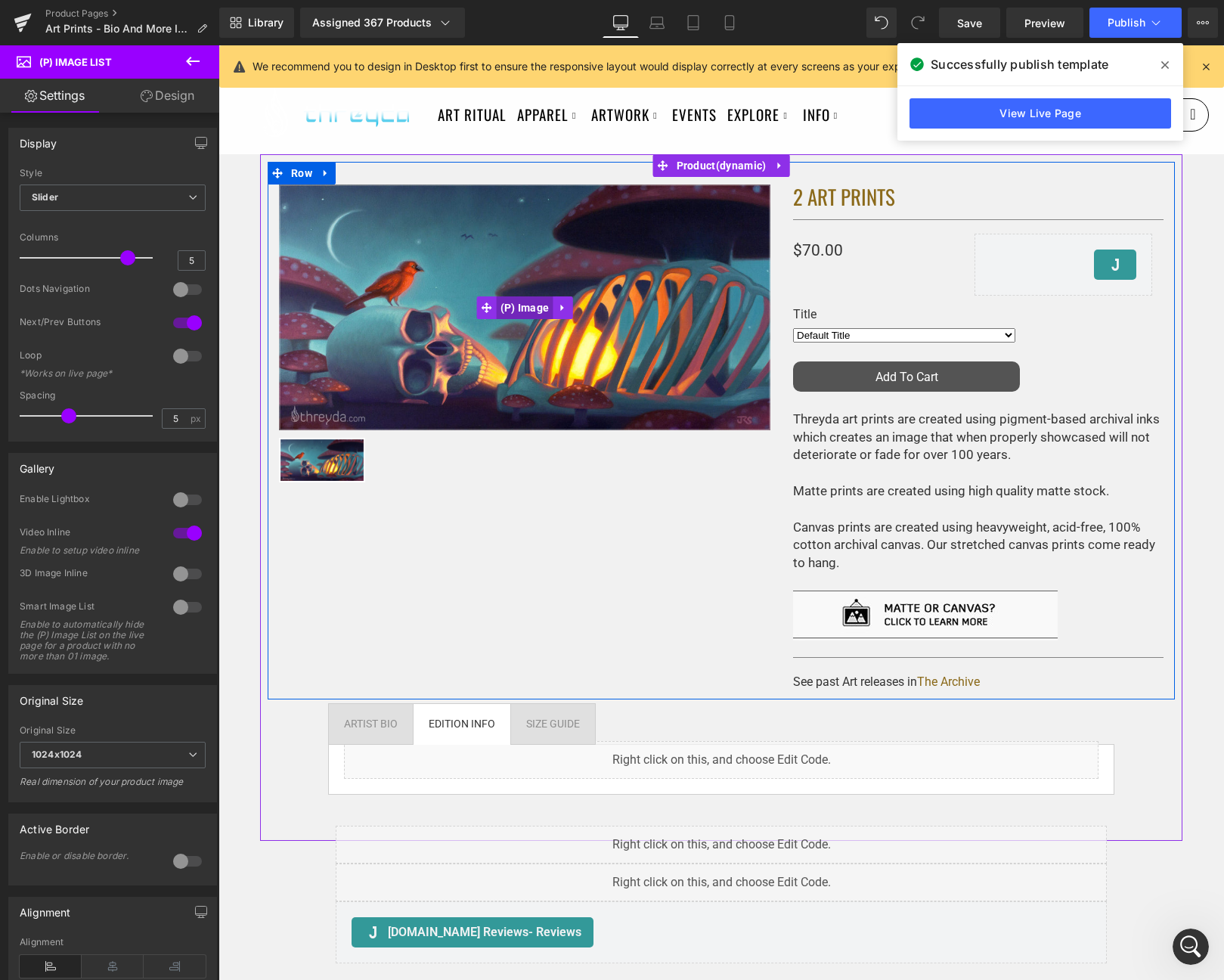
click at [524, 308] on span "(P) Image" at bounding box center [525, 308] width 56 height 23
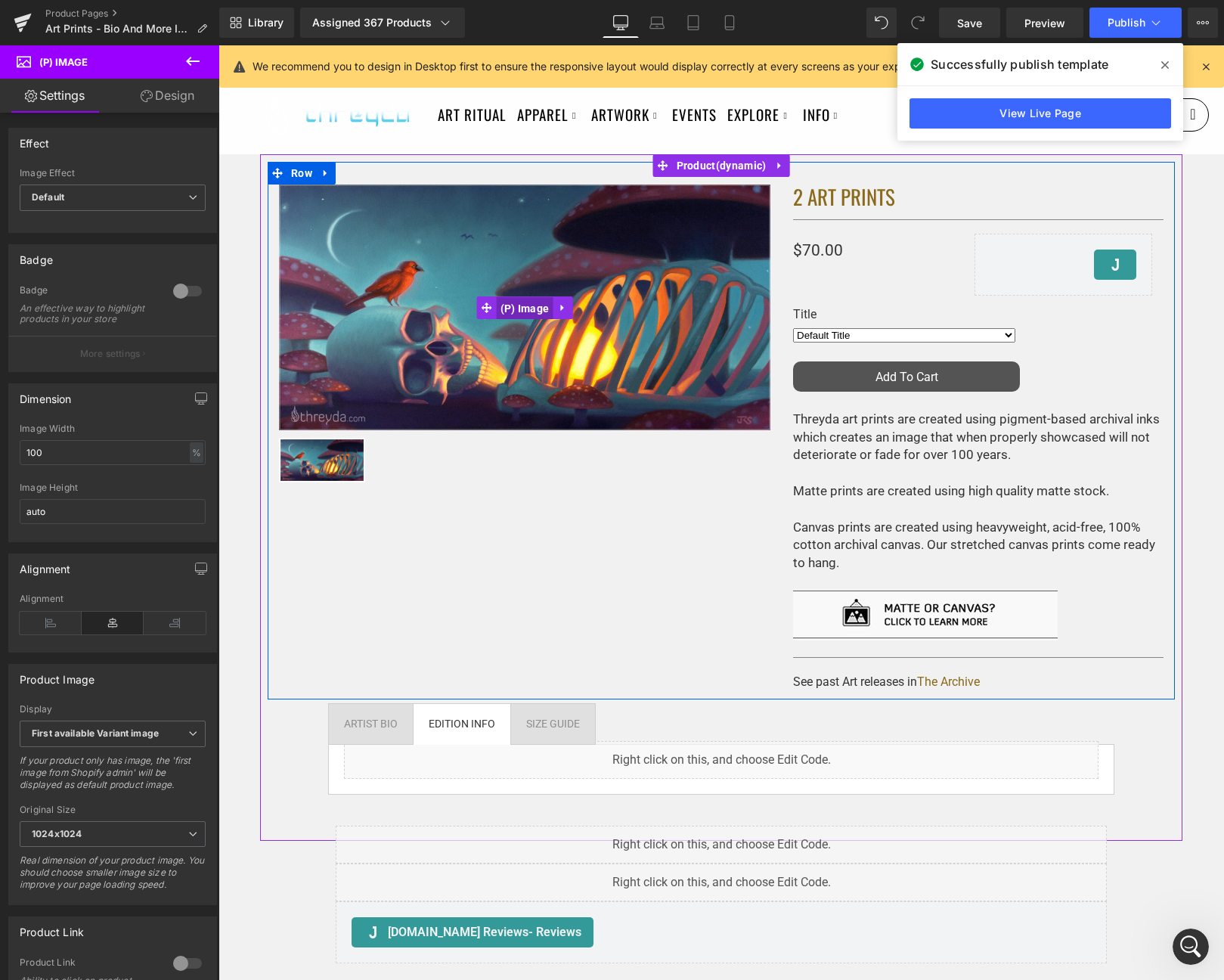
click at [524, 308] on span "(P) Image" at bounding box center [525, 308] width 56 height 23
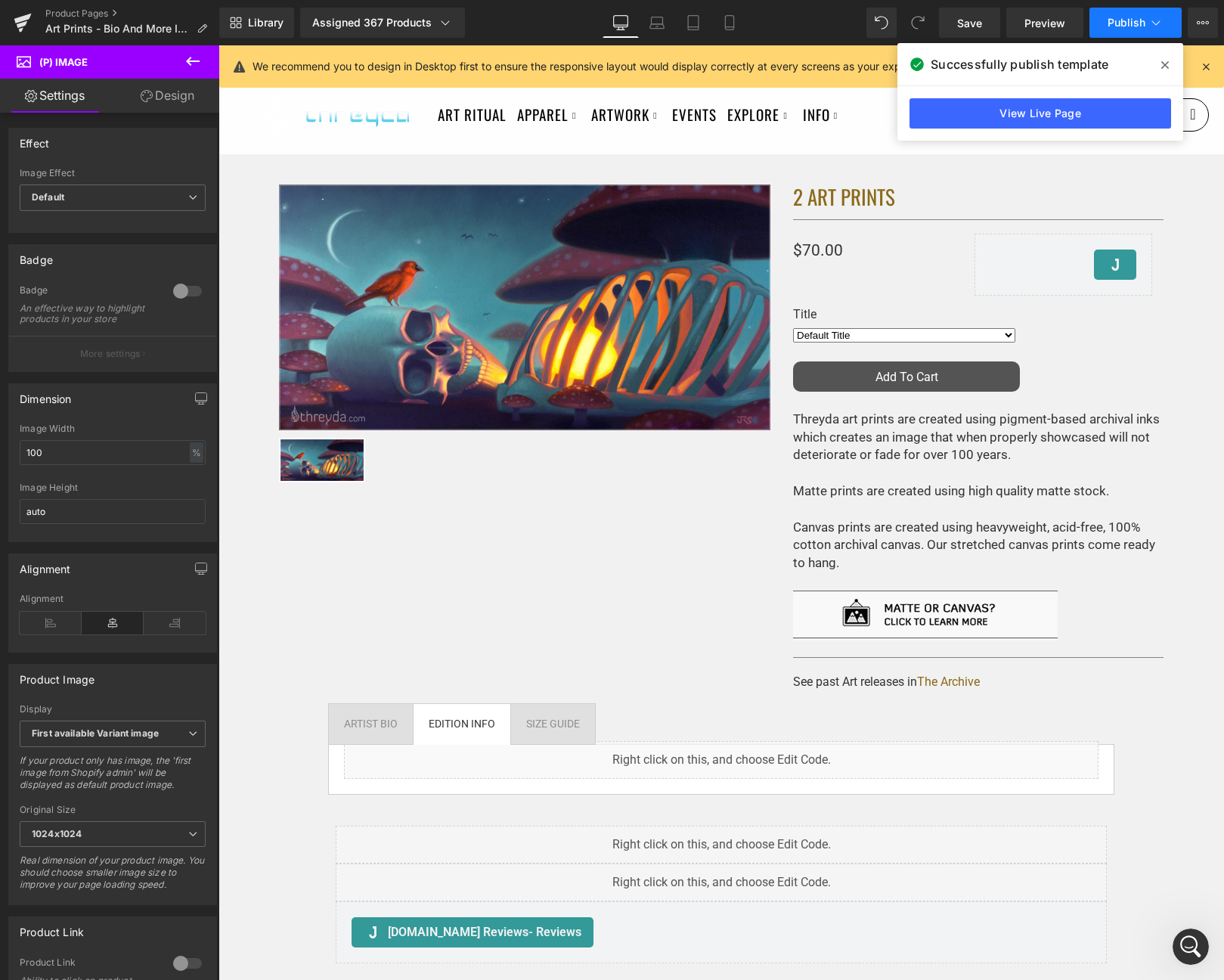
click at [1137, 25] on span "Publish" at bounding box center [1126, 23] width 38 height 12
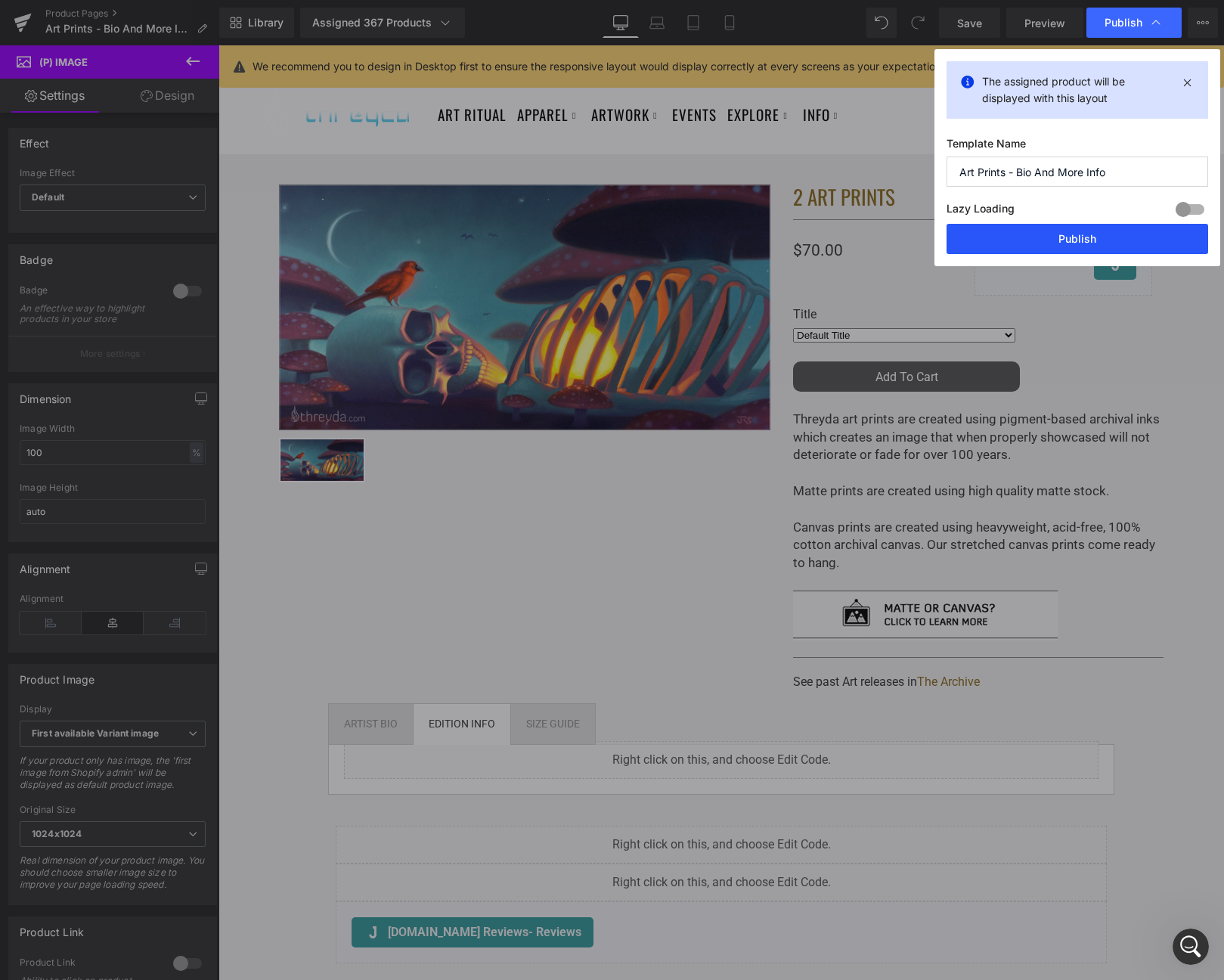
click at [1077, 229] on button "Publish" at bounding box center [1077, 238] width 262 height 30
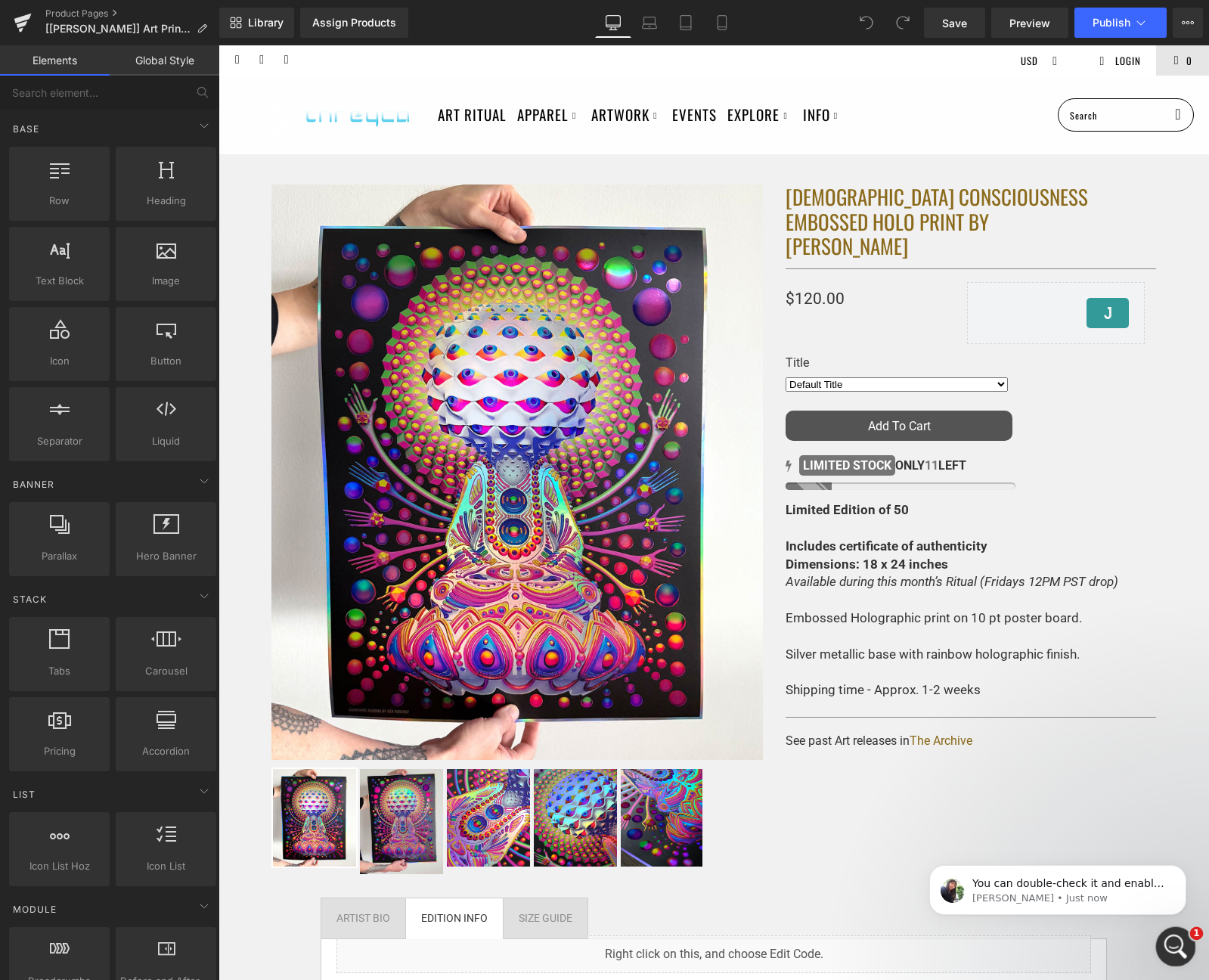
click at [1176, 945] on icon "Open Intercom Messenger" at bounding box center [1173, 944] width 25 height 25
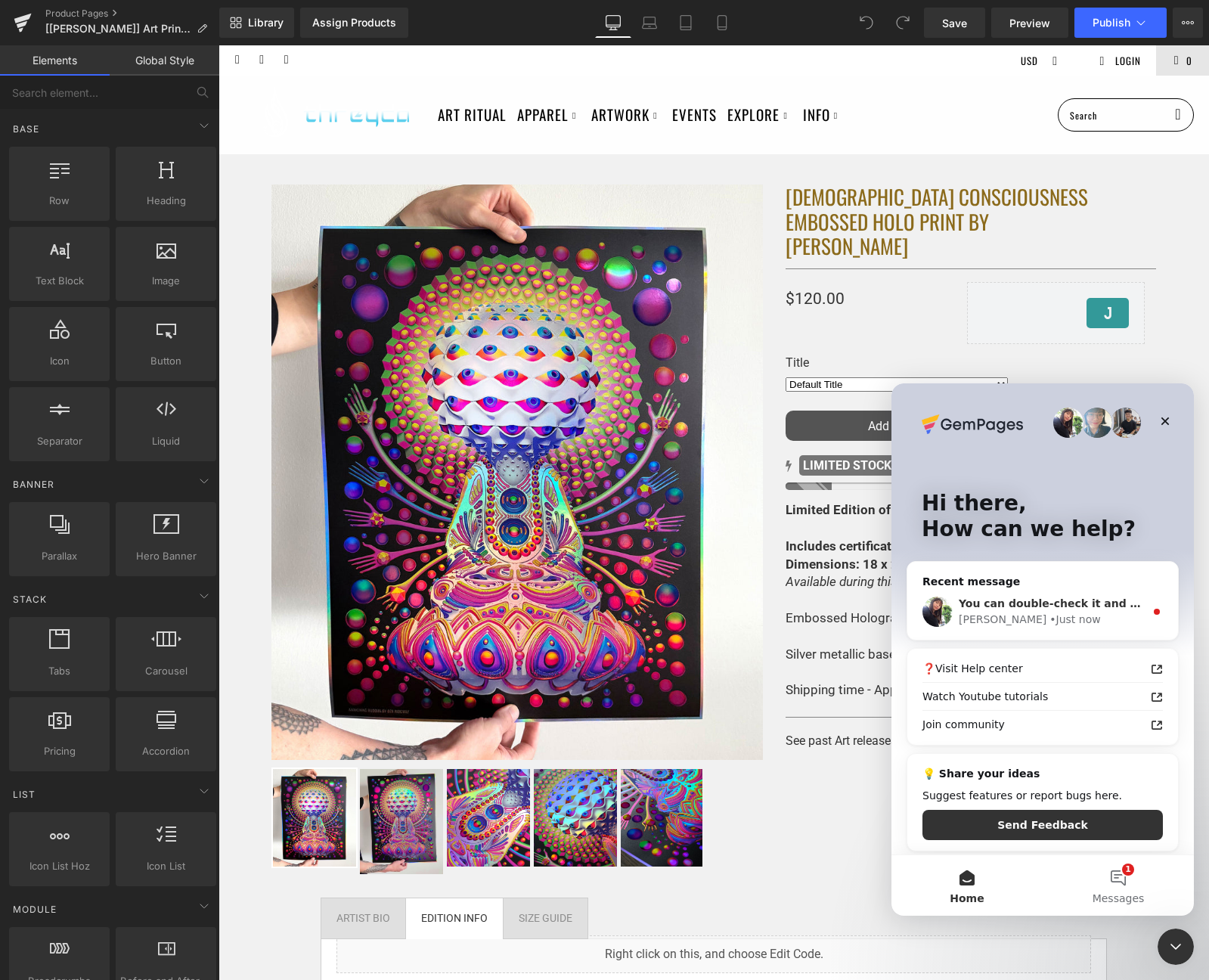
click at [1058, 604] on span "You can double-check it and enable it on your original page to see if it works." at bounding box center [1190, 603] width 464 height 12
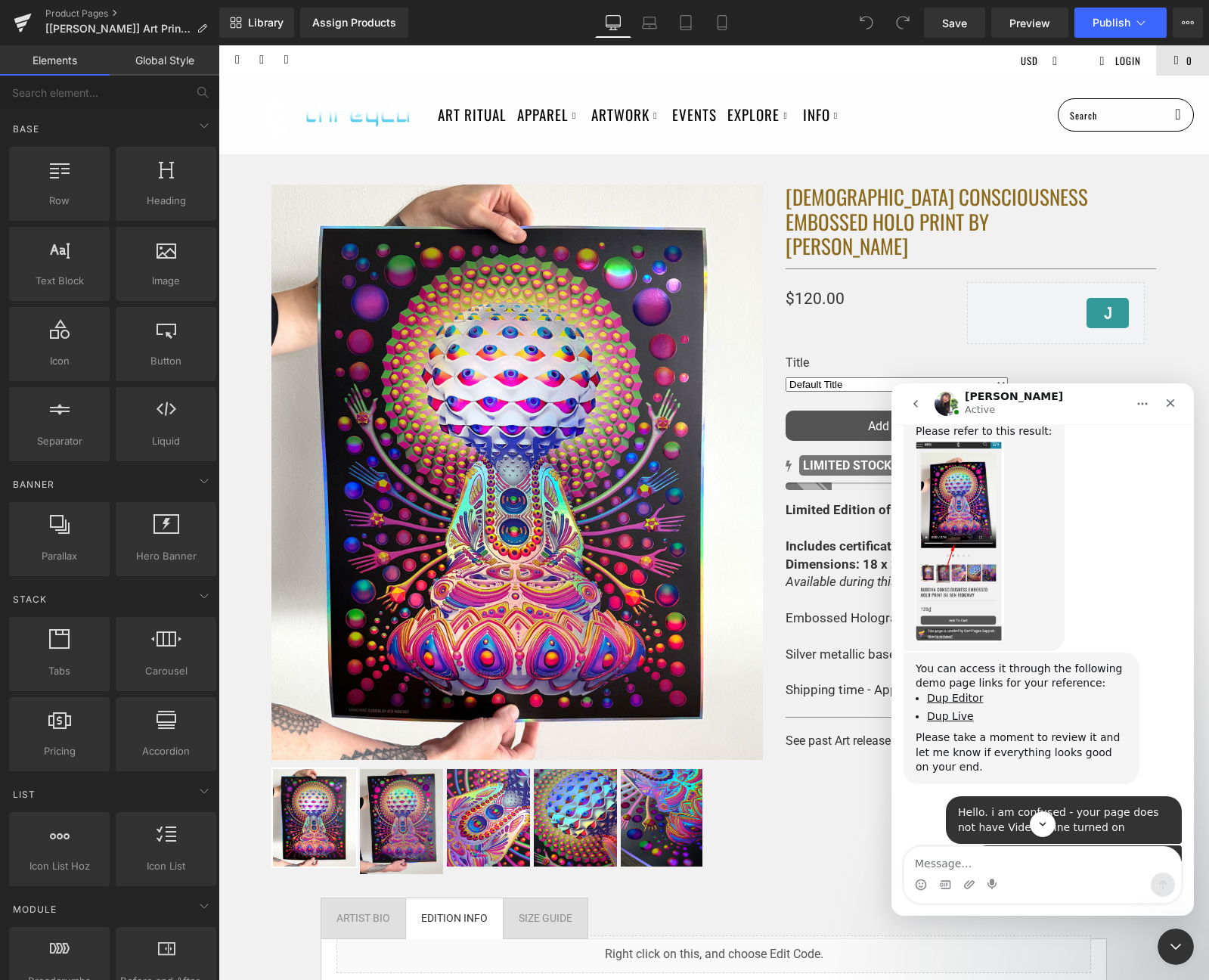
scroll to position [2285, 0]
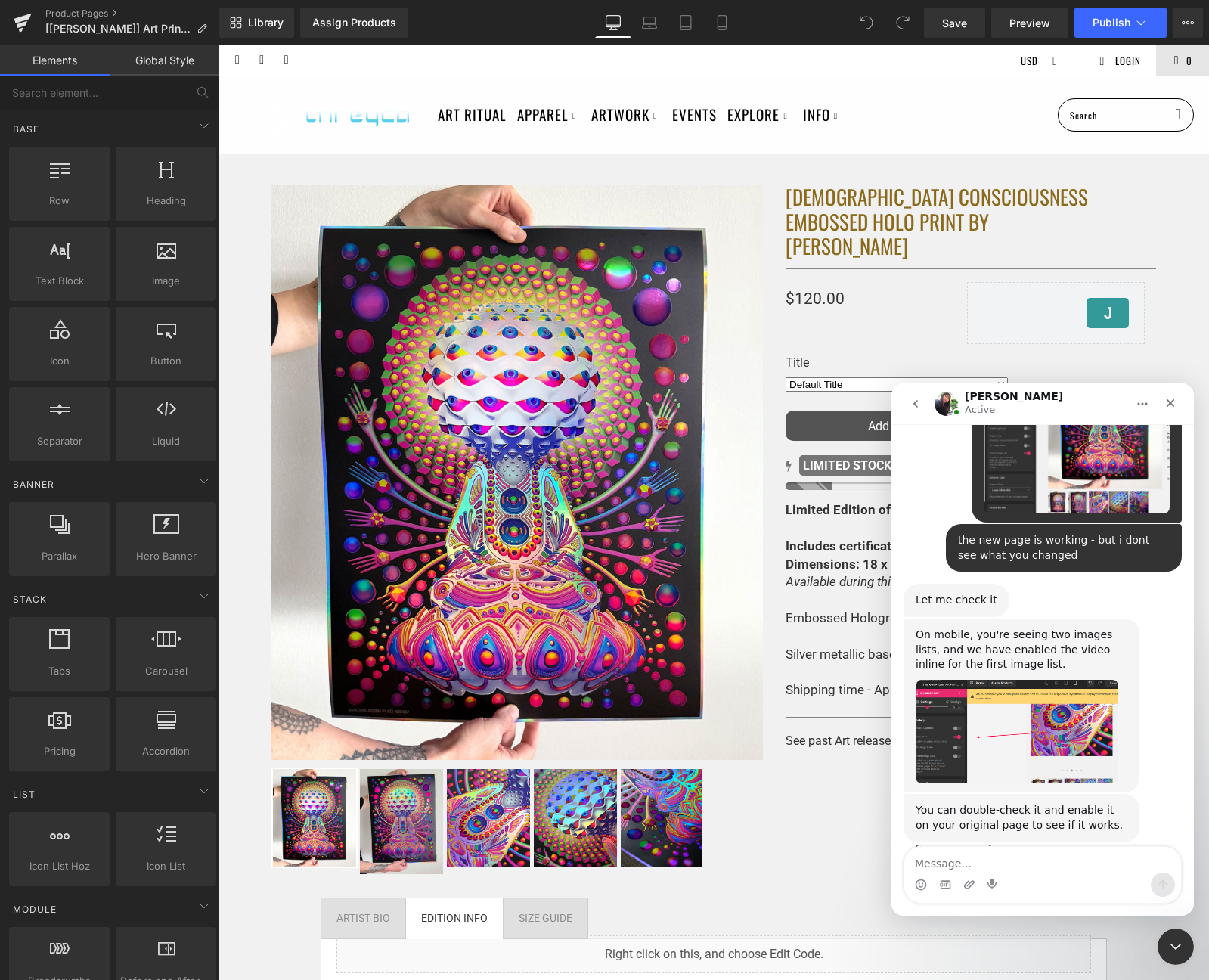
click at [720, 25] on div at bounding box center [604, 467] width 1209 height 934
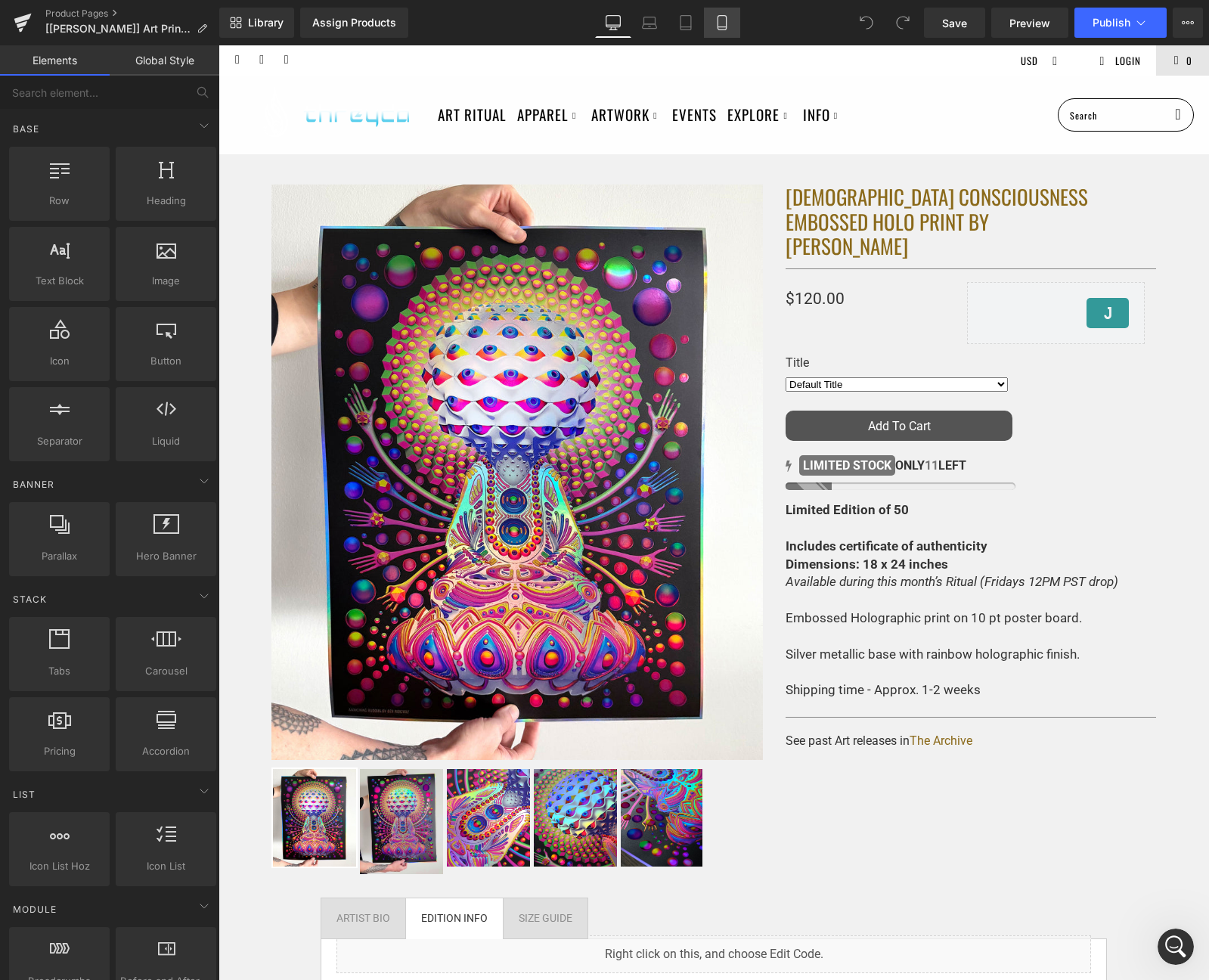
click at [720, 24] on icon at bounding box center [722, 23] width 15 height 15
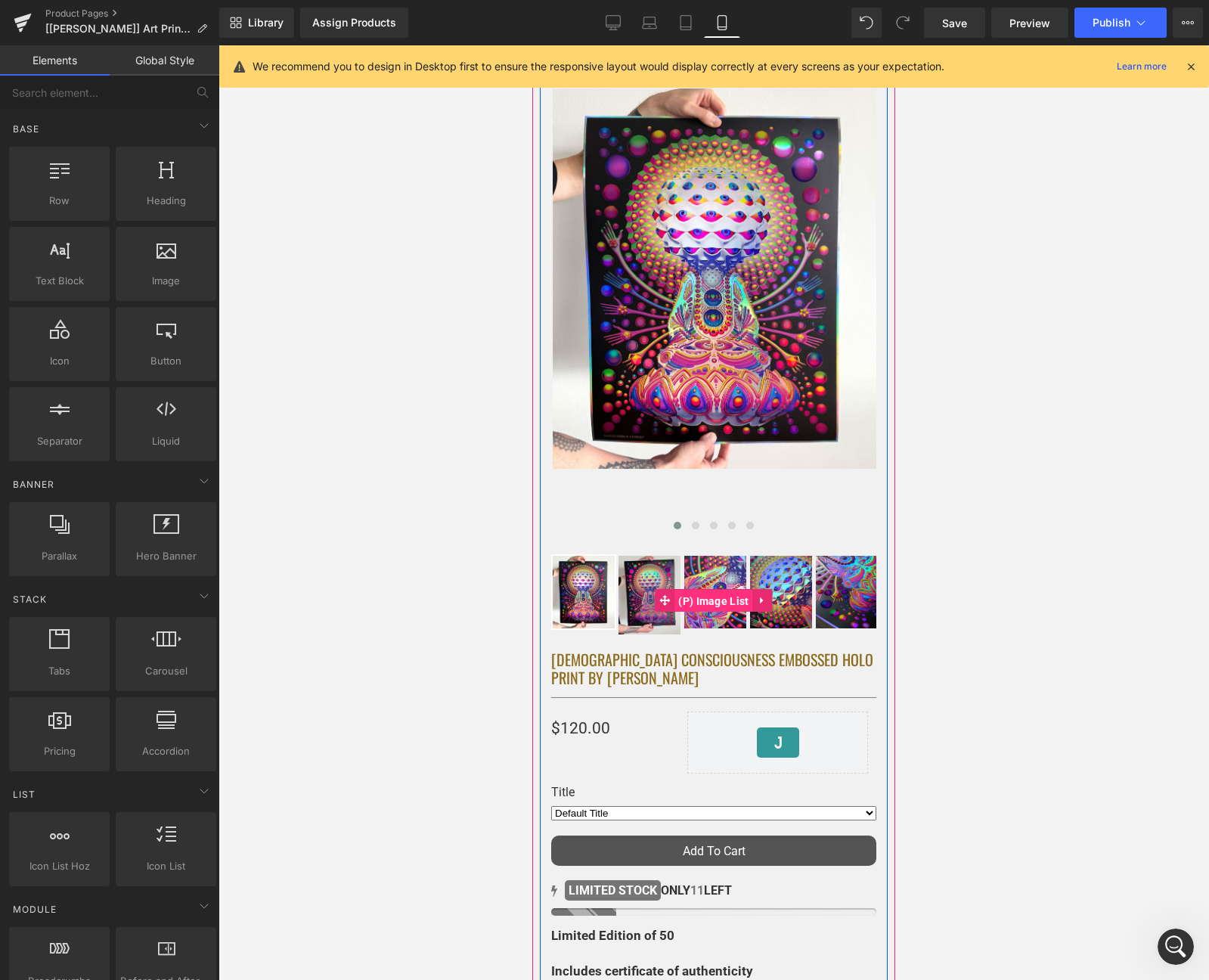
click at [712, 595] on span "(P) Image List" at bounding box center [712, 601] width 78 height 23
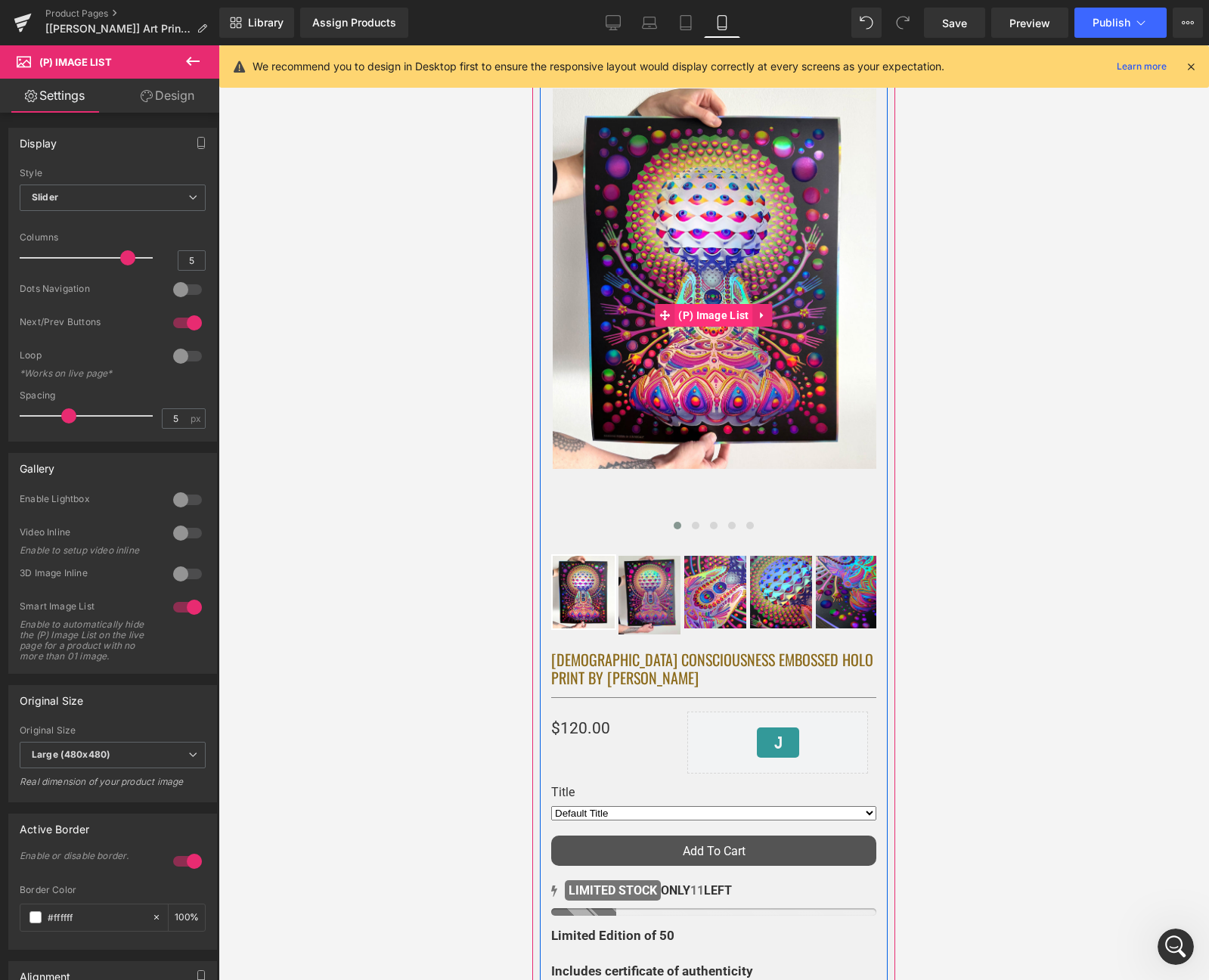
click at [699, 316] on span "(P) Image List" at bounding box center [712, 315] width 78 height 23
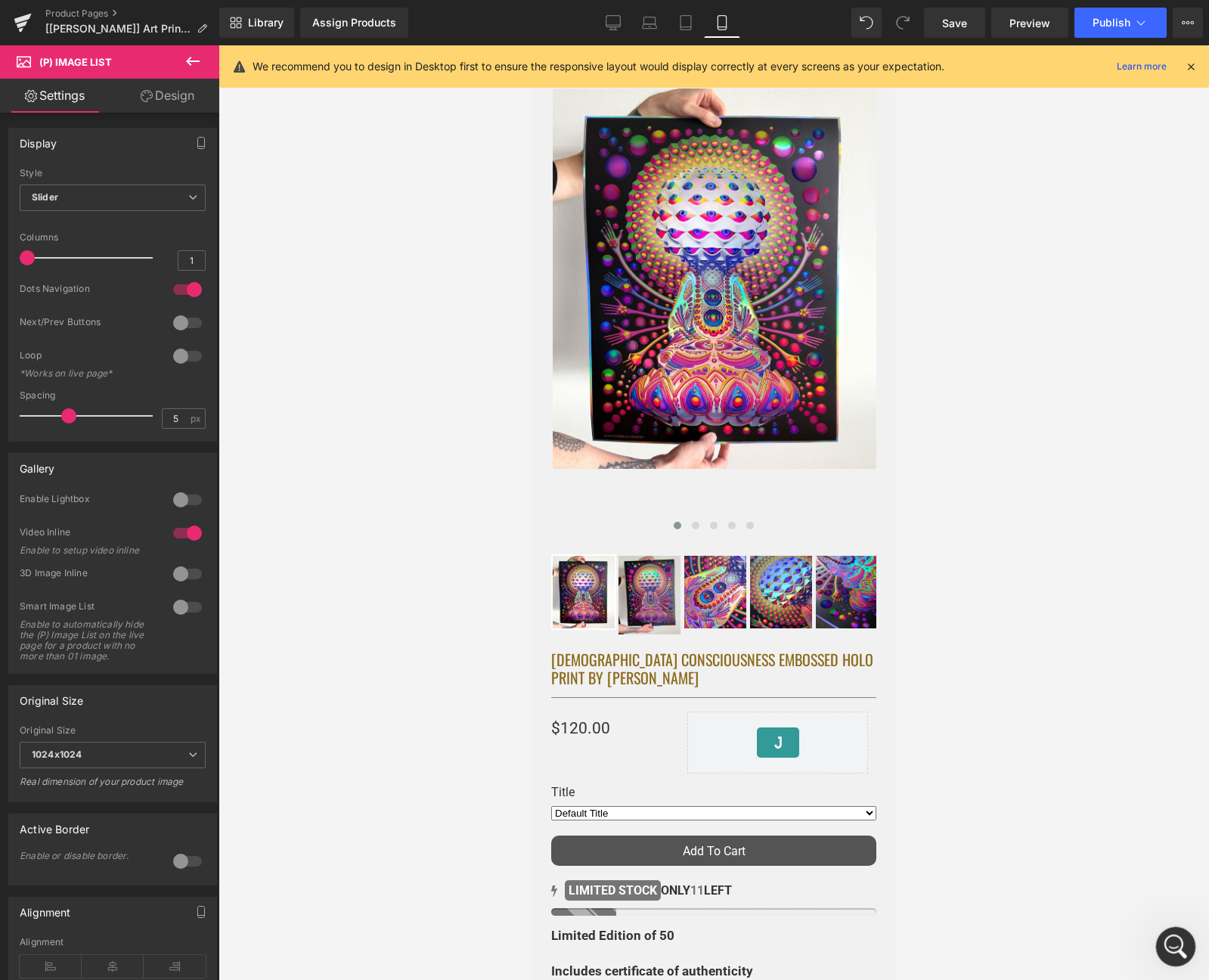
click at [1180, 942] on icon "Open Intercom Messenger" at bounding box center [1173, 944] width 25 height 25
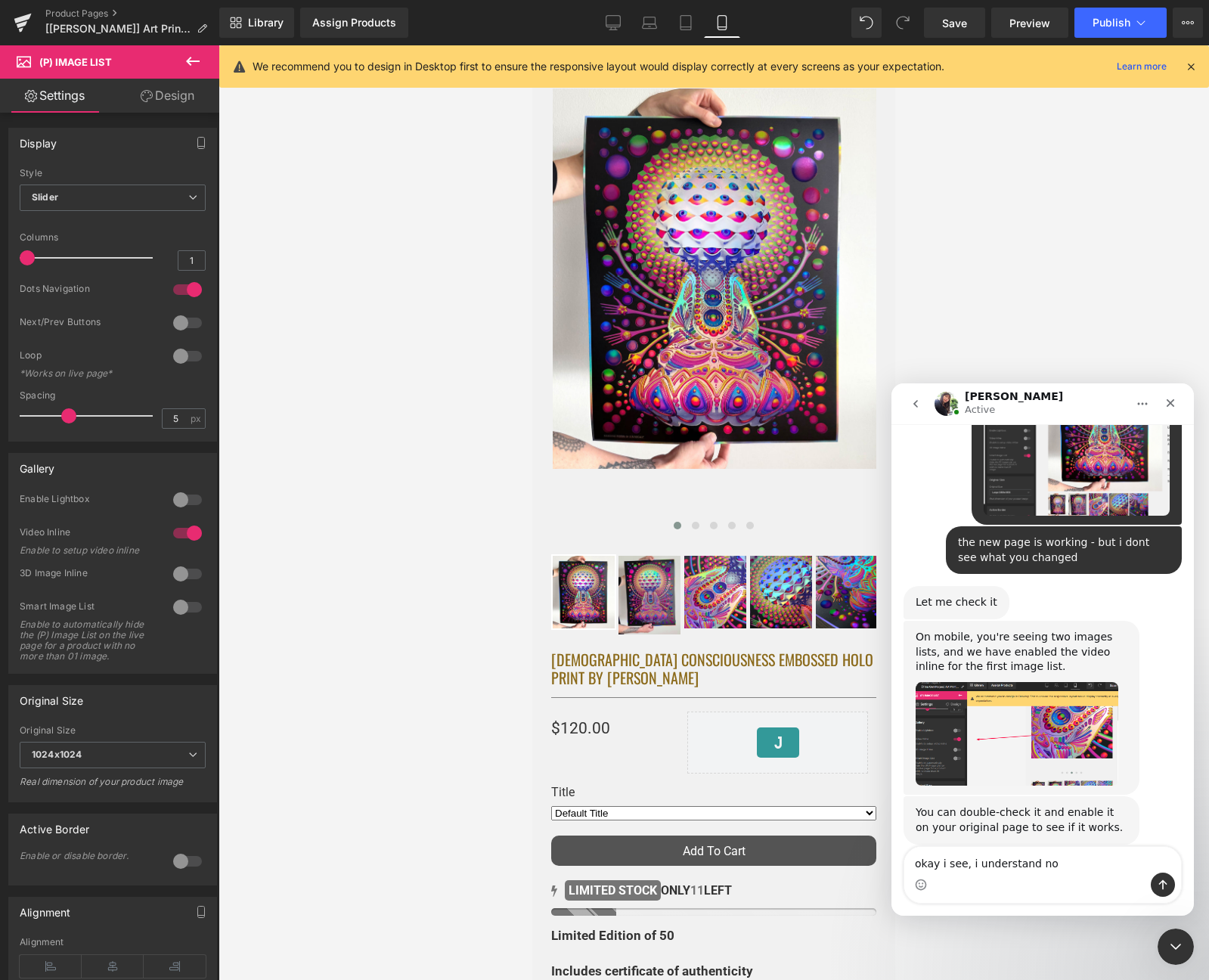
type textarea "okay i see, i understand now"
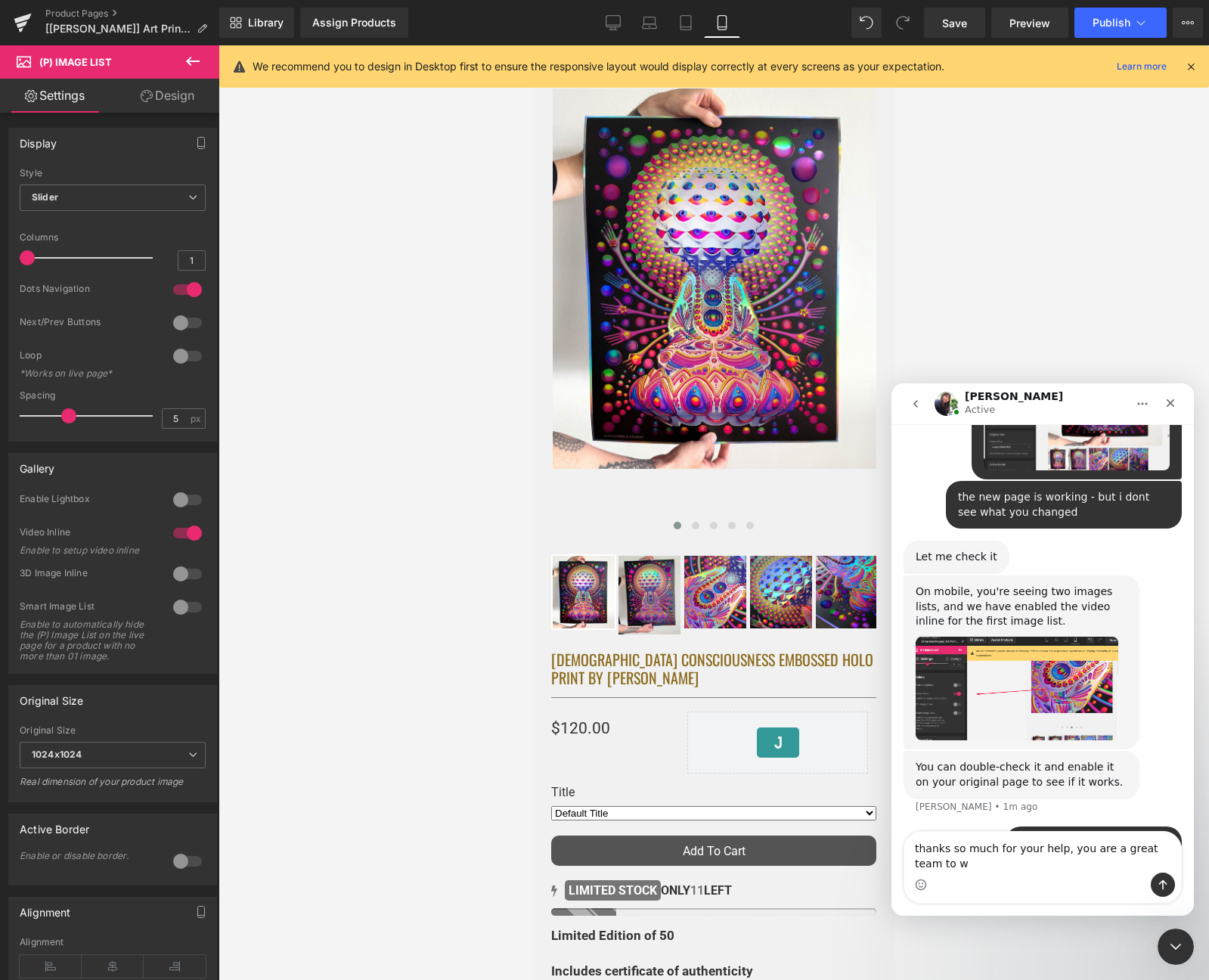
scroll to position [2346, 0]
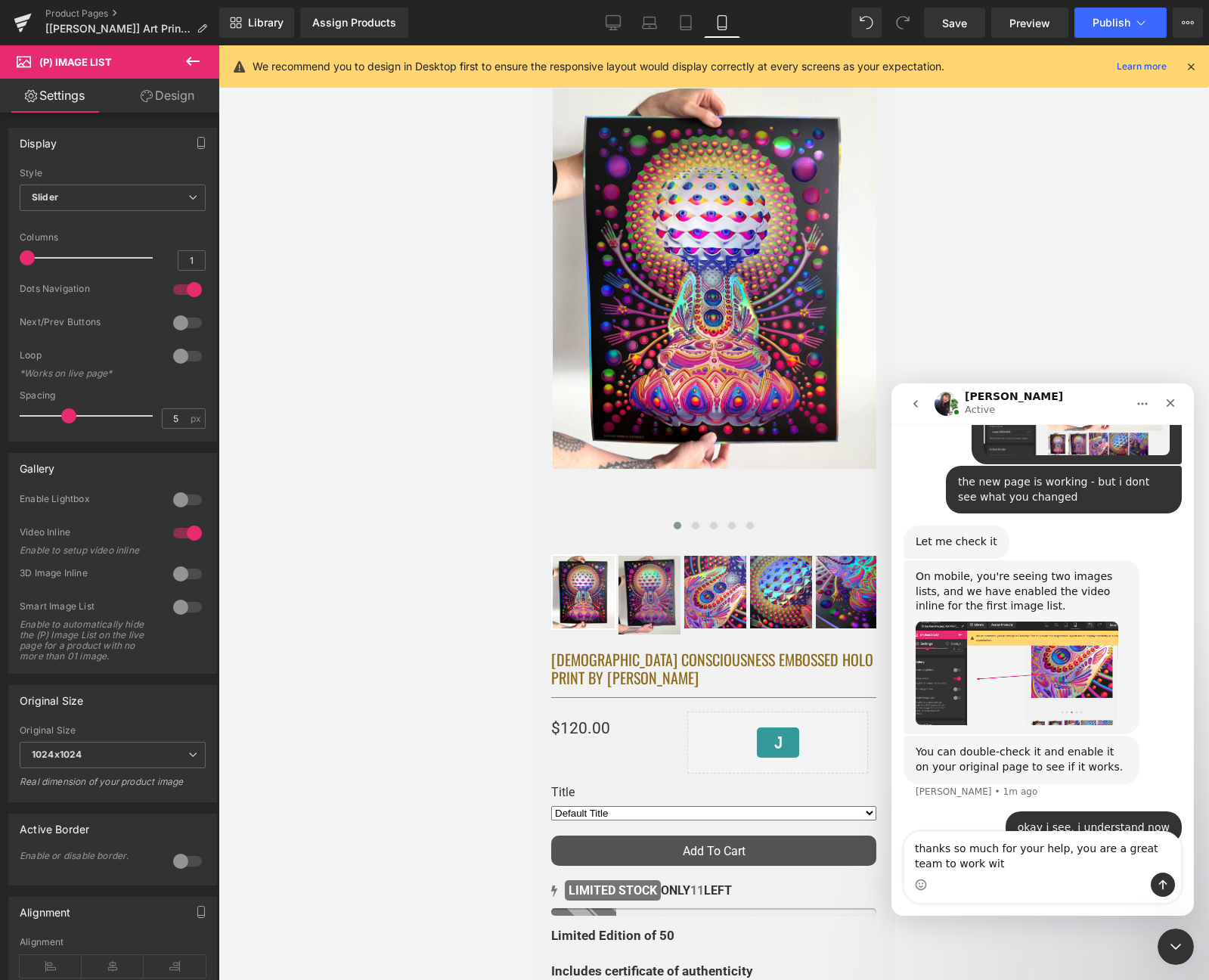
type textarea "thanks so much for your help, you are a great team to work with"
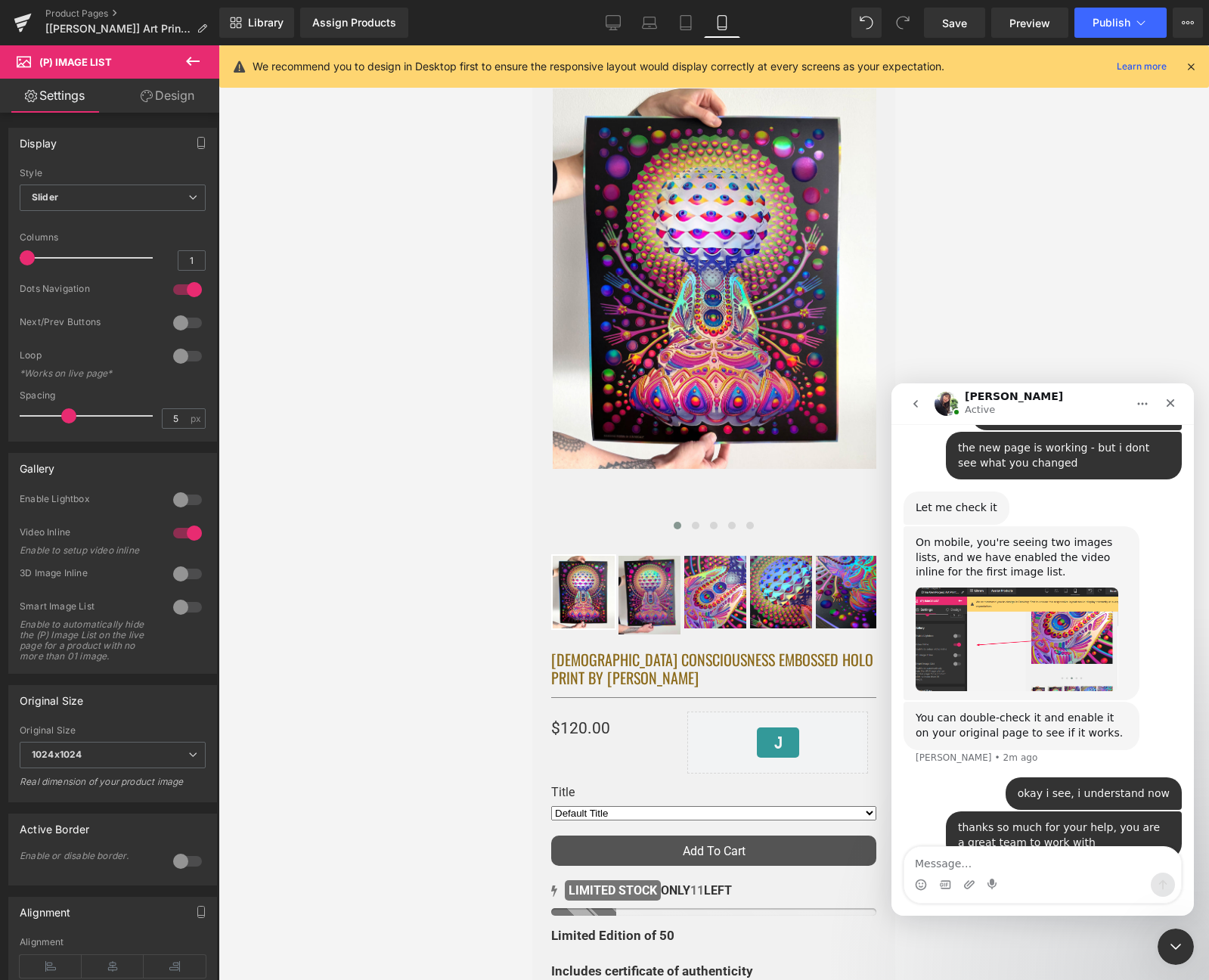
click at [608, 22] on div at bounding box center [604, 467] width 1209 height 934
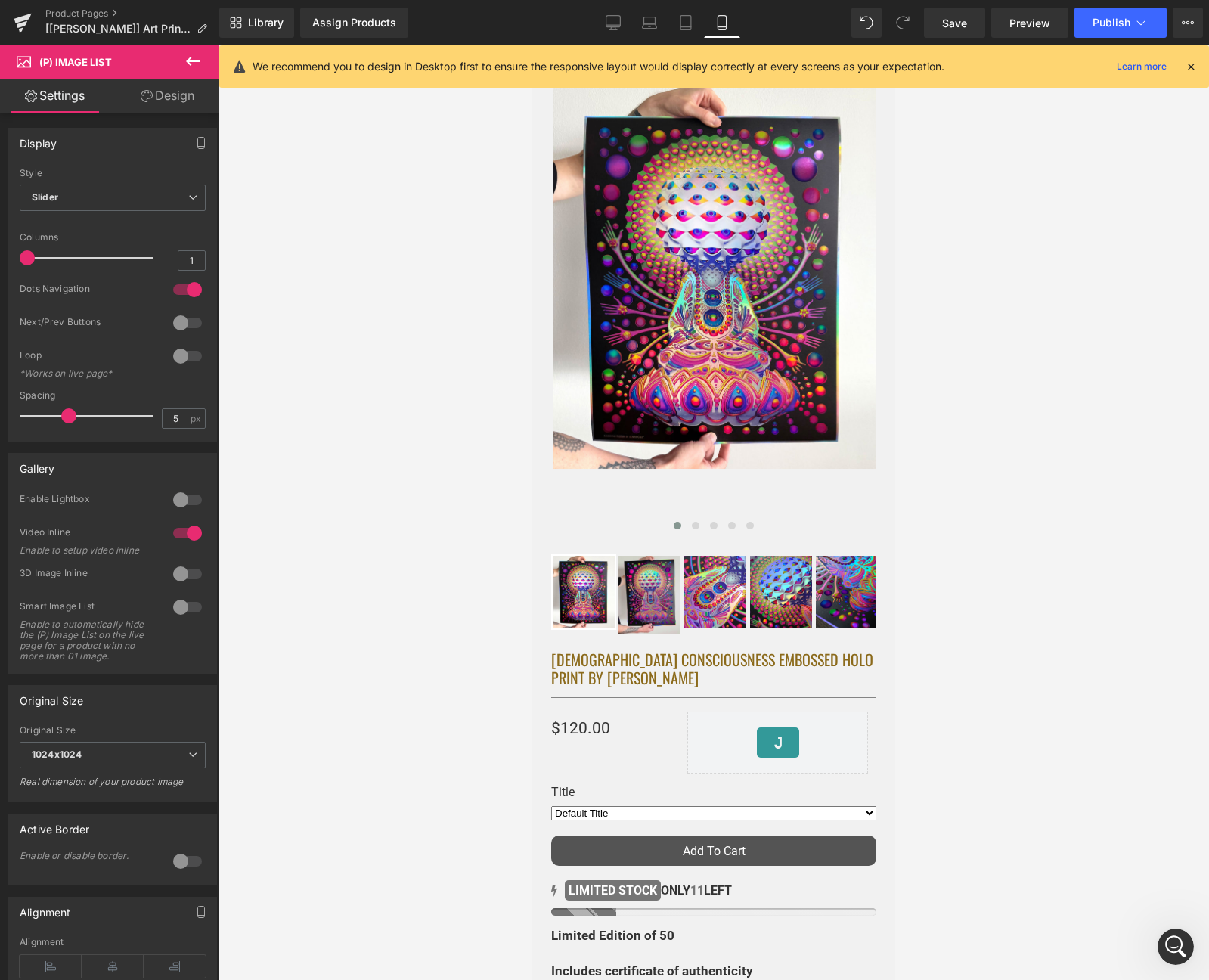
click at [608, 22] on icon at bounding box center [613, 23] width 15 height 15
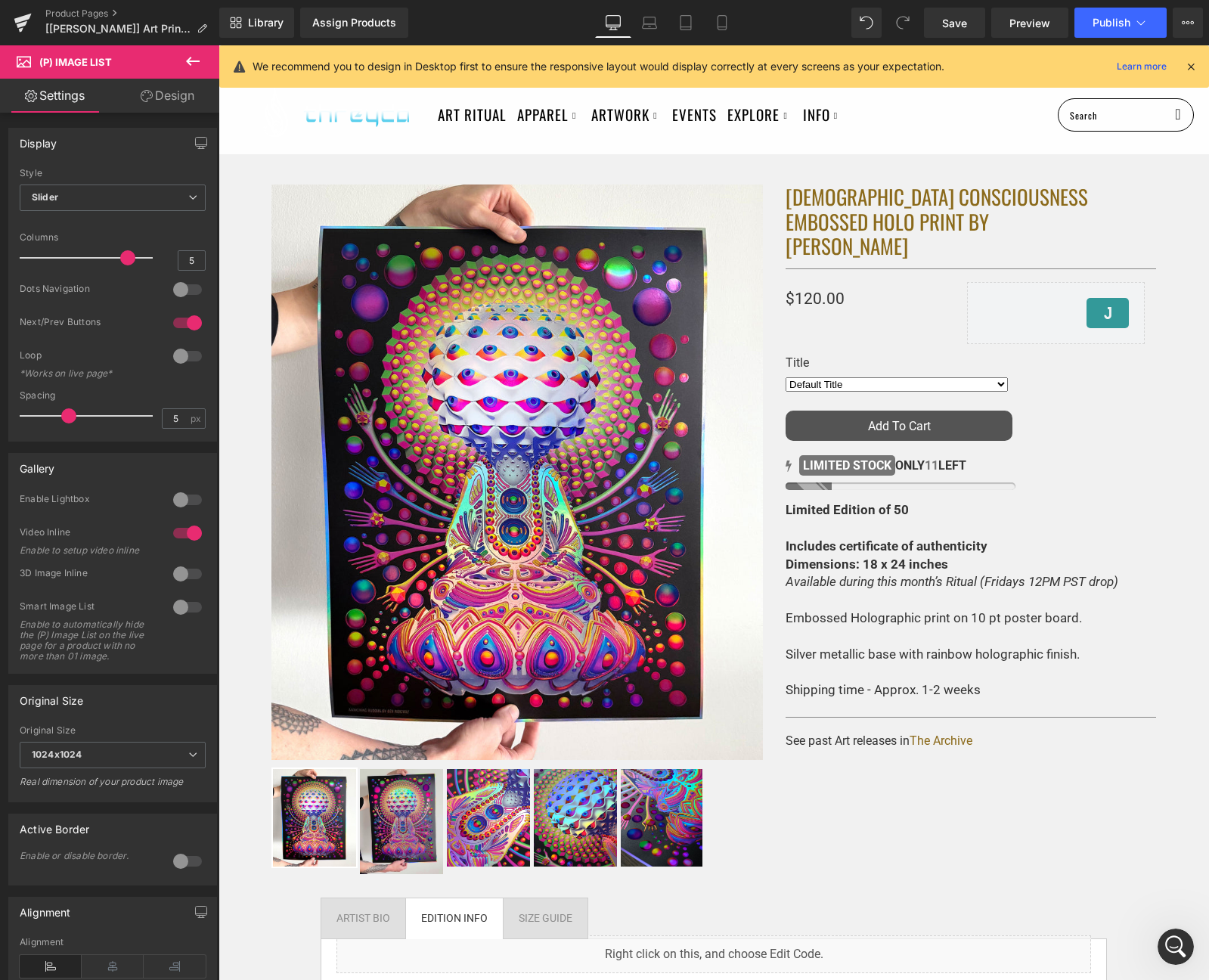
scroll to position [2504, 0]
click at [1191, 63] on icon at bounding box center [1190, 67] width 13 height 13
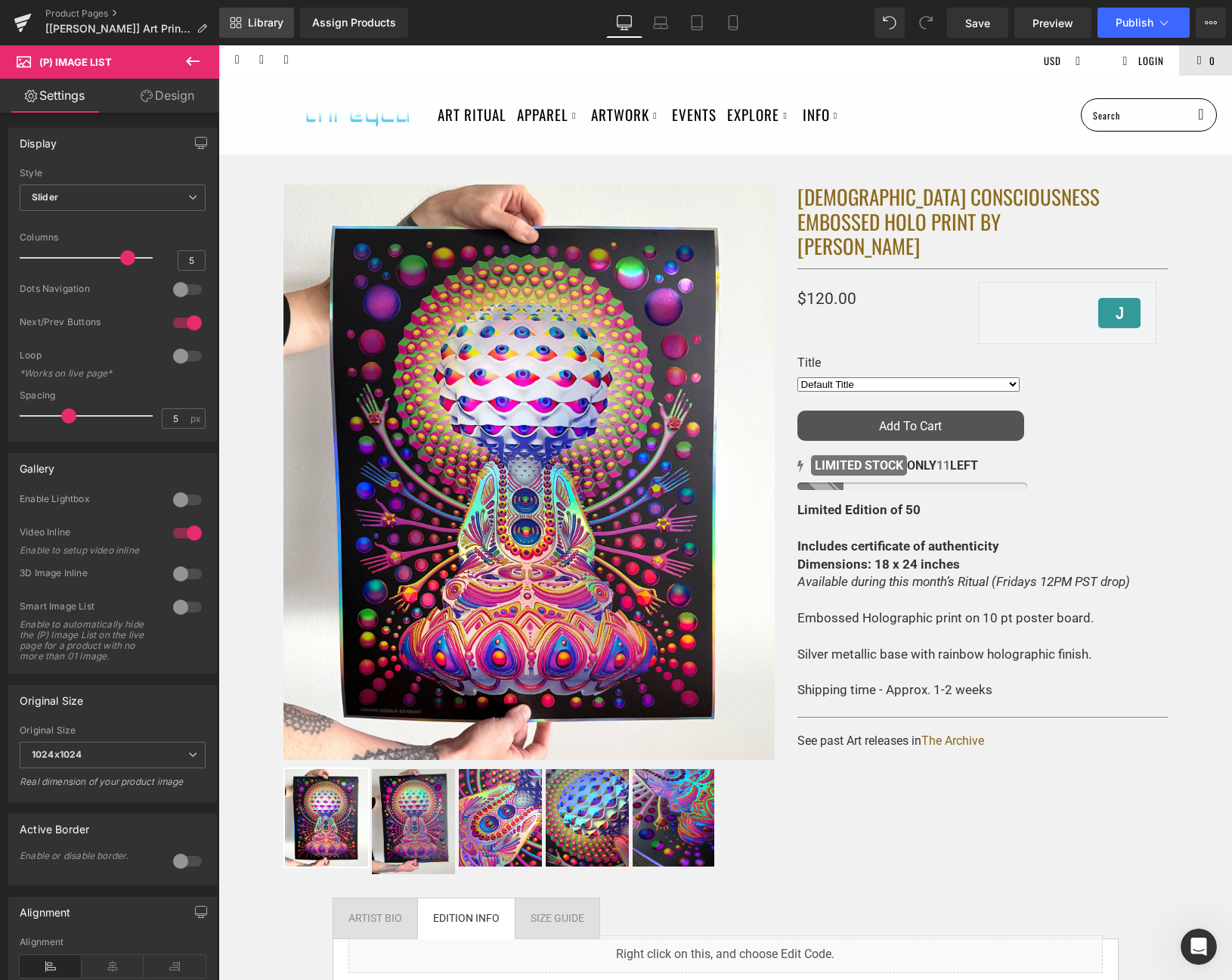
scroll to position [2767, 0]
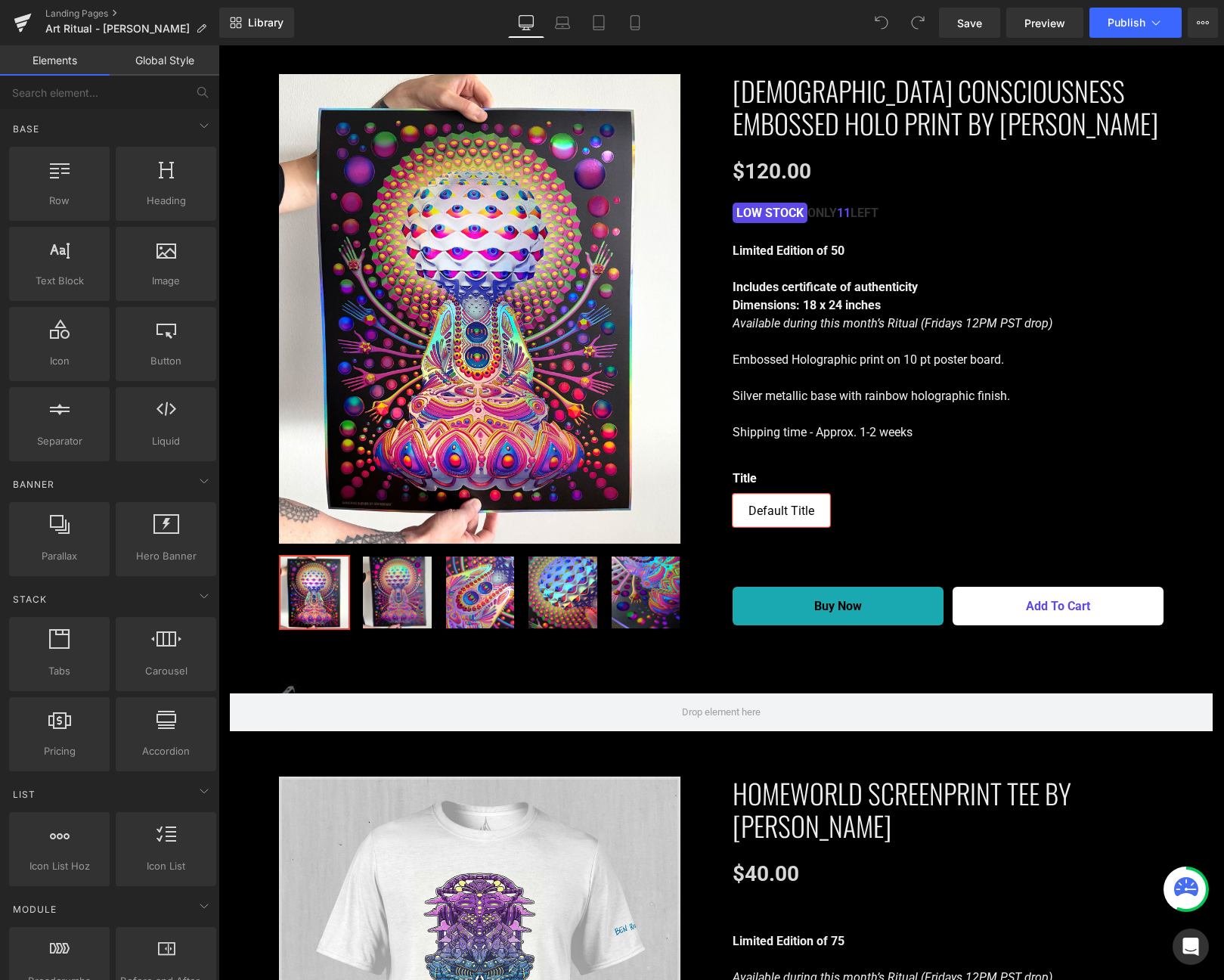
scroll to position [1332, 0]
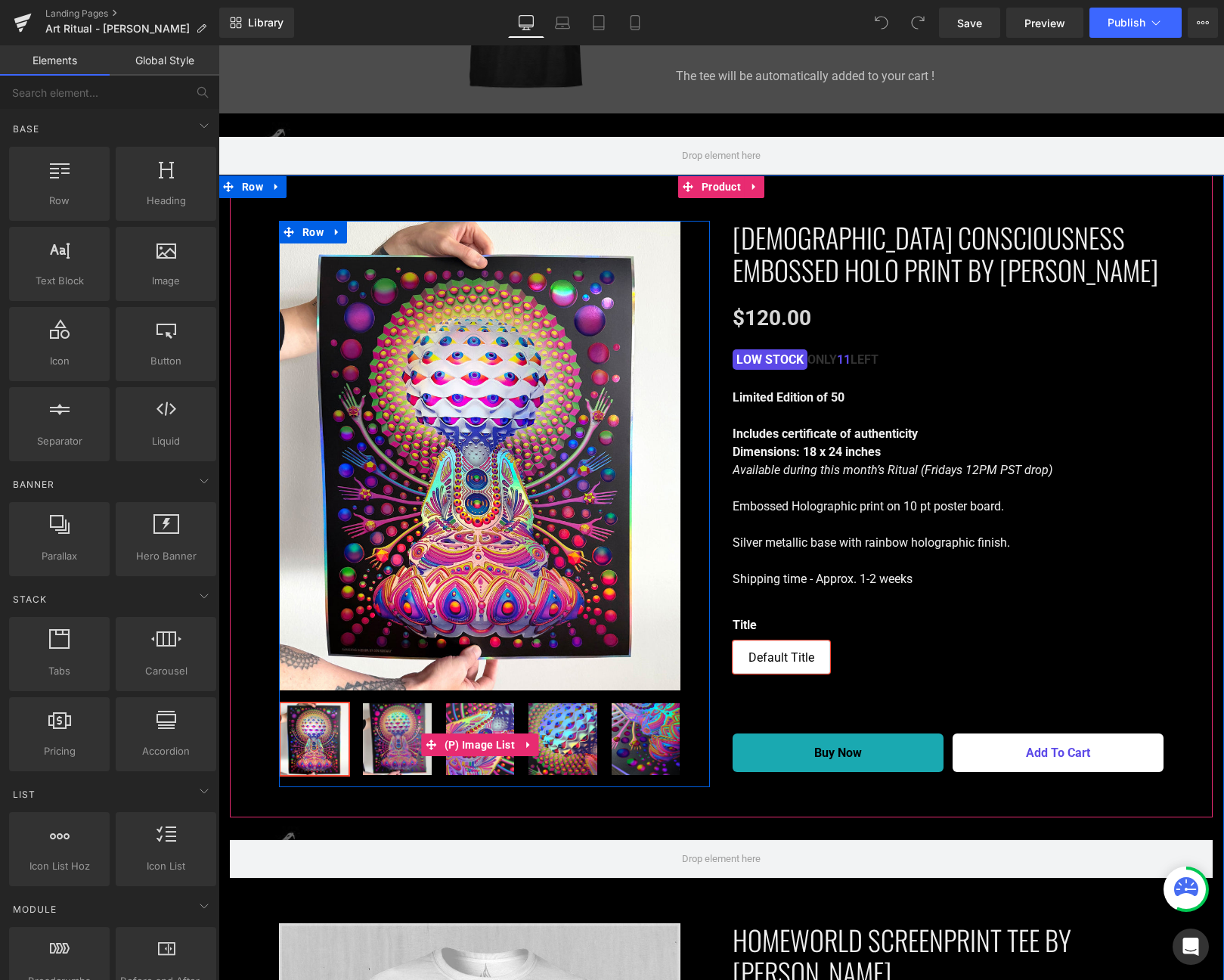
click at [394, 729] on img at bounding box center [397, 739] width 68 height 71
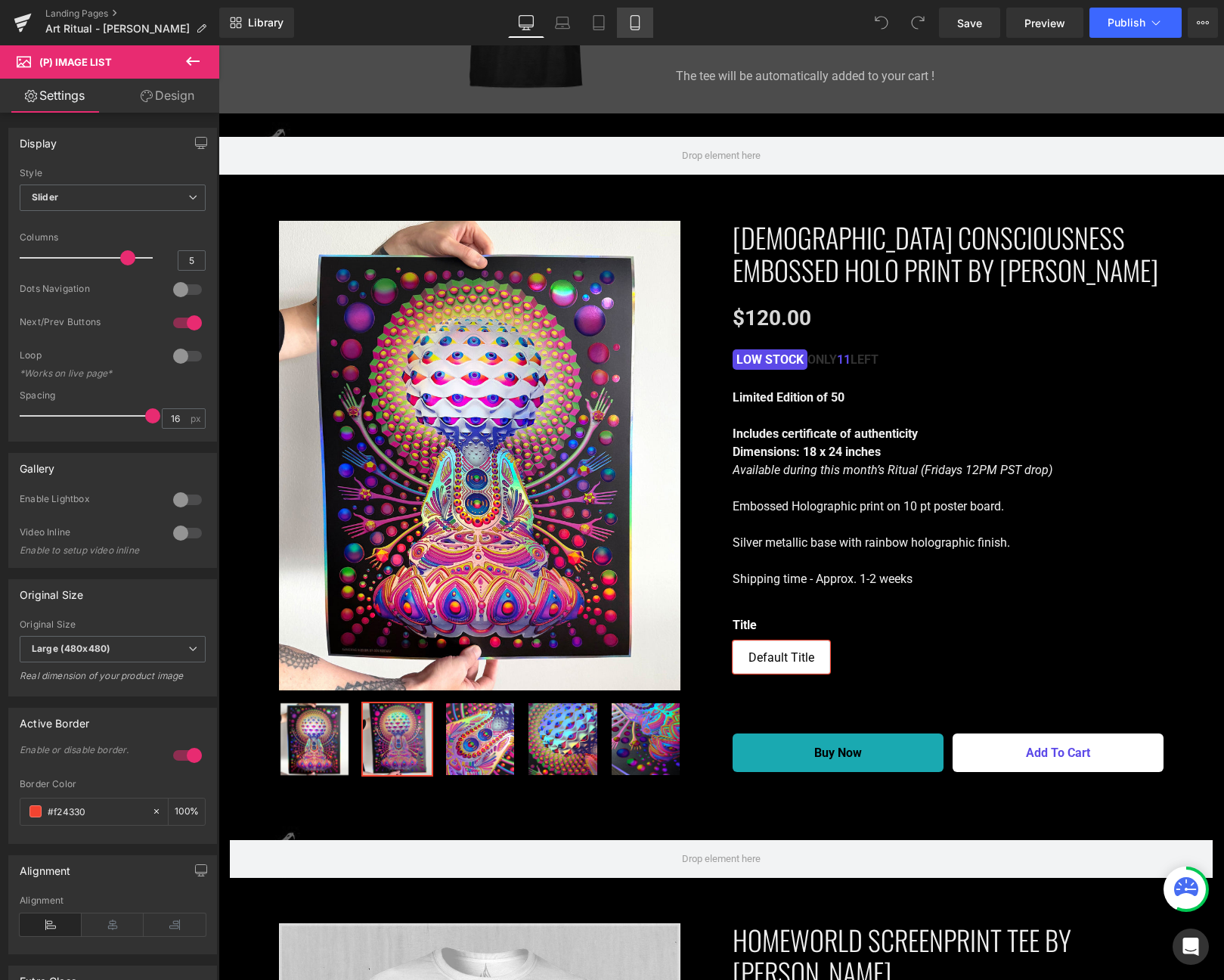
click at [632, 13] on link "Mobile" at bounding box center [635, 23] width 37 height 30
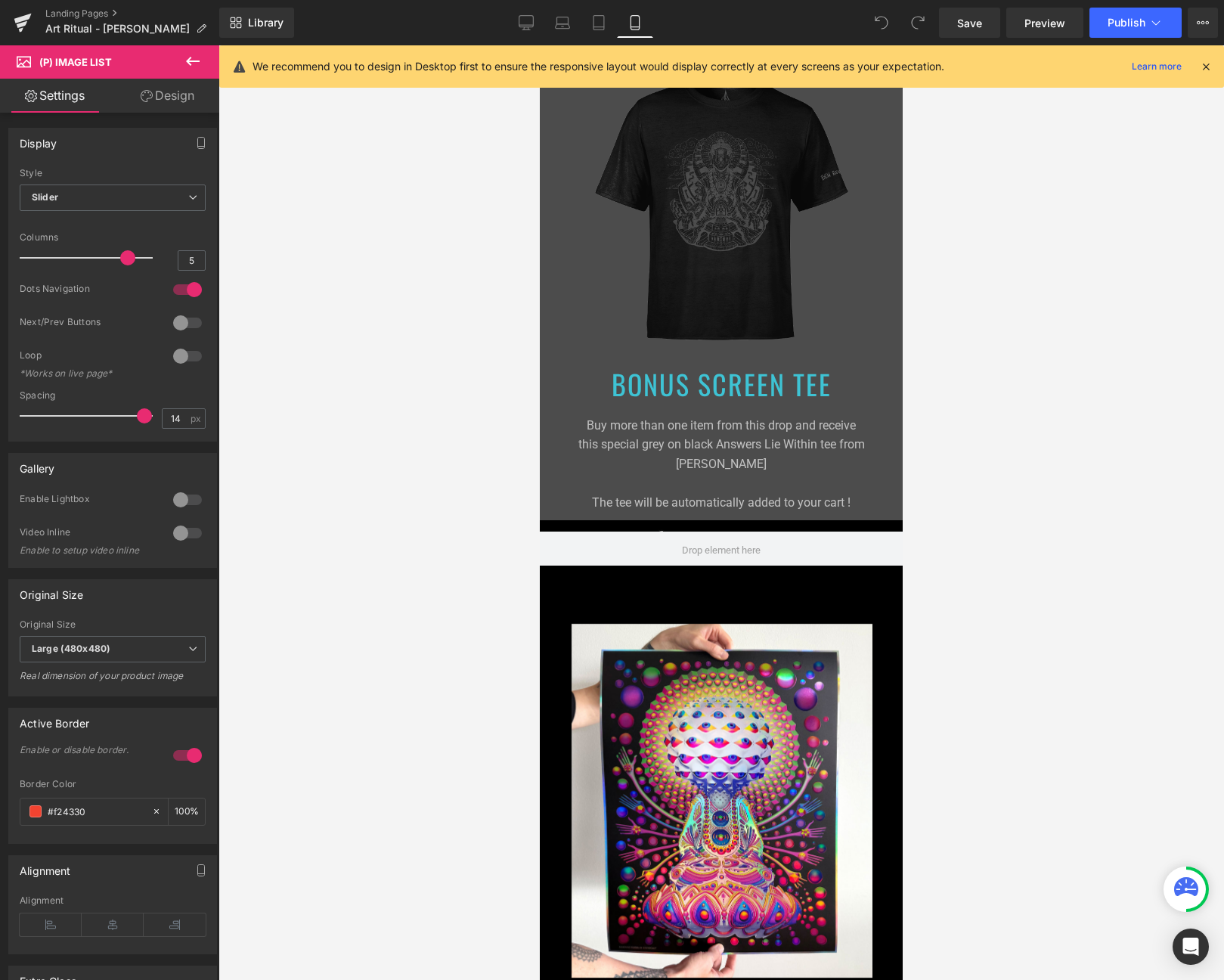
scroll to position [1554, 0]
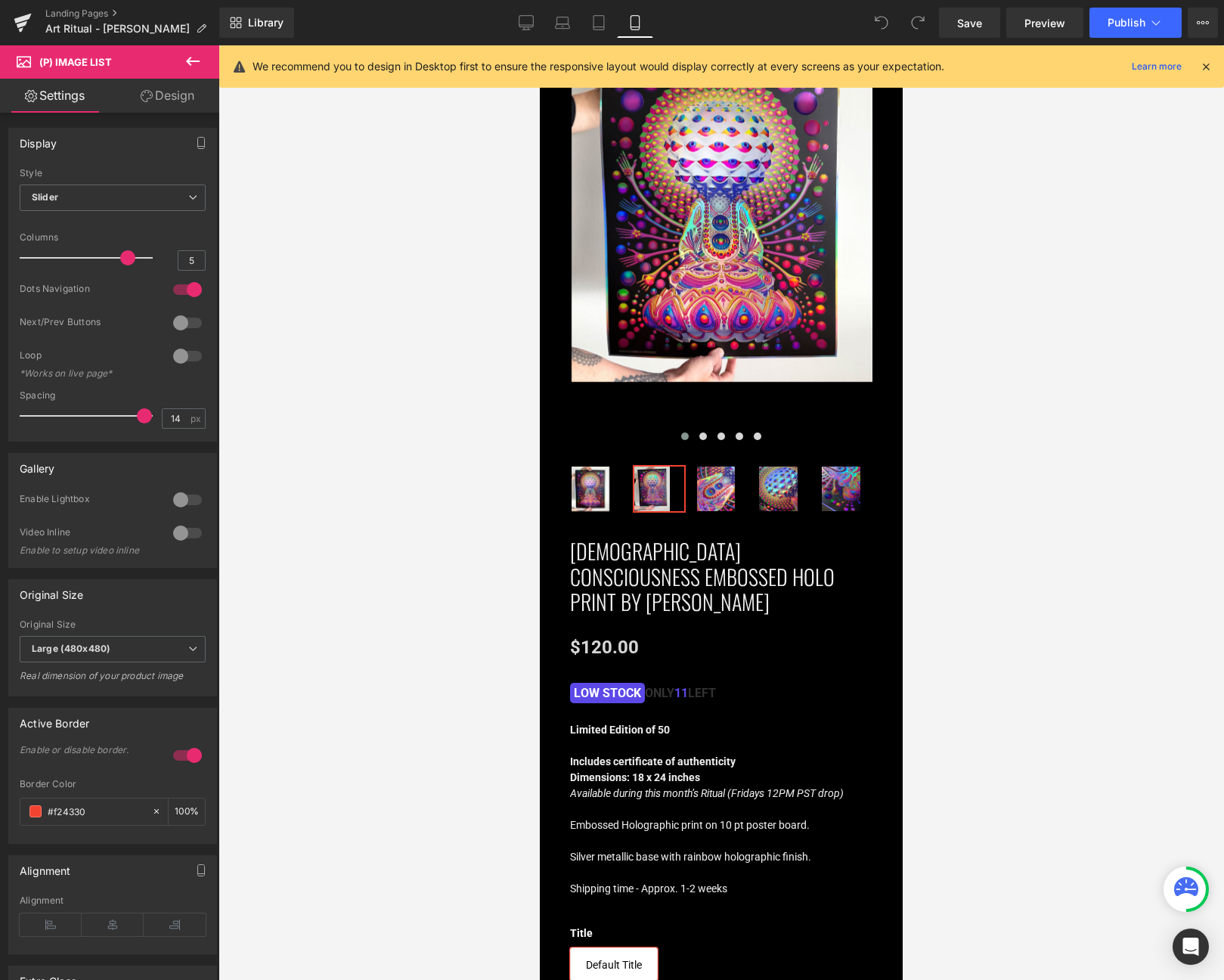
click at [699, 270] on img at bounding box center [723, 205] width 302 height 354
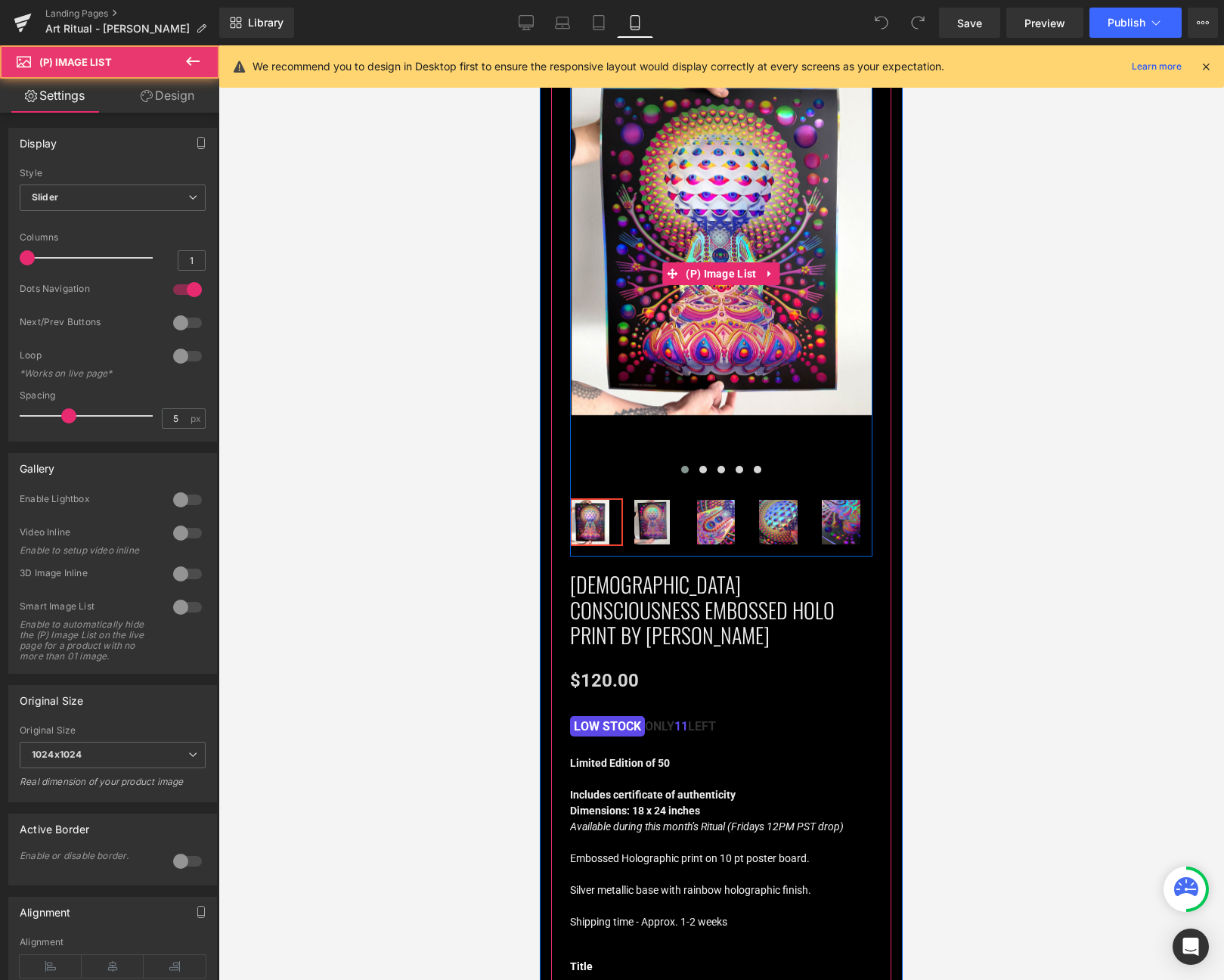
scroll to position [1517, 0]
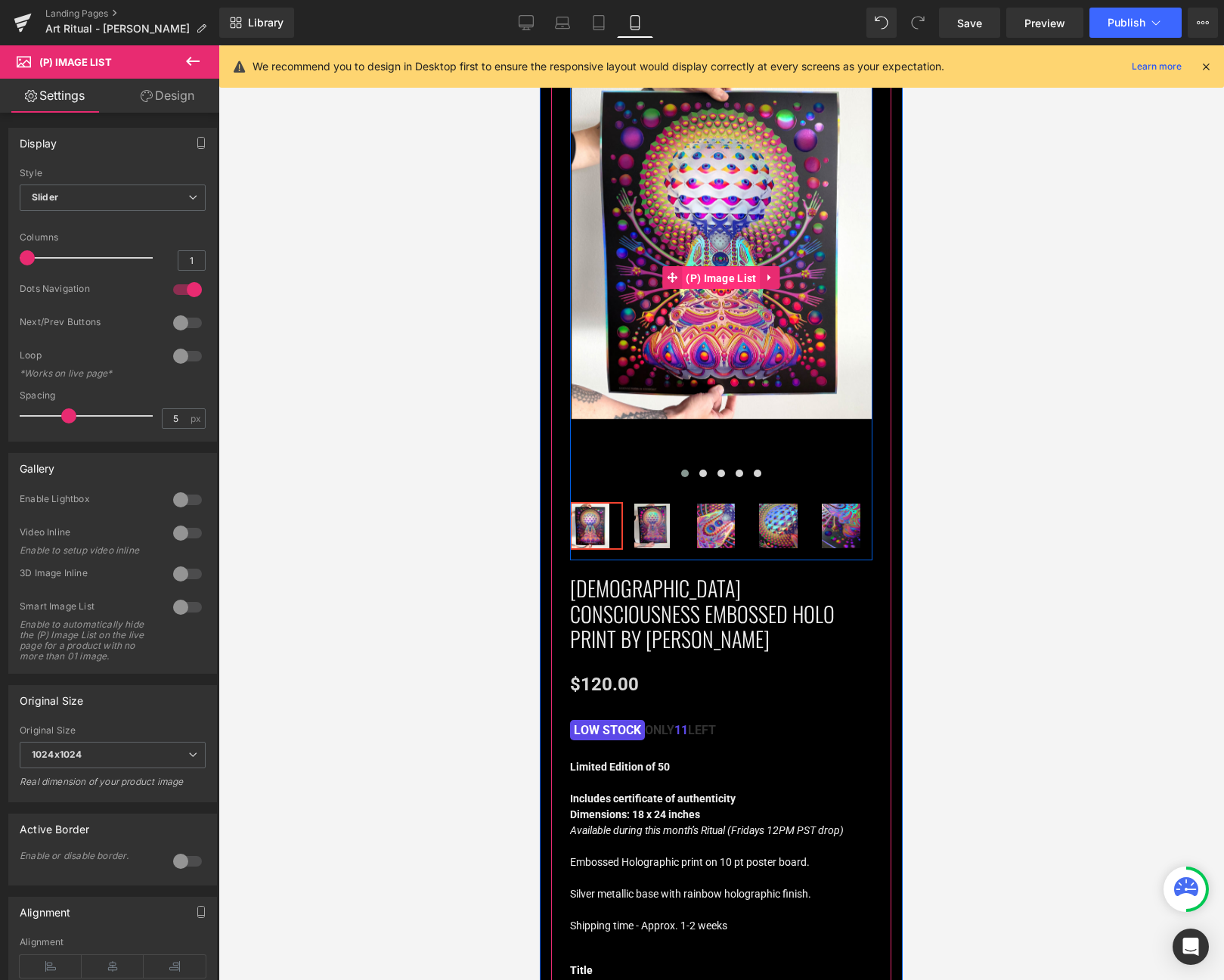
click at [720, 271] on span "(P) Image List" at bounding box center [720, 278] width 78 height 23
click at [720, 271] on span "(P) Image List" at bounding box center [720, 277] width 78 height 23
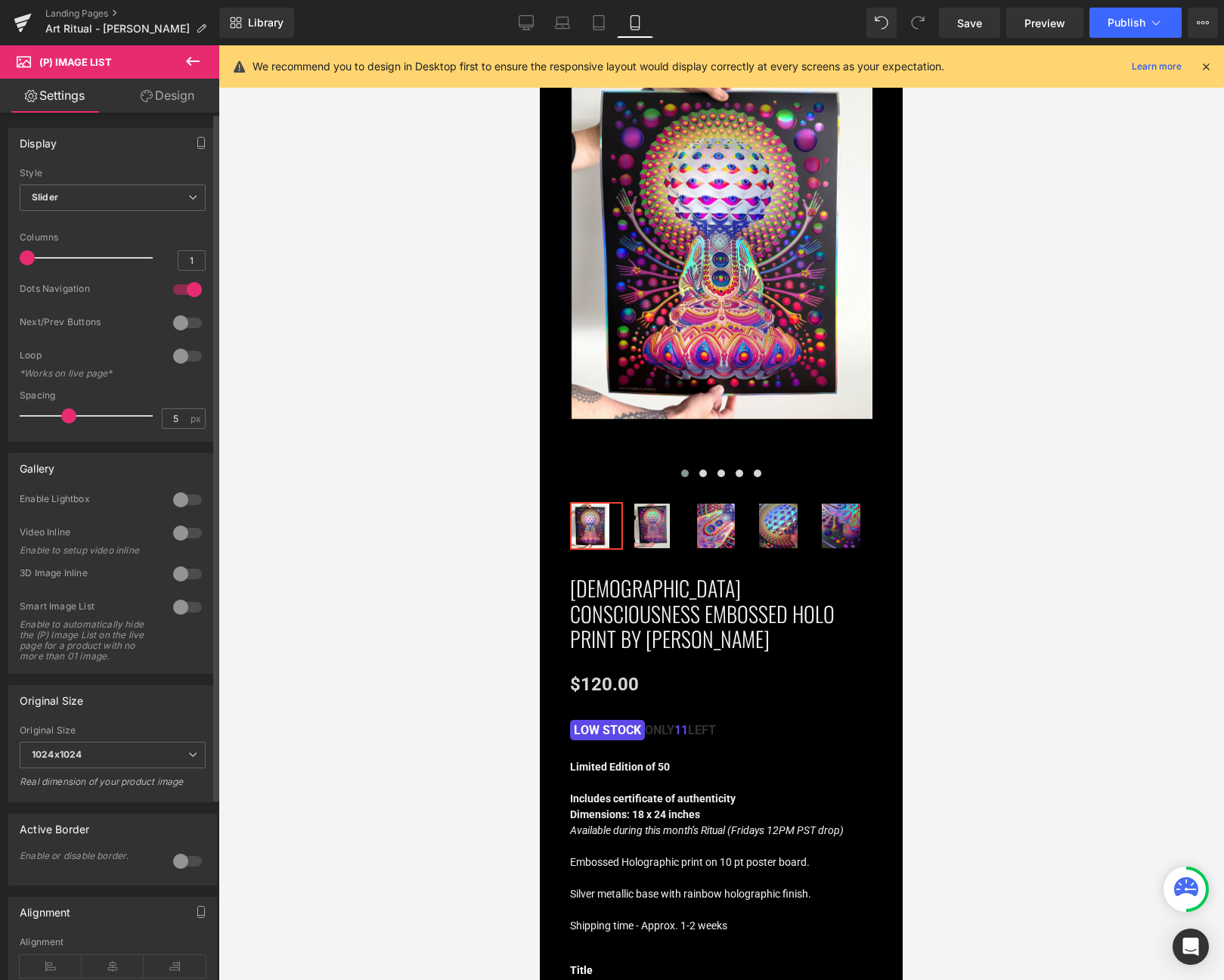
click at [176, 527] on div at bounding box center [187, 533] width 37 height 24
click at [522, 18] on icon at bounding box center [526, 23] width 15 height 15
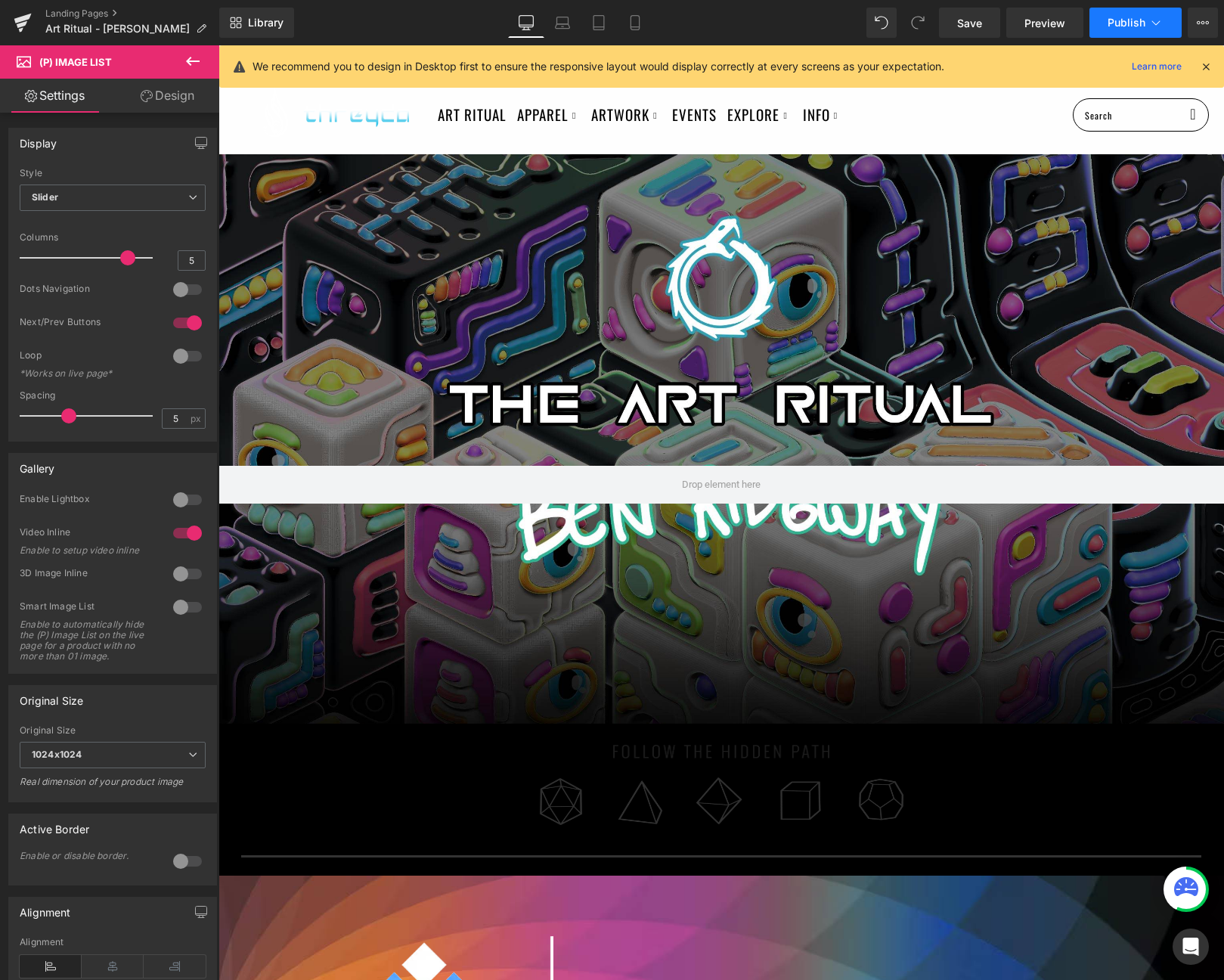
click at [1148, 28] on icon at bounding box center [1155, 23] width 15 height 15
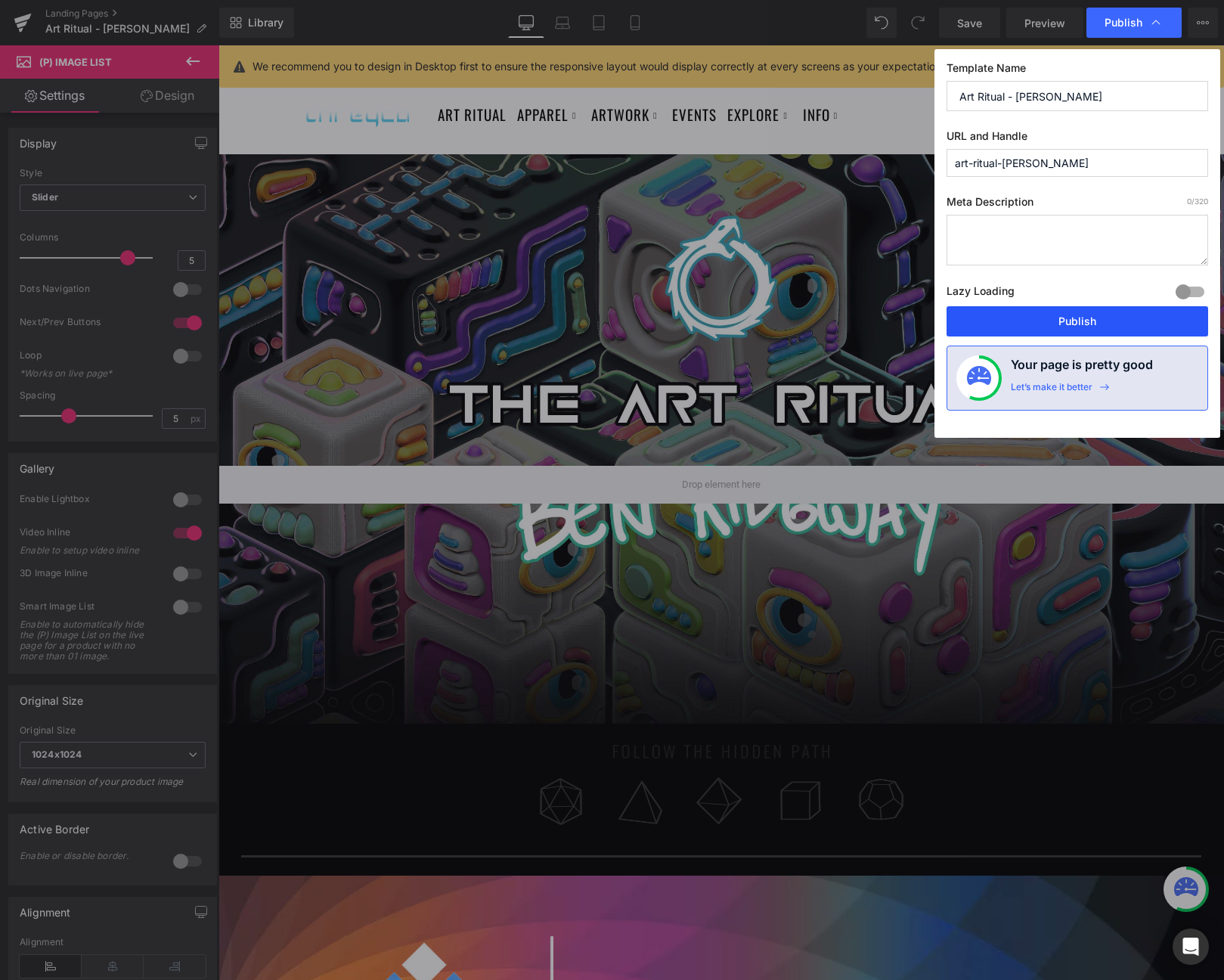
click at [1098, 329] on button "Publish" at bounding box center [1077, 321] width 262 height 30
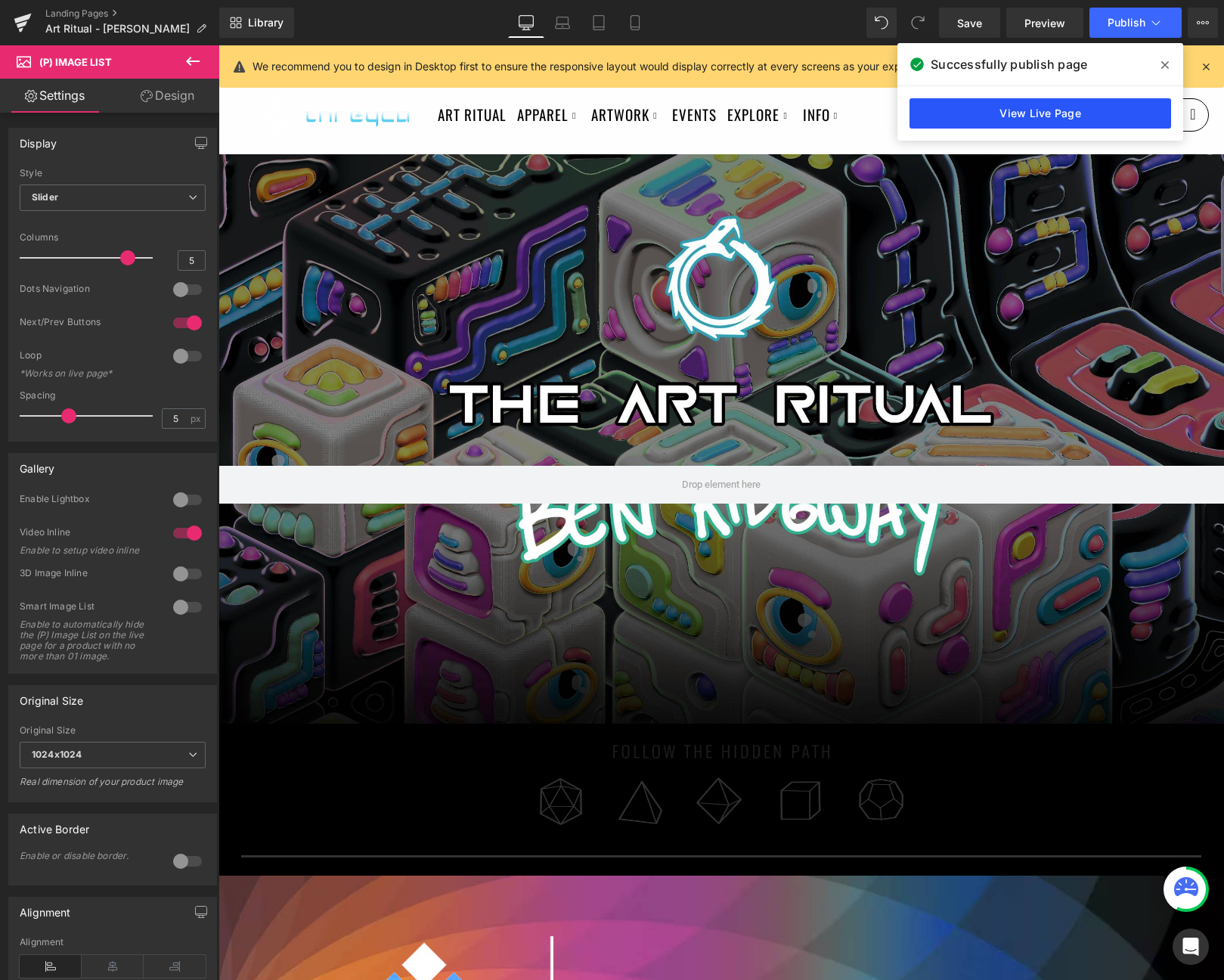
click at [1046, 99] on link "View Live Page" at bounding box center [1040, 114] width 262 height 30
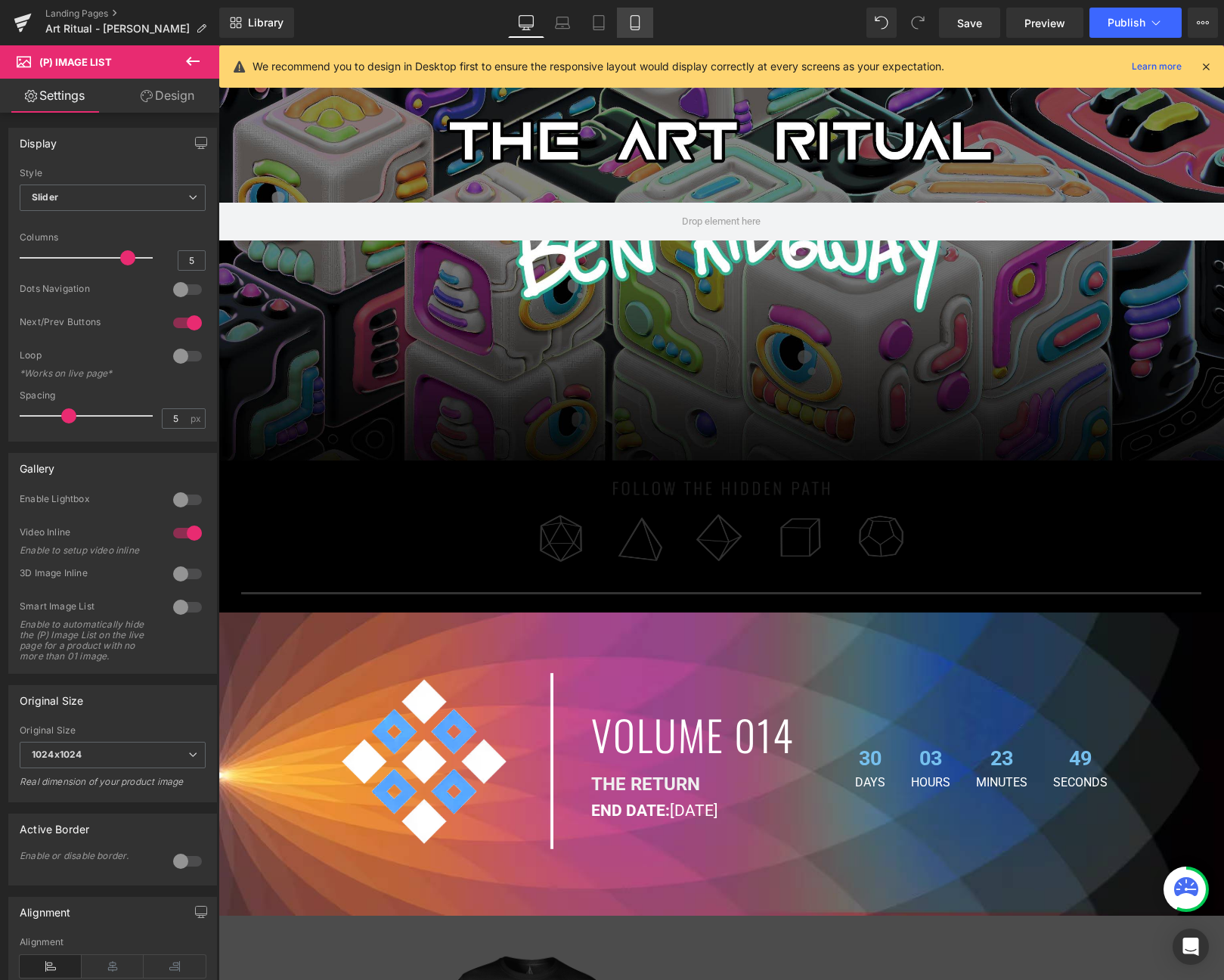
click at [640, 21] on icon at bounding box center [635, 23] width 15 height 15
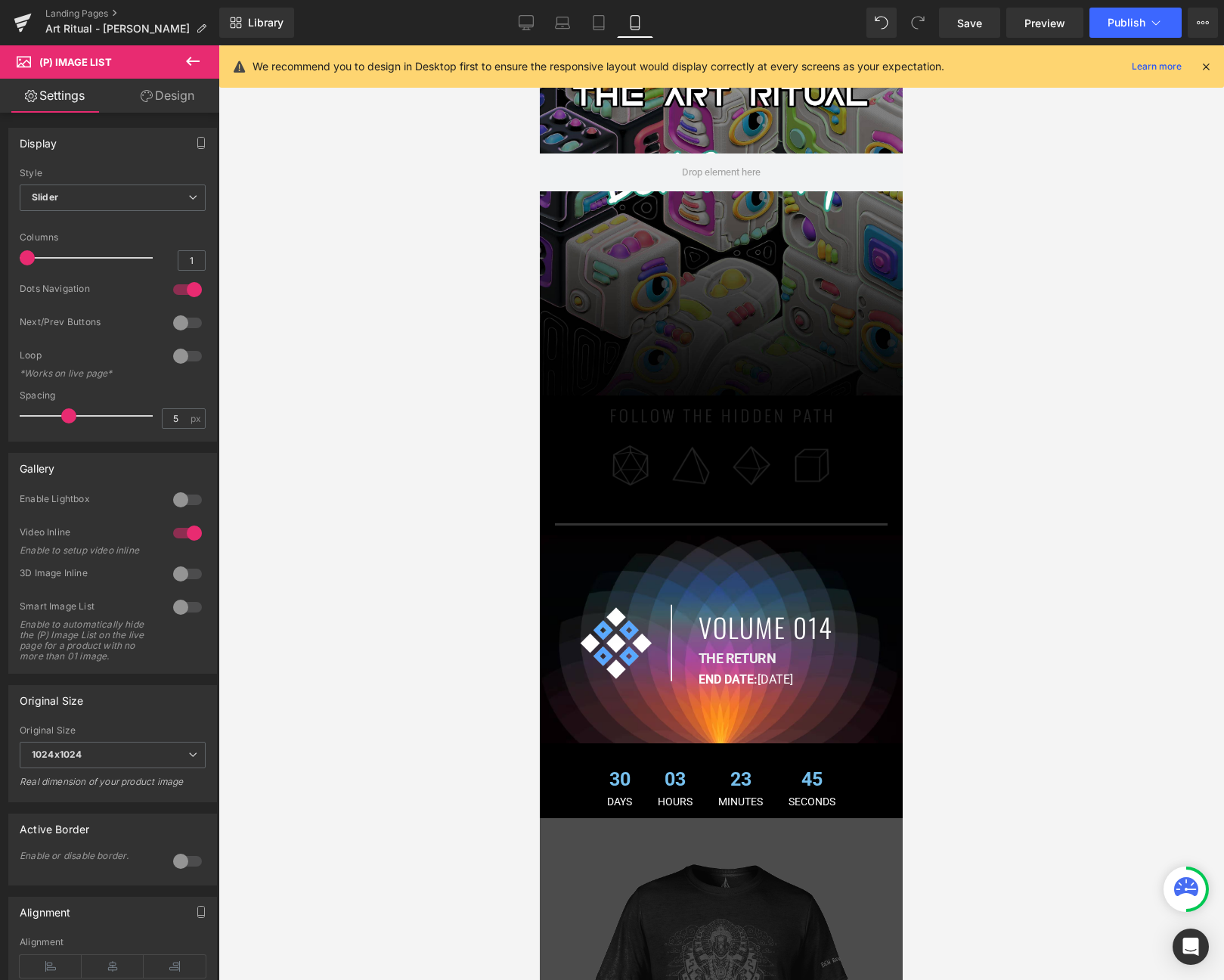
scroll to position [175, 0]
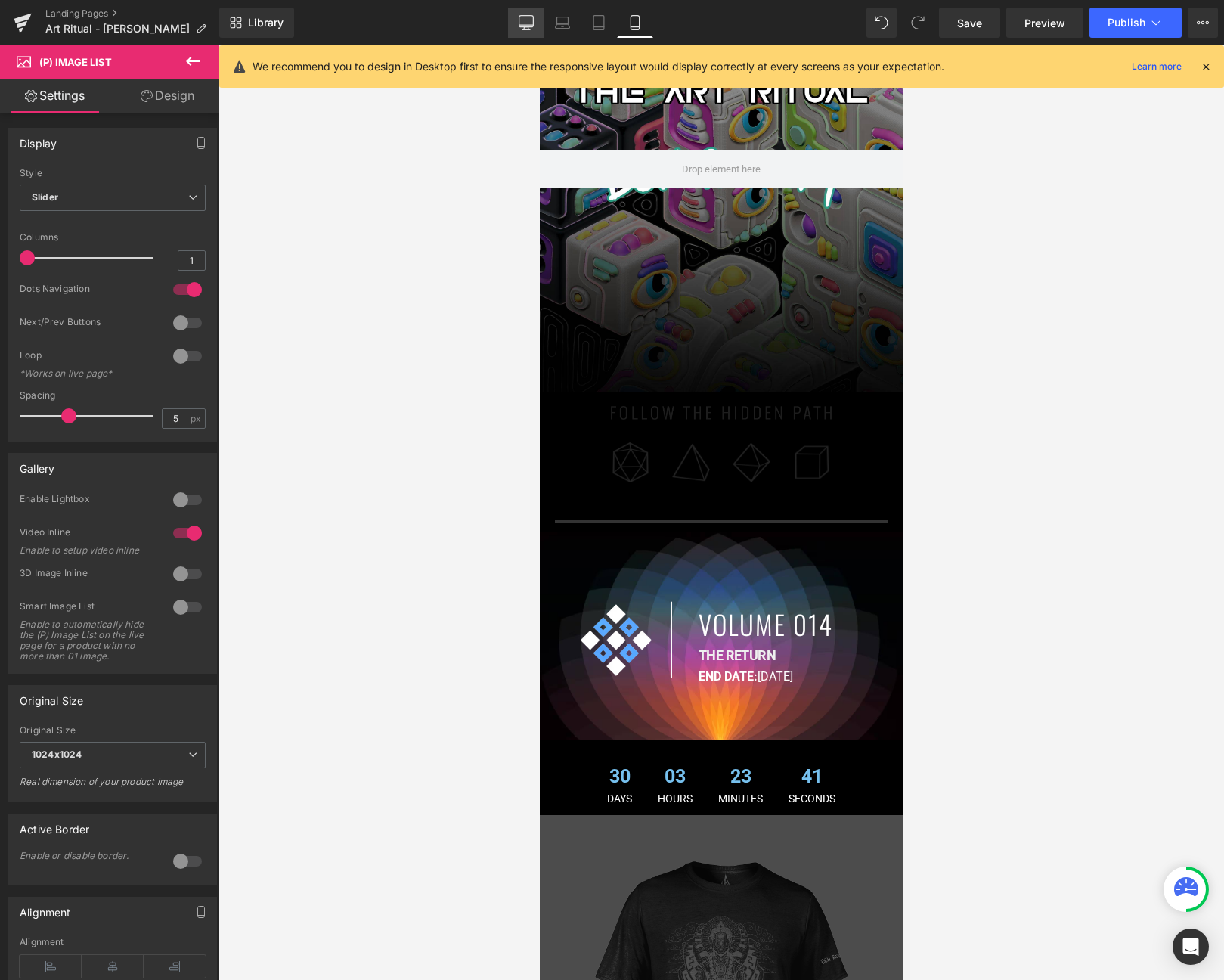
click at [524, 19] on icon at bounding box center [526, 23] width 15 height 15
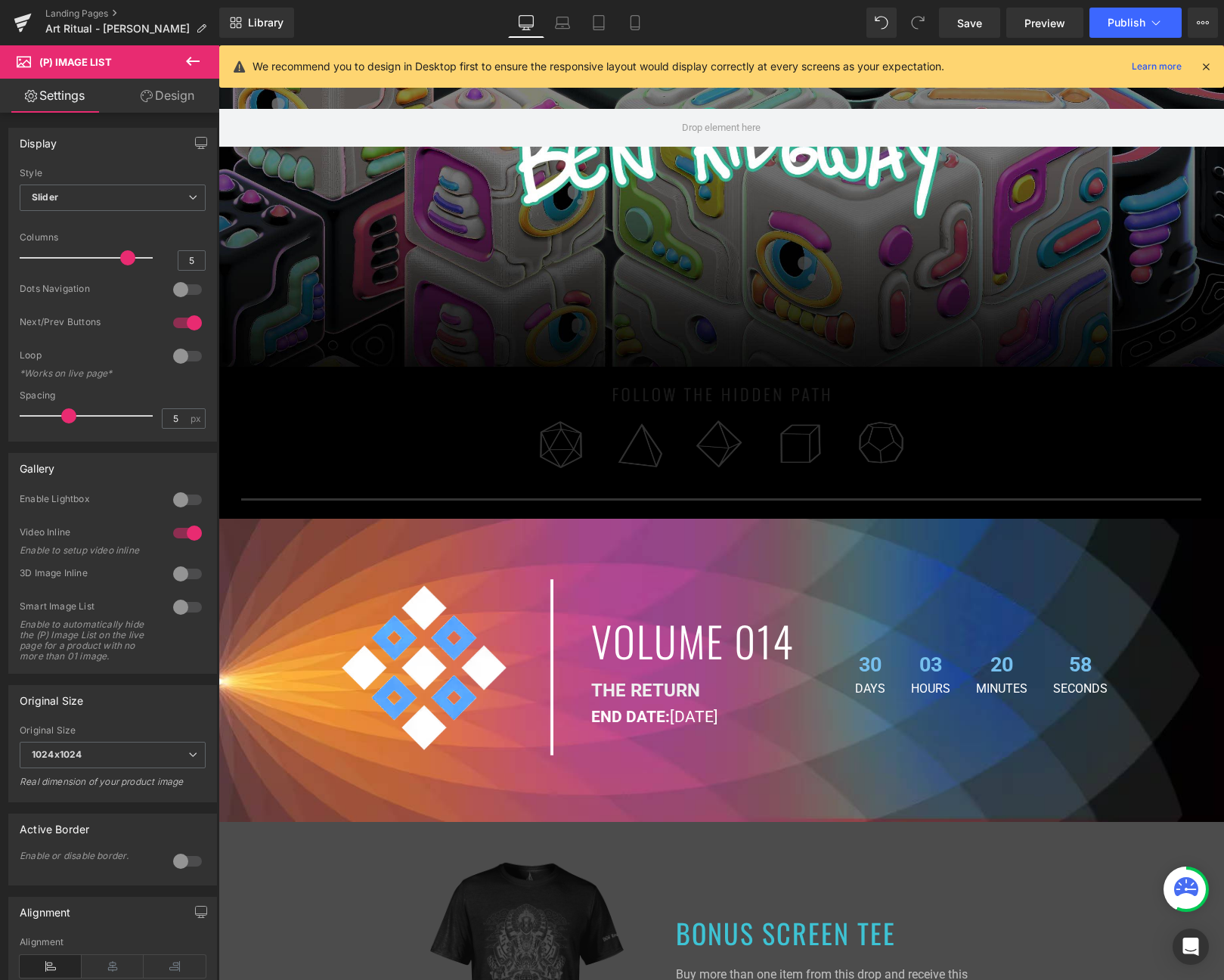
scroll to position [0, 0]
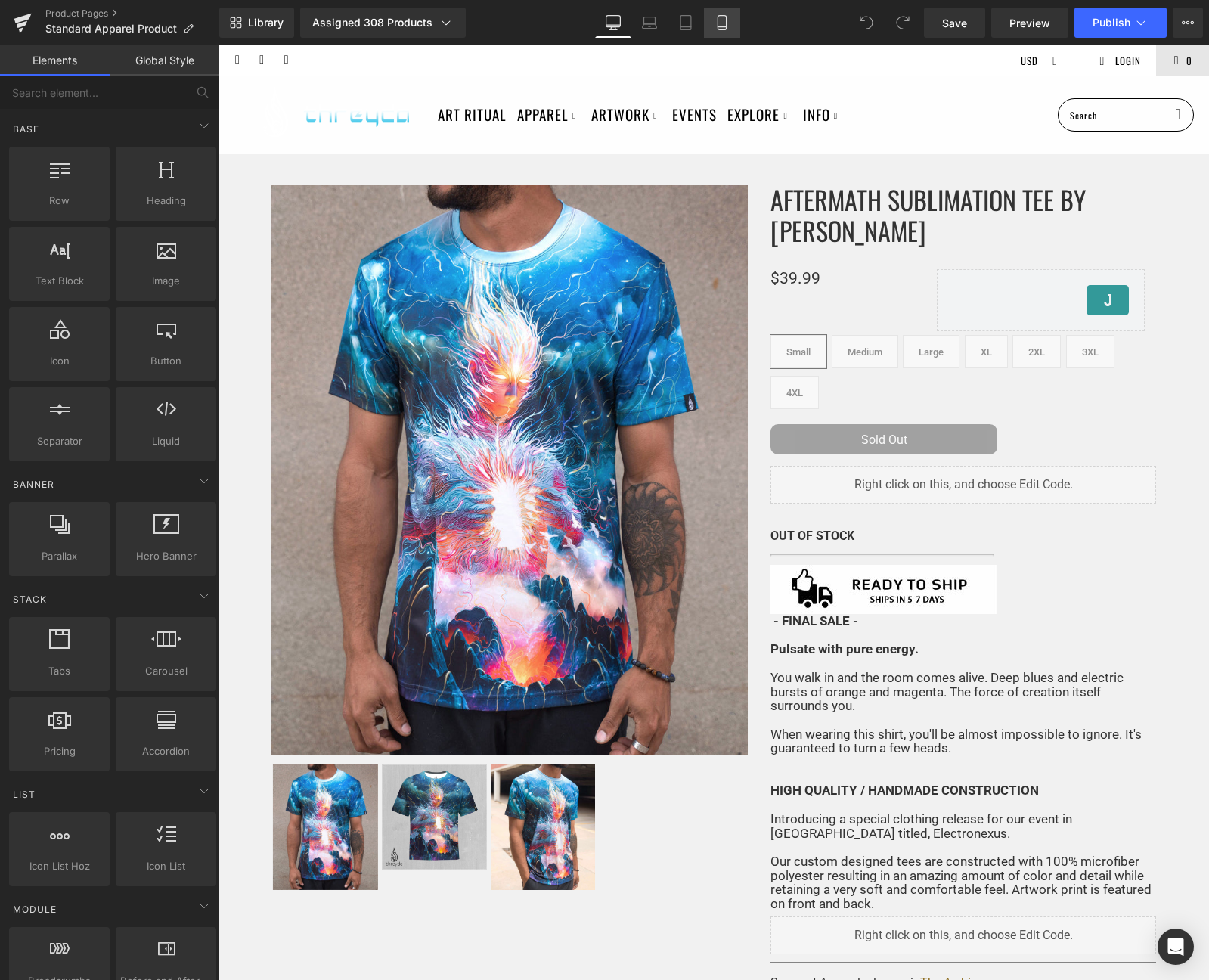
click at [715, 21] on icon at bounding box center [722, 23] width 15 height 15
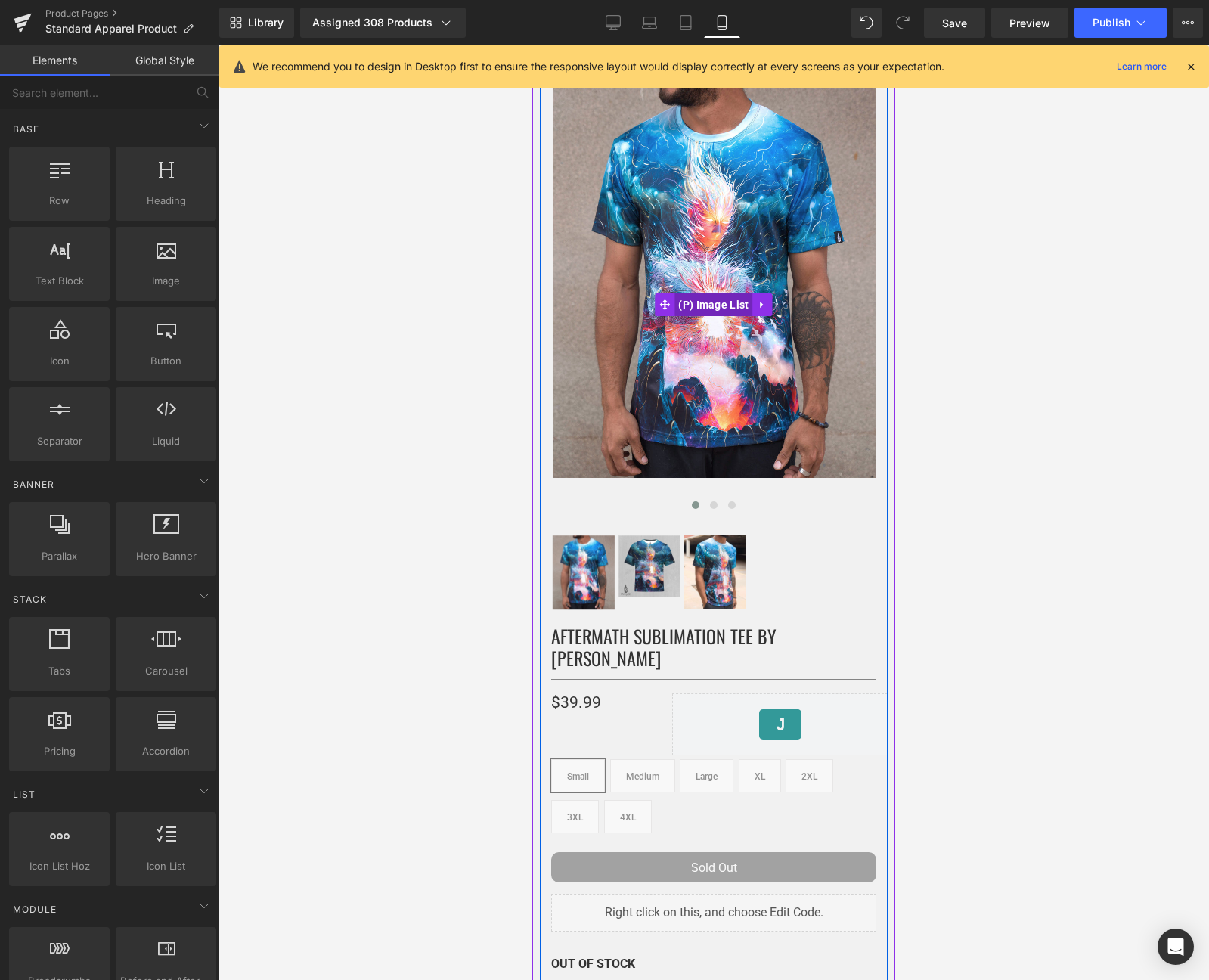
click at [712, 305] on span "(P) Image List" at bounding box center [712, 304] width 78 height 23
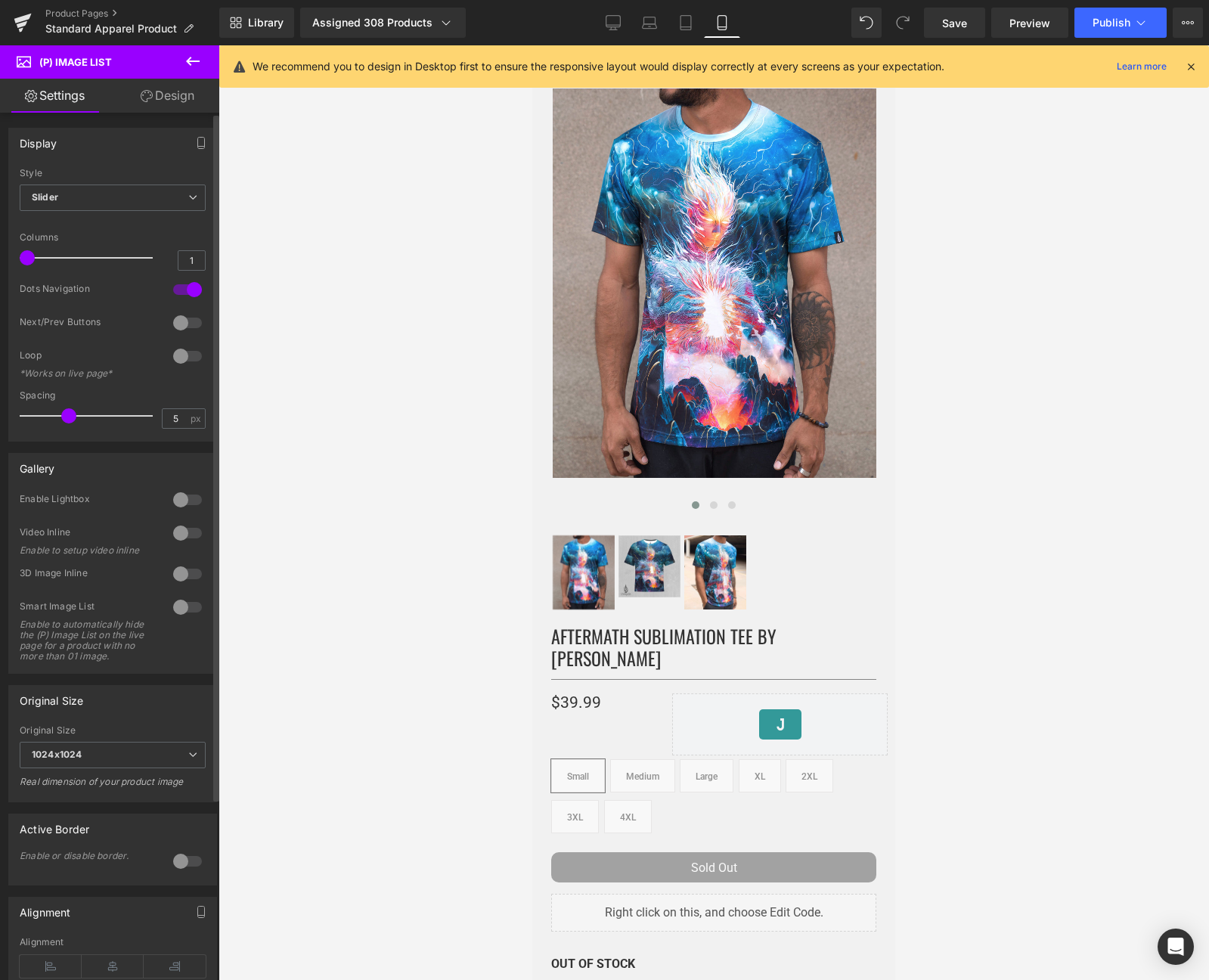
click at [184, 531] on div at bounding box center [187, 533] width 37 height 24
click at [609, 21] on icon at bounding box center [613, 23] width 15 height 15
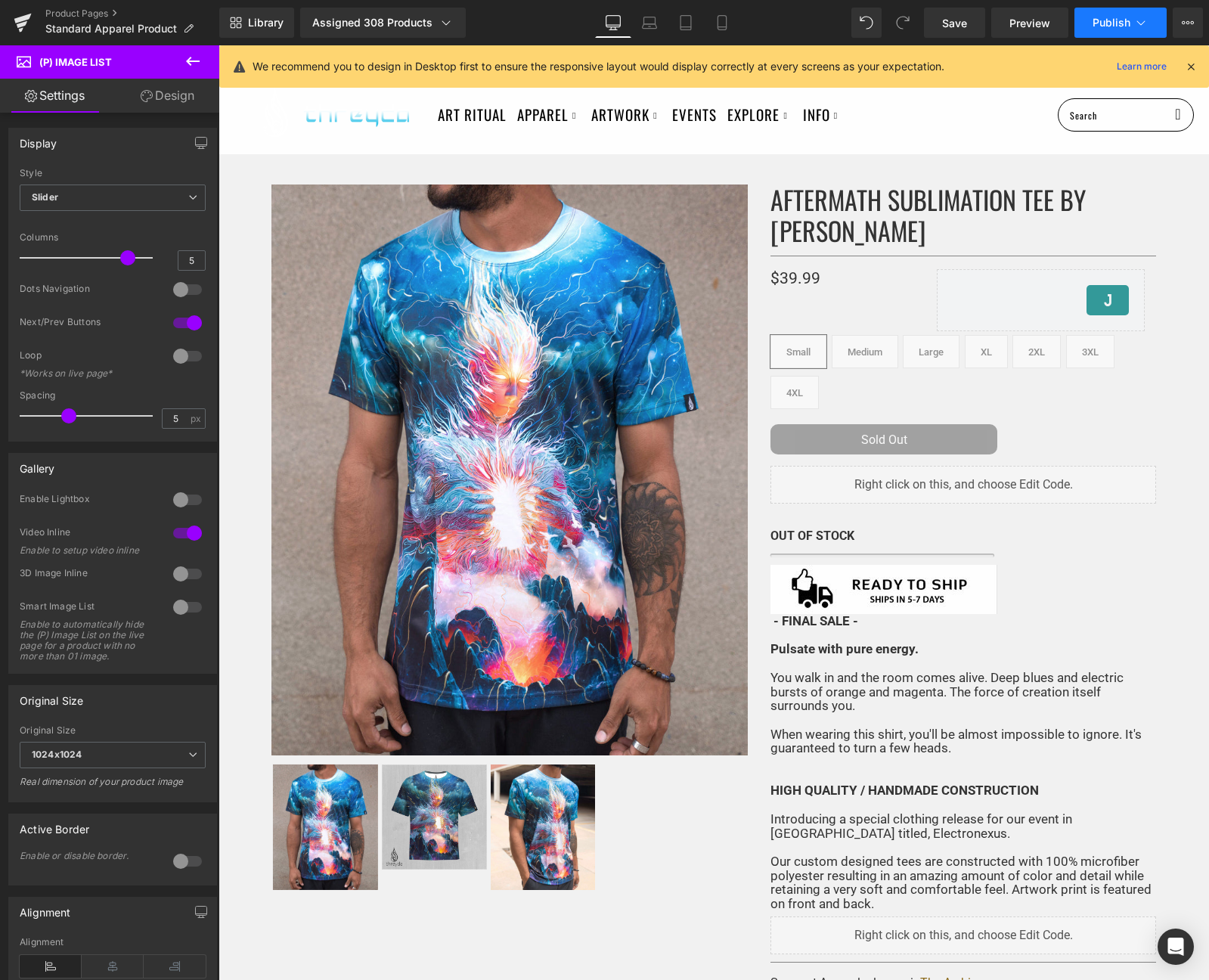
click at [1091, 18] on button "Publish" at bounding box center [1120, 23] width 92 height 30
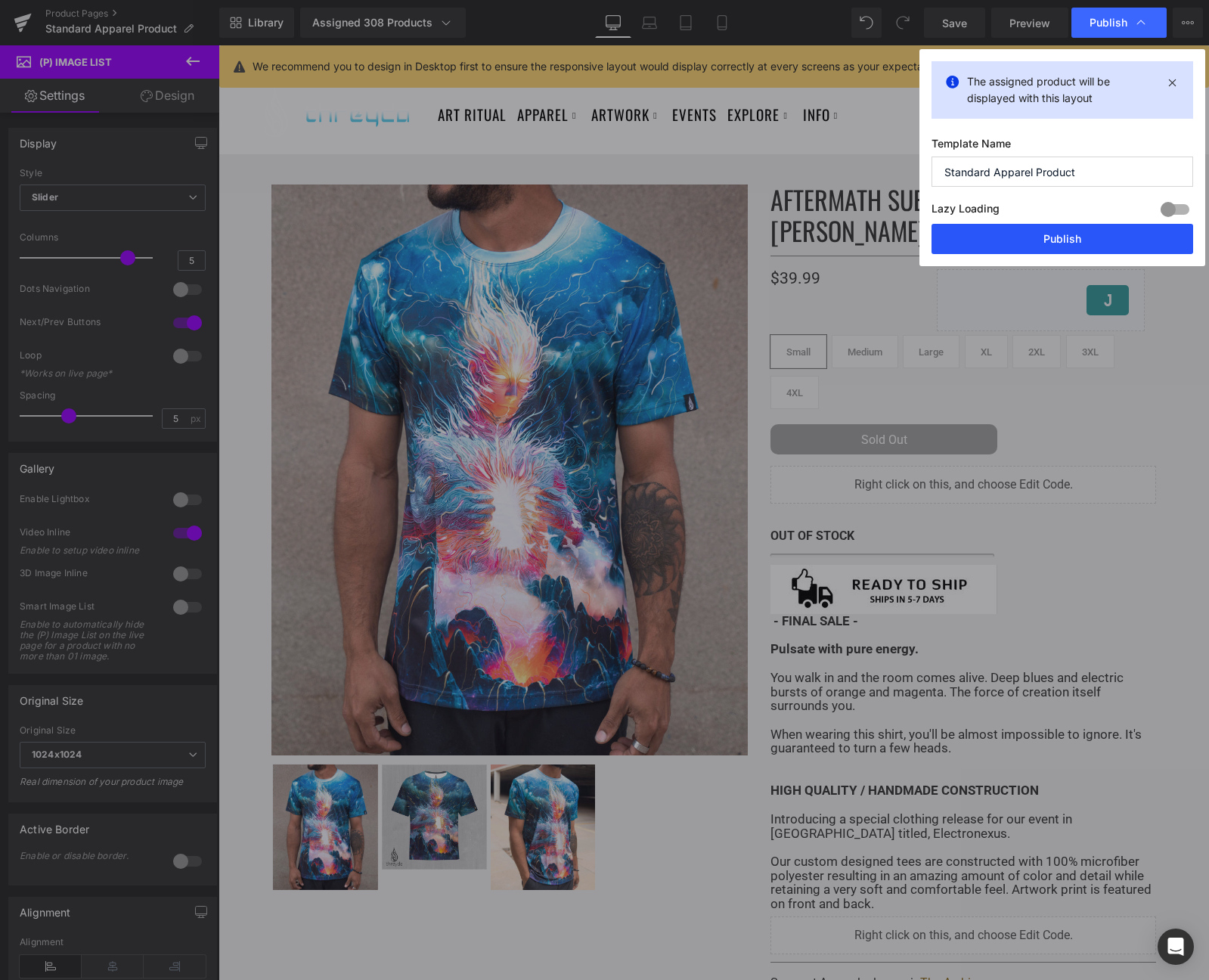
click at [1091, 245] on button "Publish" at bounding box center [1062, 238] width 262 height 30
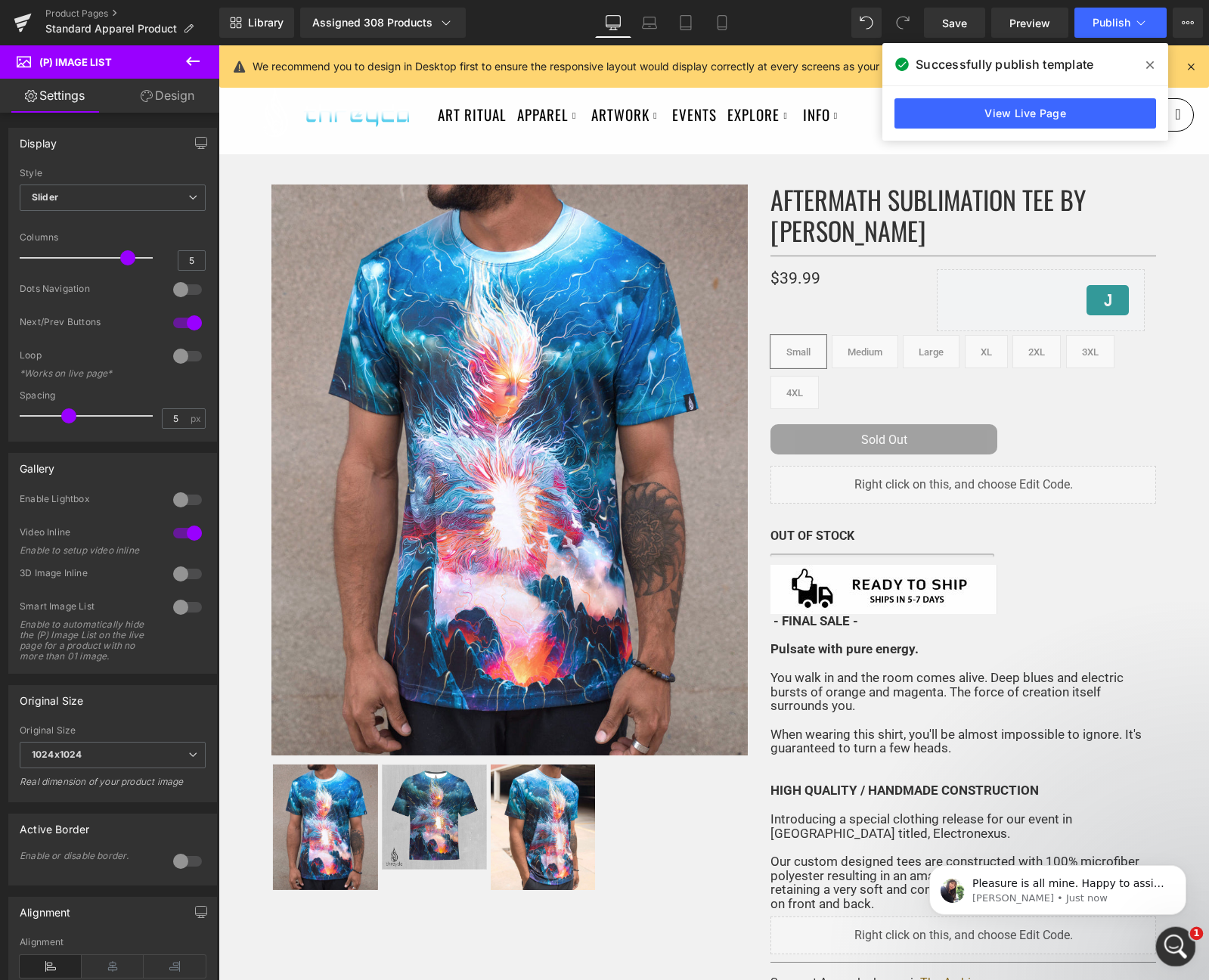
click at [1178, 942] on icon "Open Intercom Messenger" at bounding box center [1173, 944] width 25 height 25
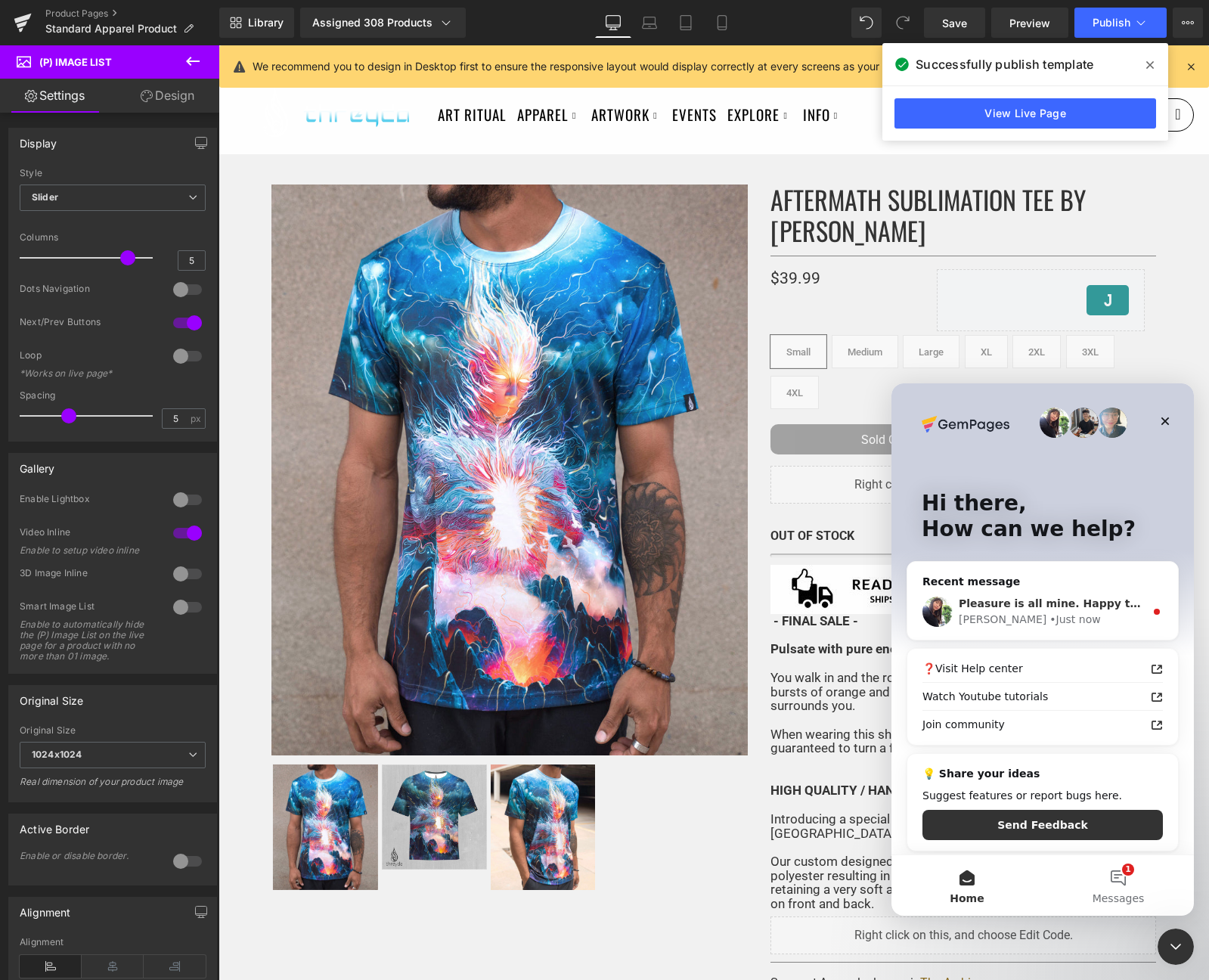
click at [1039, 607] on span "Pleasure is all mine. Happy to assist you." at bounding box center [1081, 603] width 247 height 12
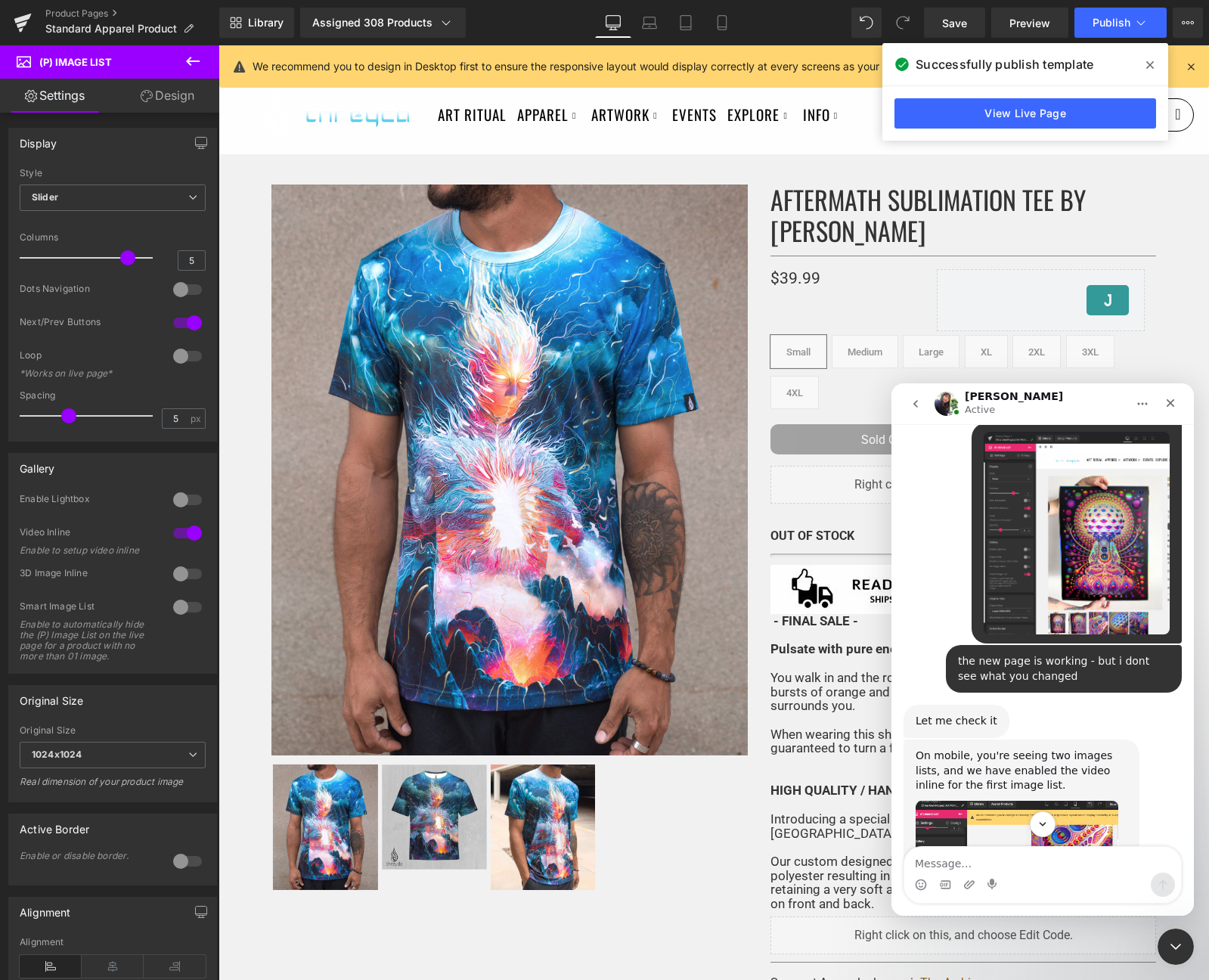
scroll to position [2507, 0]
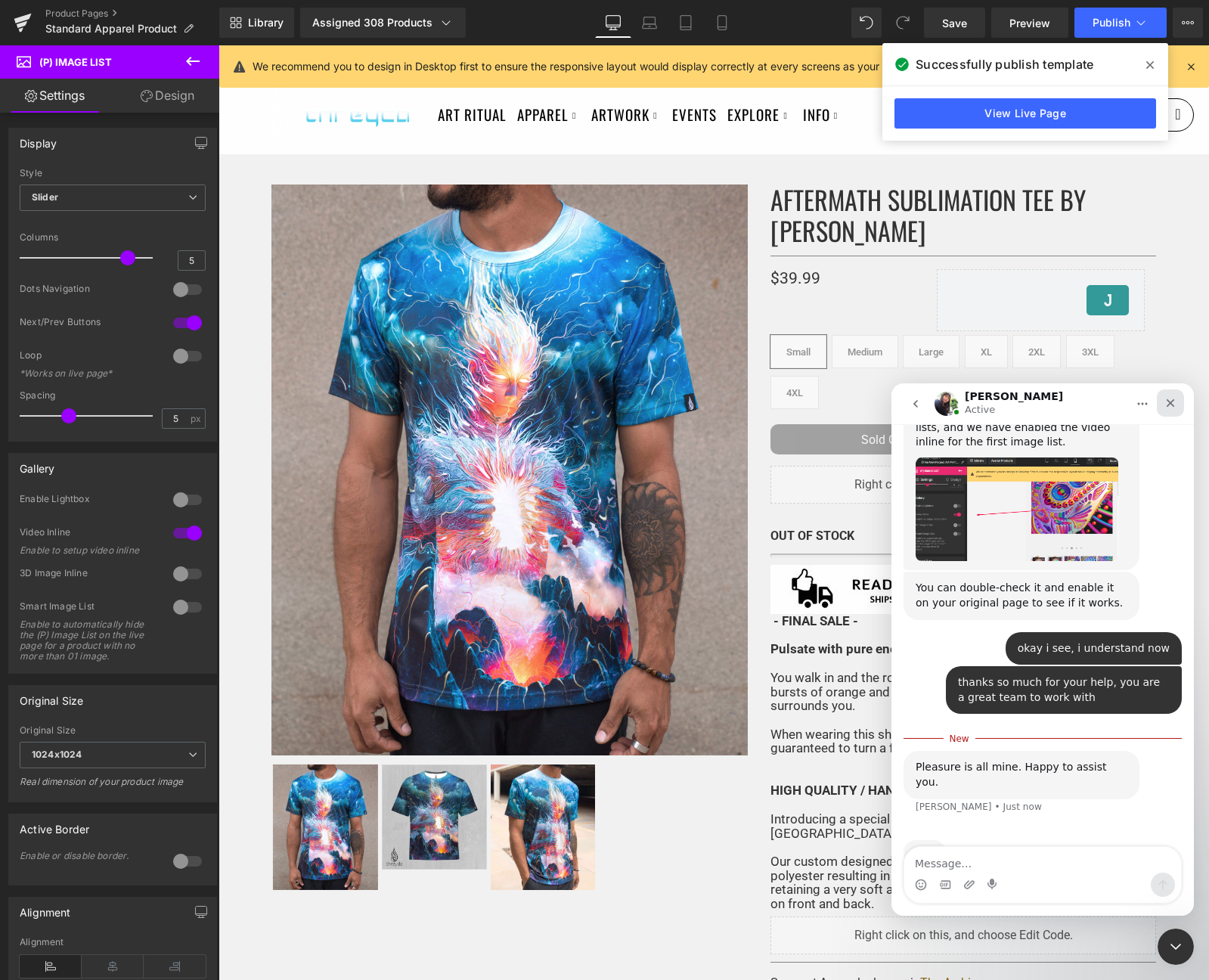
click at [1174, 402] on icon "Close" at bounding box center [1170, 403] width 12 height 12
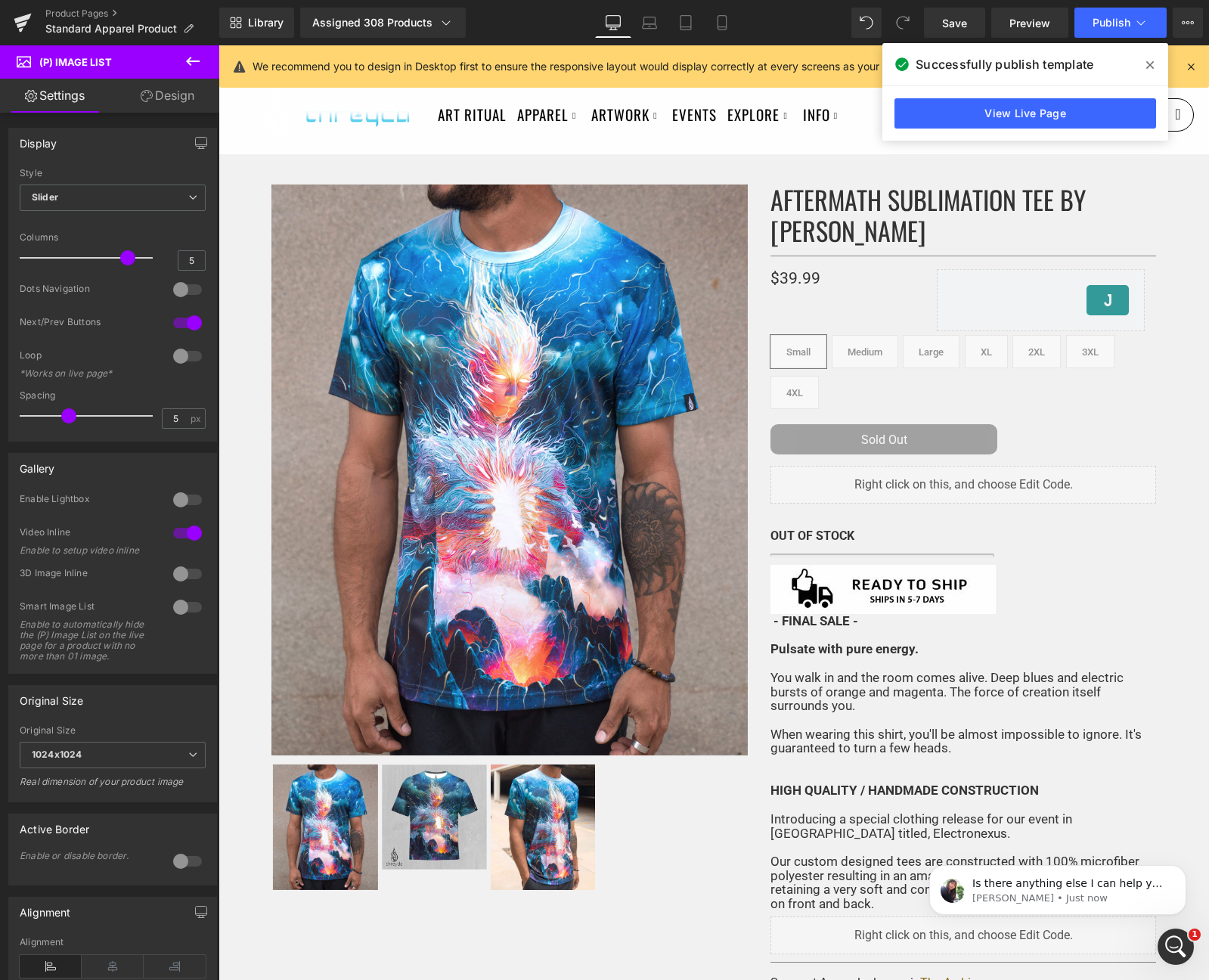
scroll to position [0, 0]
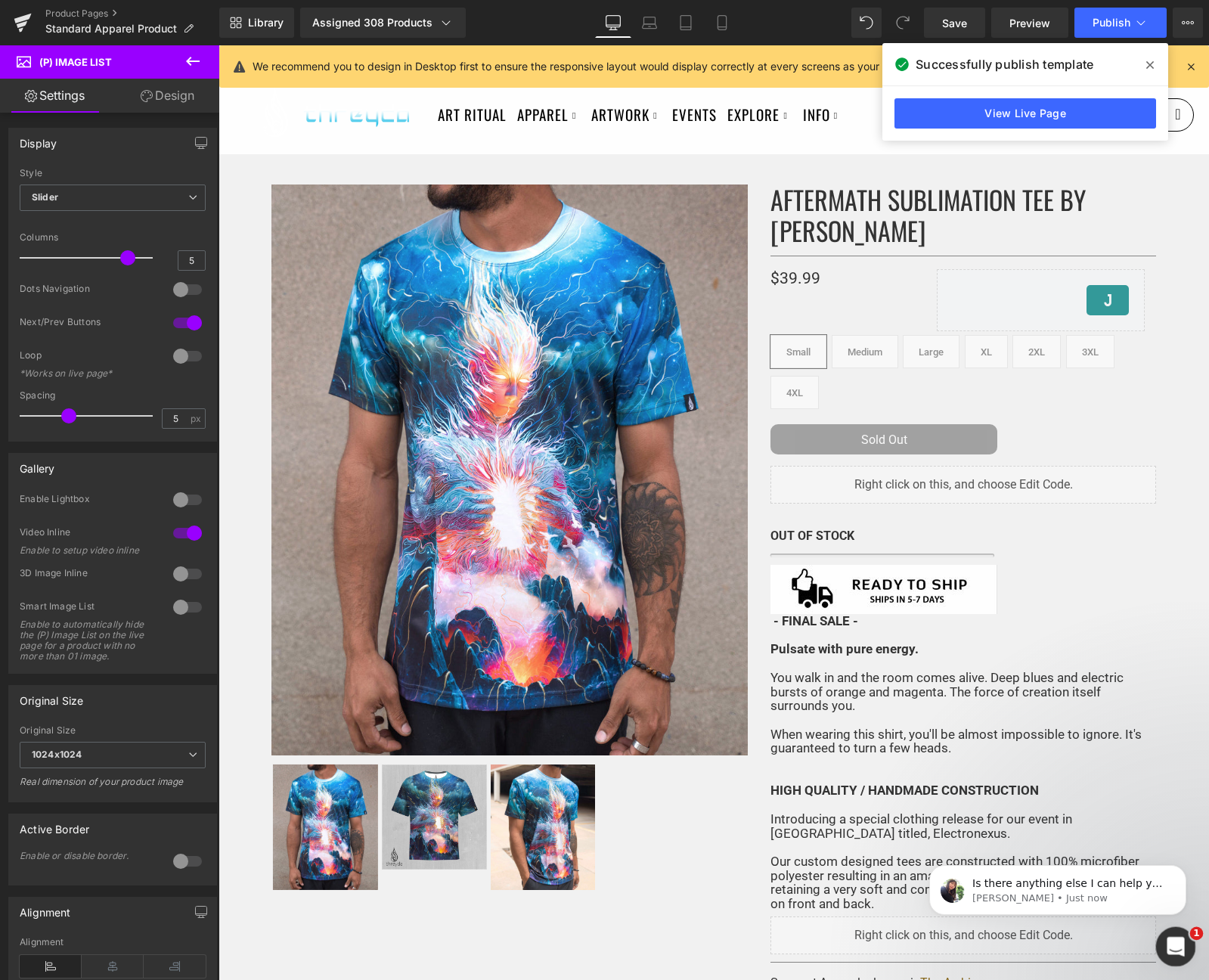
click at [1186, 944] on div "Open Intercom Messenger" at bounding box center [1172, 943] width 50 height 50
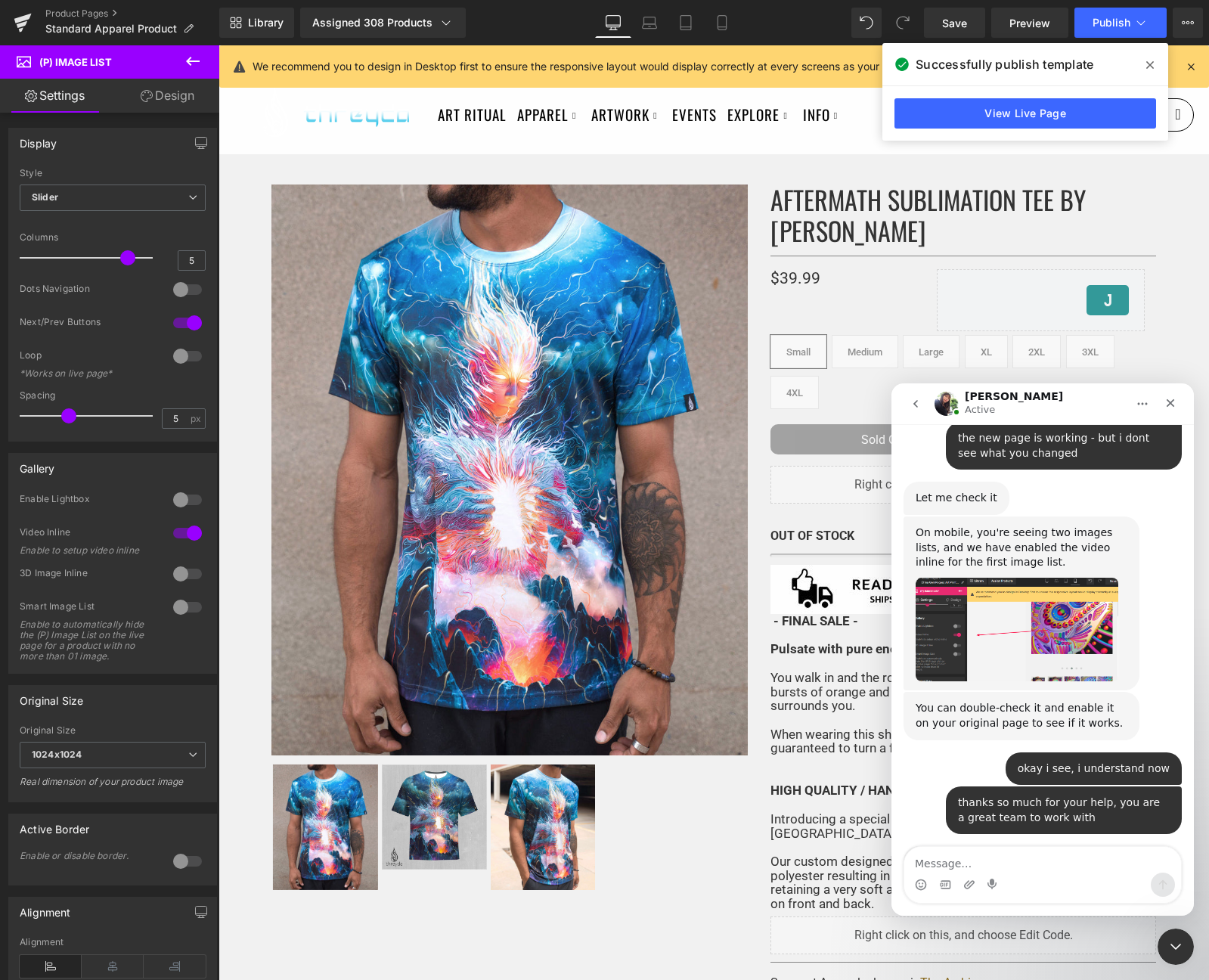
scroll to position [2484, 0]
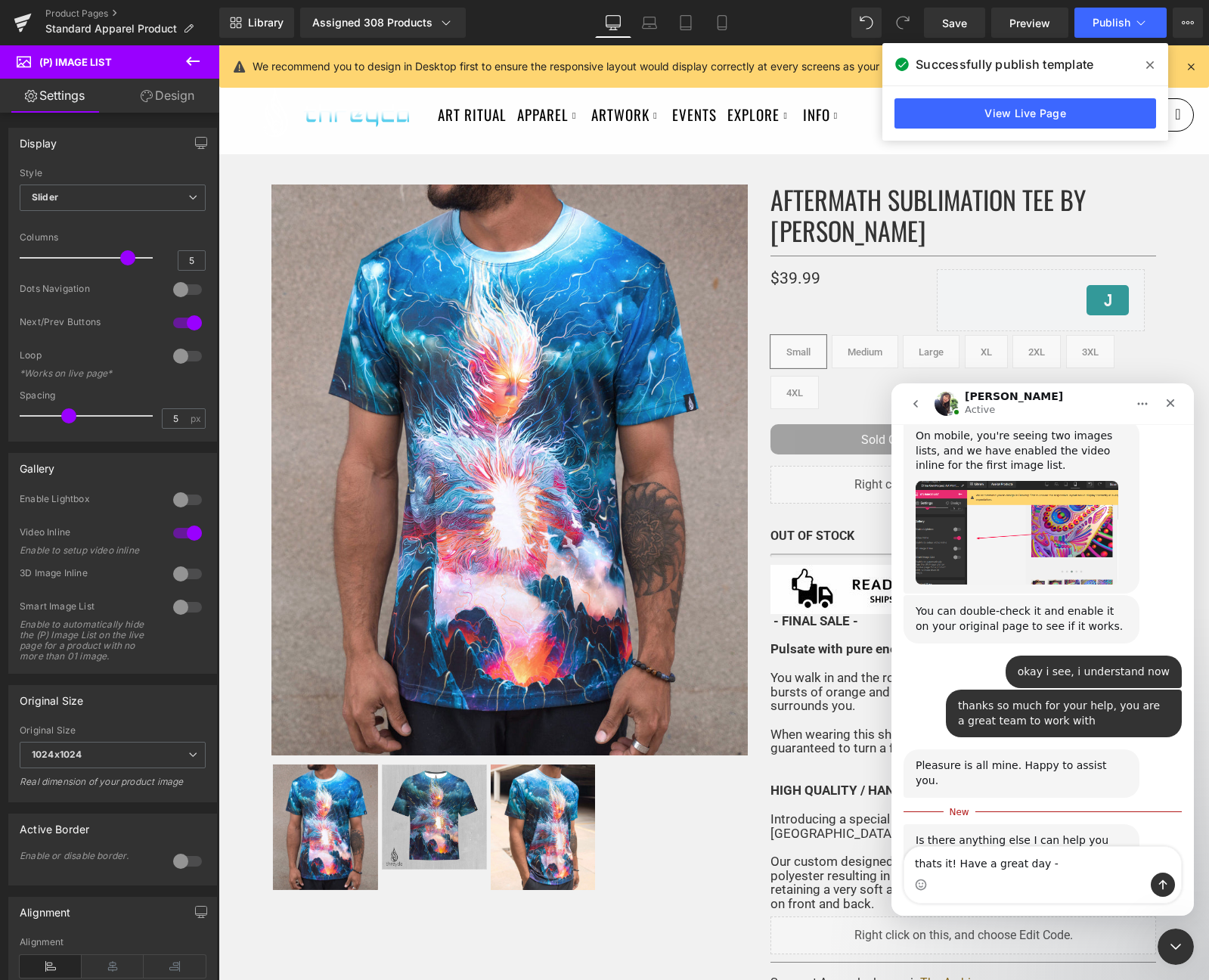
type textarea "thats it! Have a great day -"
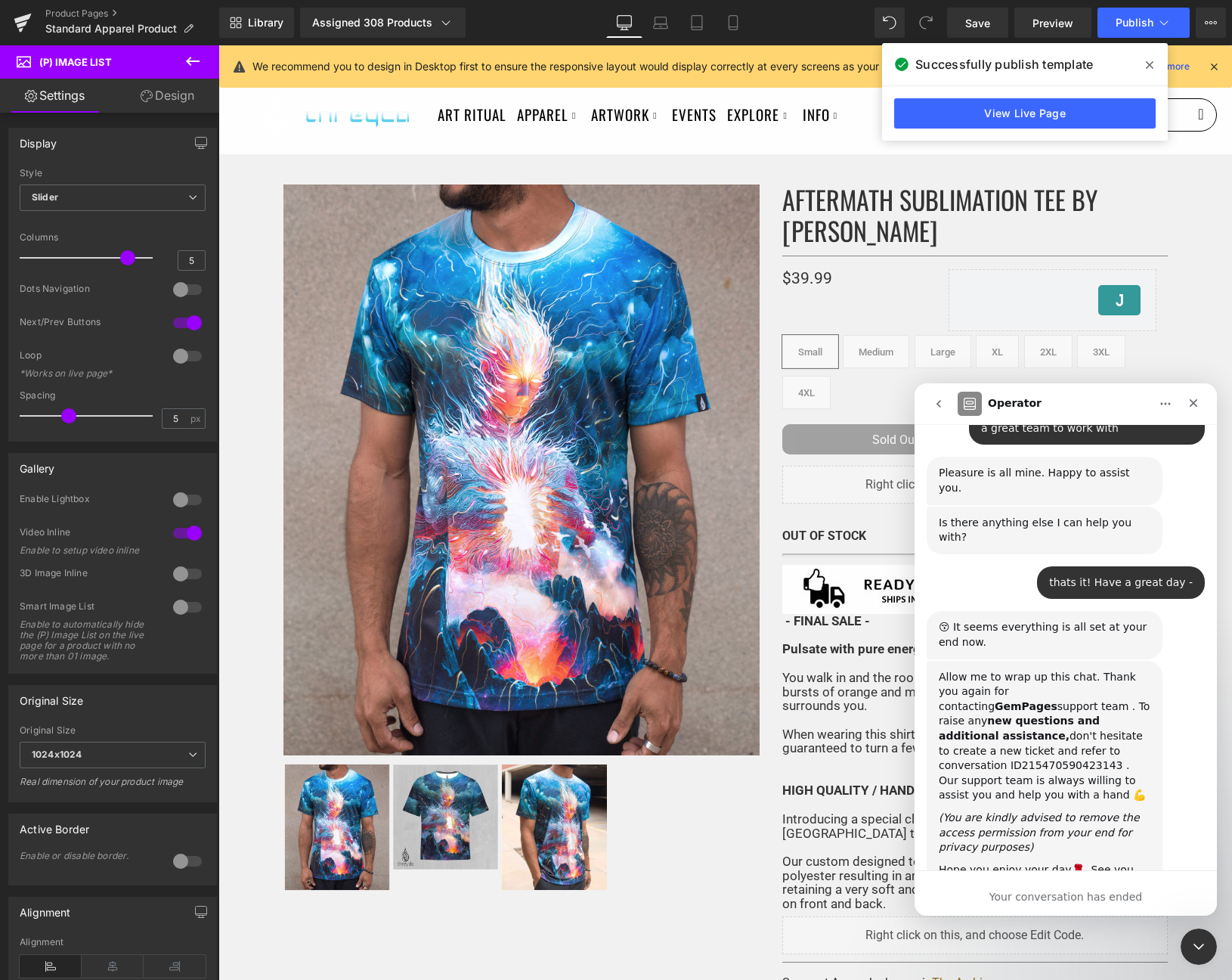
scroll to position [2856, 0]
